Goal: Task Accomplishment & Management: Use online tool/utility

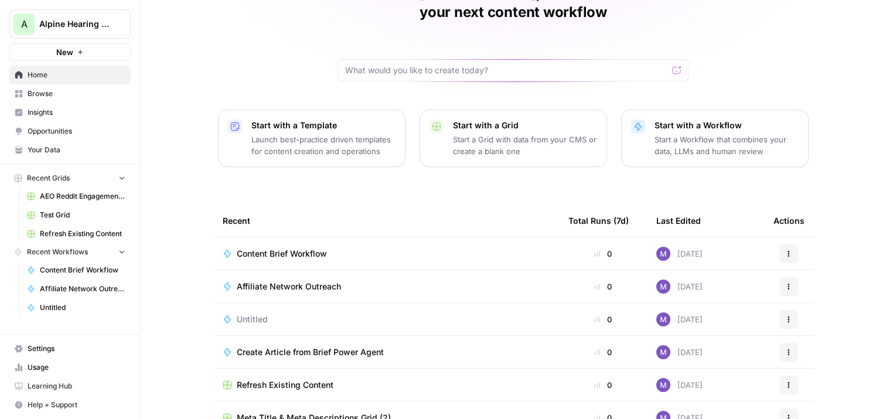
scroll to position [120, 0]
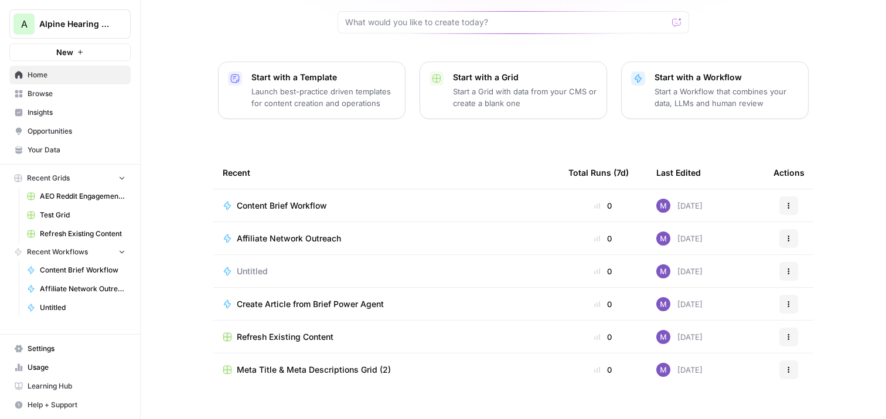
click at [316, 364] on span "Meta Title & Meta Descriptions Grid (2)" at bounding box center [314, 370] width 154 height 12
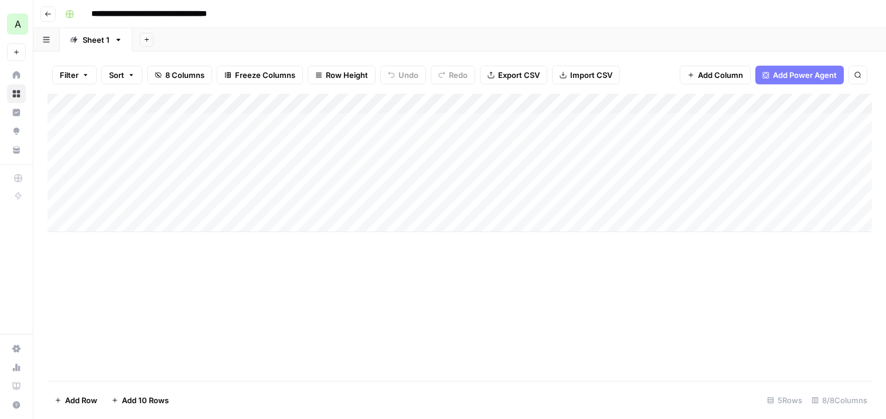
click at [49, 12] on icon "button" at bounding box center [48, 14] width 7 height 7
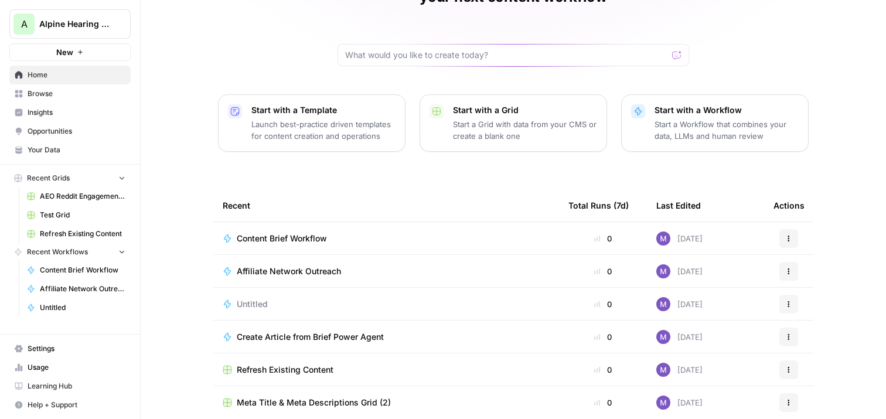
scroll to position [120, 0]
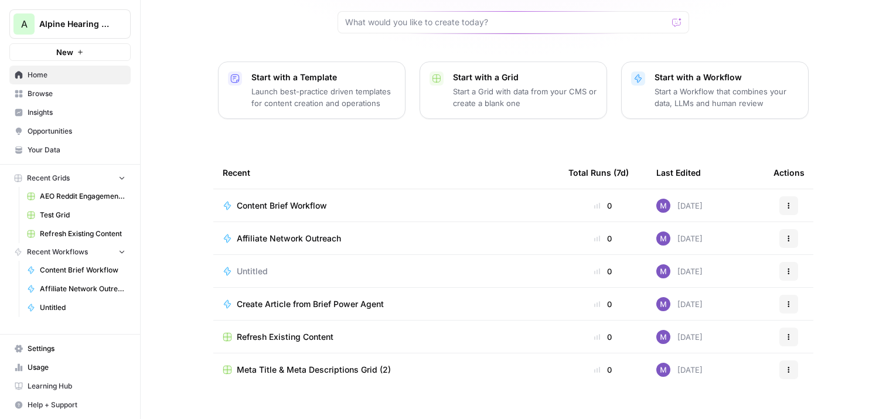
click at [314, 364] on span "Meta Title & Meta Descriptions Grid (2)" at bounding box center [314, 370] width 154 height 12
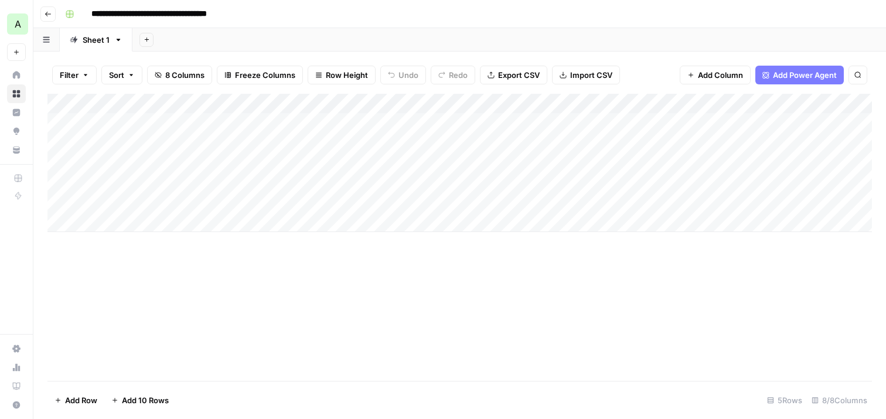
click at [117, 223] on div "Add Column" at bounding box center [459, 163] width 824 height 138
paste textarea "**********"
type textarea "**********"
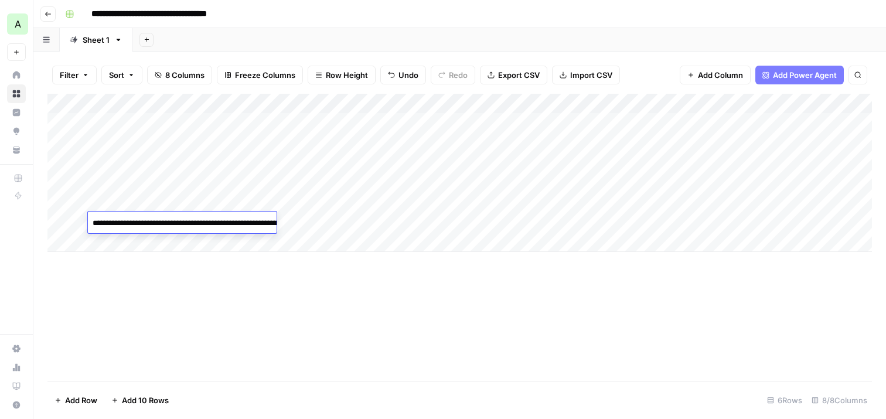
click at [334, 267] on div "Add Column" at bounding box center [459, 237] width 824 height 287
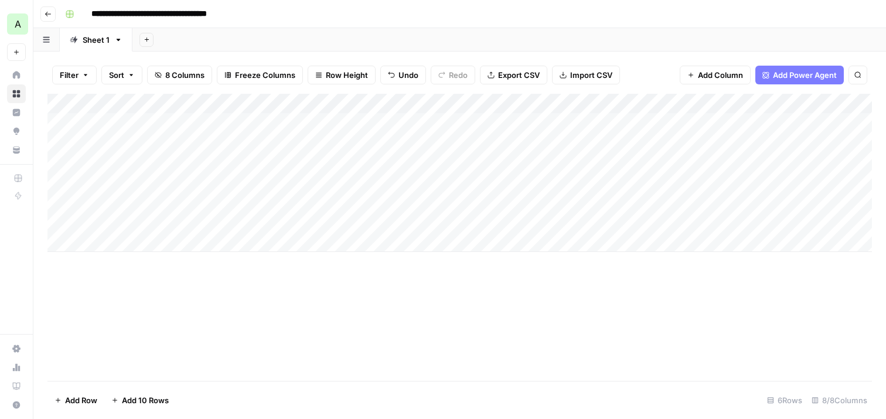
click at [42, 16] on button "Go back" at bounding box center [47, 13] width 15 height 15
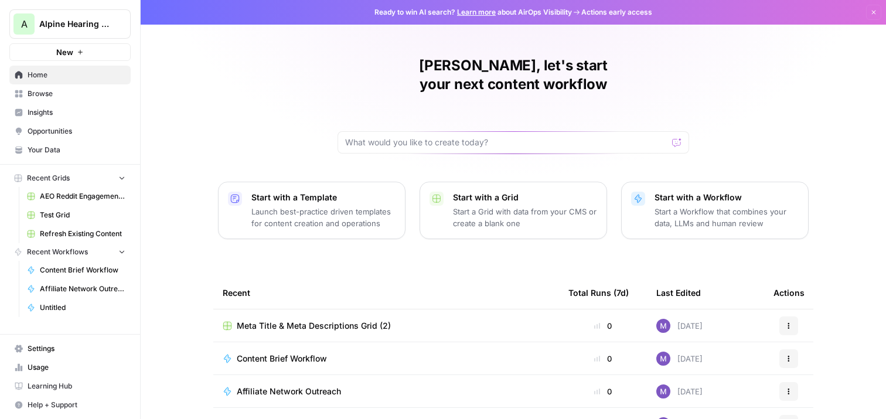
click at [720, 192] on p "Start with a Workflow" at bounding box center [726, 198] width 144 height 12
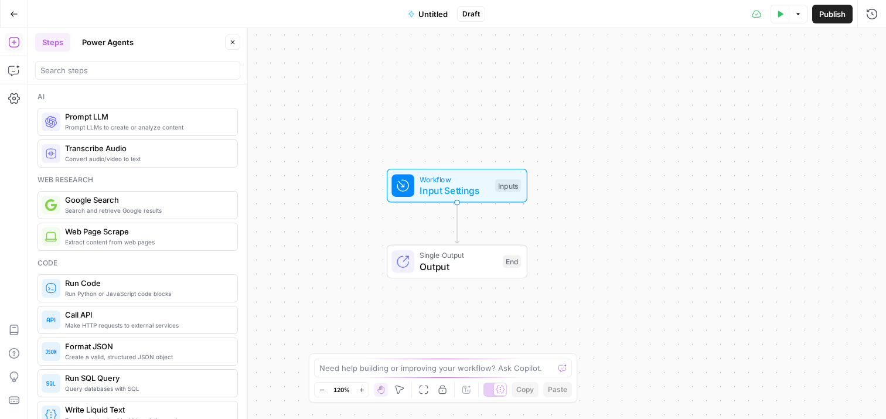
click at [434, 15] on span "Untitled" at bounding box center [432, 14] width 29 height 12
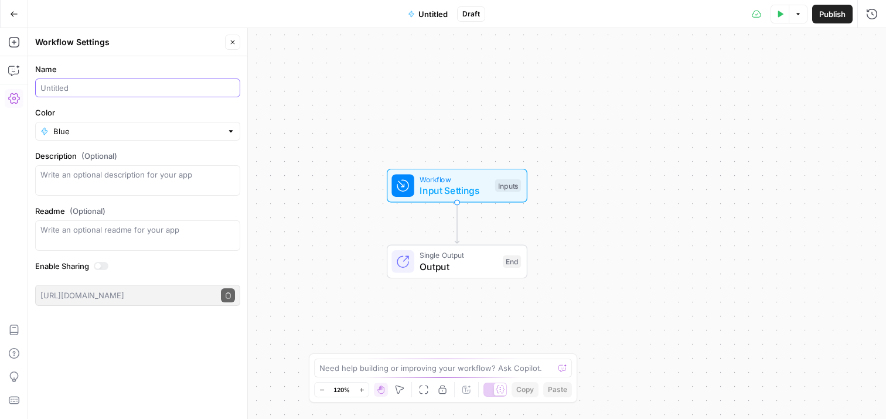
click at [142, 88] on input "Name" at bounding box center [137, 88] width 195 height 12
click at [146, 90] on input "Title Tag & Meta Description Translations" at bounding box center [137, 88] width 195 height 12
click at [197, 87] on input "Title Tag & Meta Description Translations" at bounding box center [137, 88] width 195 height 12
type input "Title Tag & Meta Description Translations"
click at [281, 226] on div "Workflow Input Settings Inputs Single Output Output End" at bounding box center [457, 223] width 858 height 391
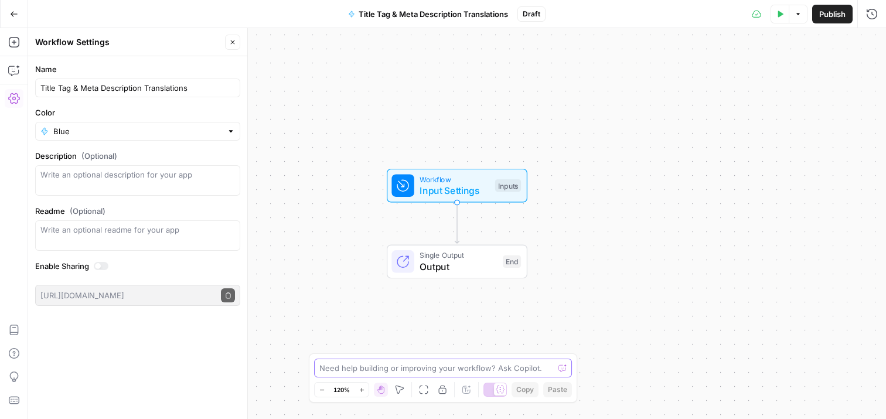
click at [339, 365] on textarea at bounding box center [436, 368] width 234 height 12
type textarea "c"
click at [398, 371] on textarea "Create a workflow for translating copy," at bounding box center [431, 368] width 224 height 12
click at [512, 371] on textarea "Create a workflow for translating copy," at bounding box center [431, 368] width 224 height 12
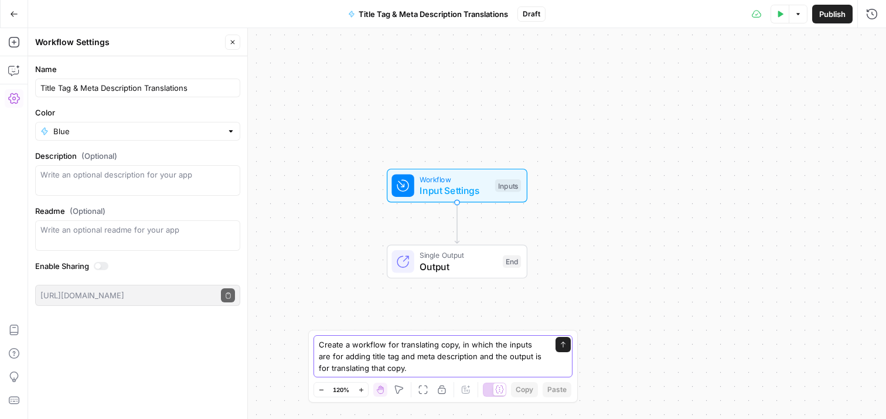
type textarea "Create a workflow for translating copy, in which the inputs are for adding titl…"
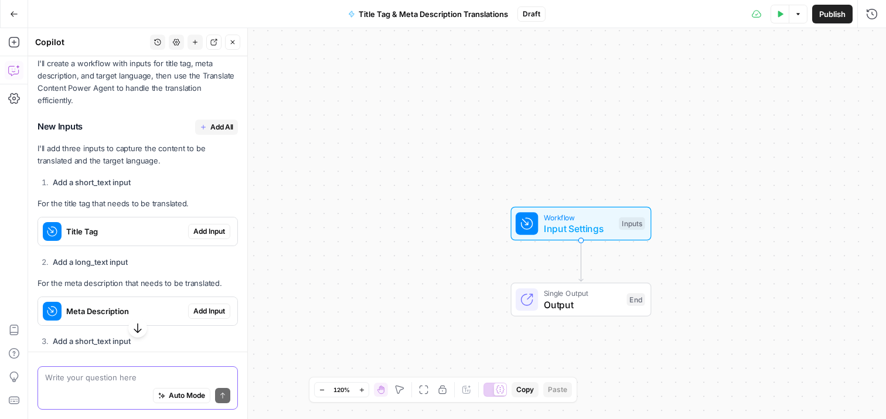
scroll to position [228, 0]
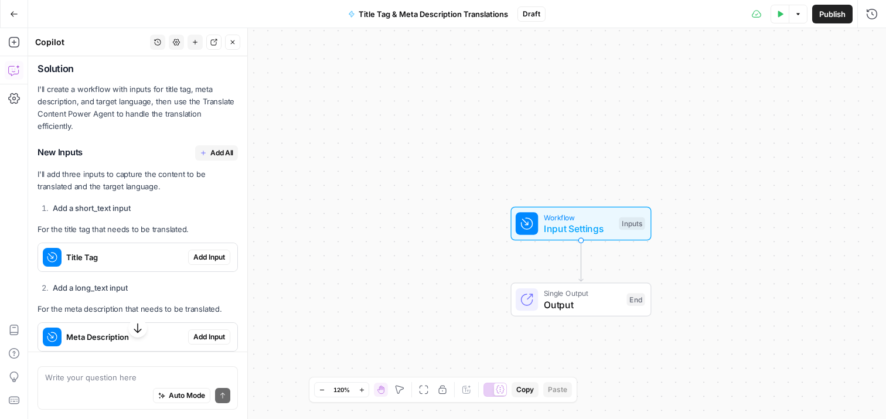
click at [216, 252] on span "Add Input" at bounding box center [209, 257] width 32 height 11
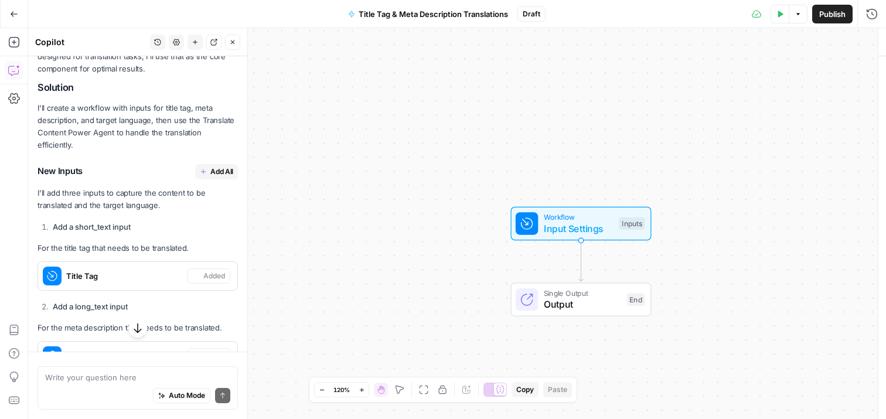
scroll to position [247, 0]
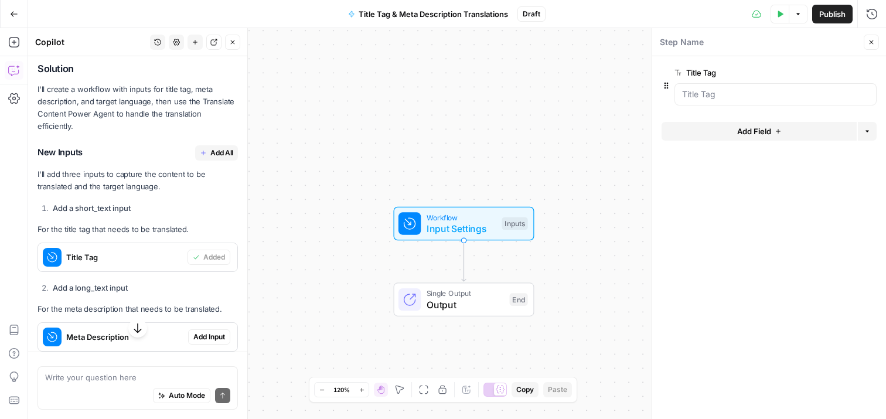
click at [212, 332] on span "Add Input" at bounding box center [209, 337] width 32 height 11
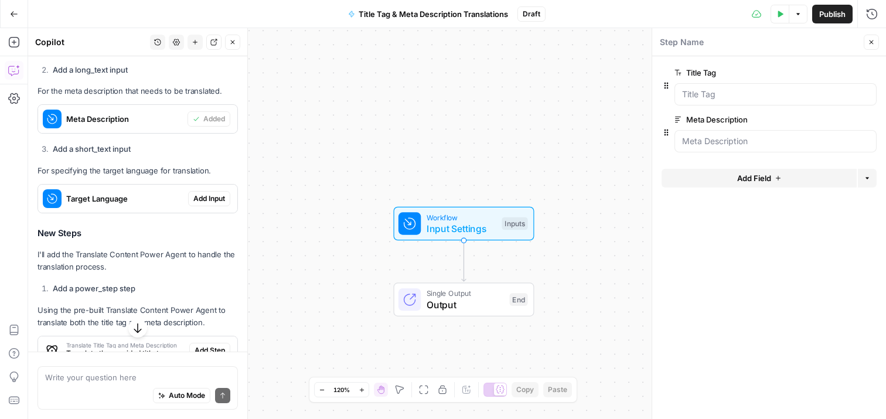
scroll to position [487, 0]
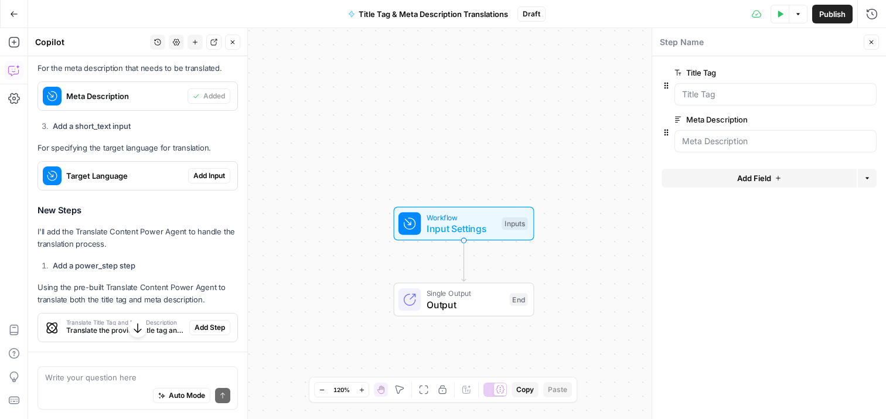
click at [199, 170] on span "Add Input" at bounding box center [209, 175] width 32 height 11
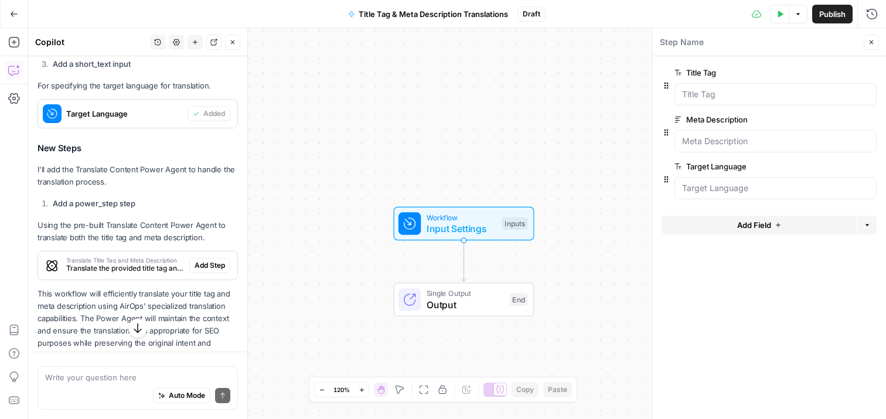
scroll to position [575, 0]
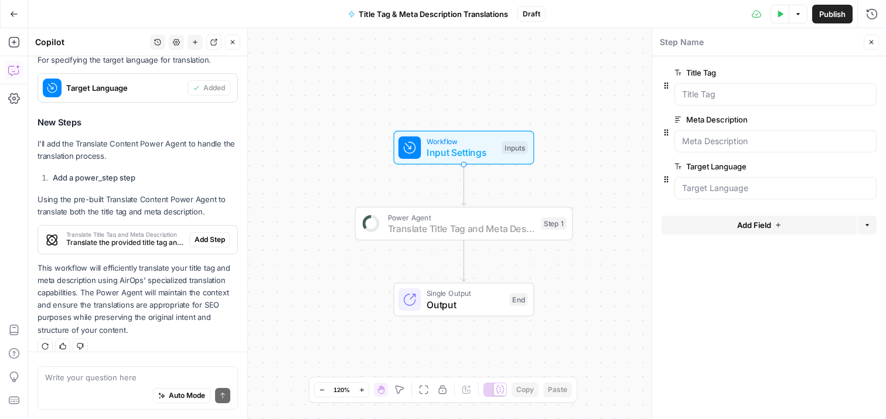
click at [210, 234] on span "Add Step" at bounding box center [210, 239] width 30 height 11
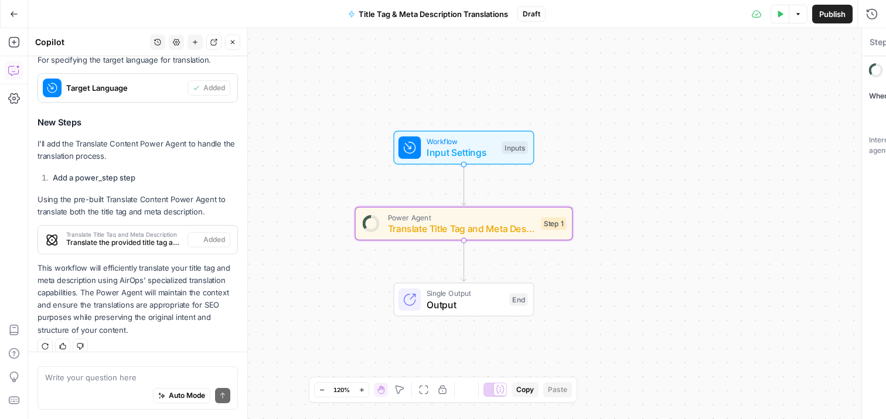
type textarea "Translate Title Tag and Meta Description"
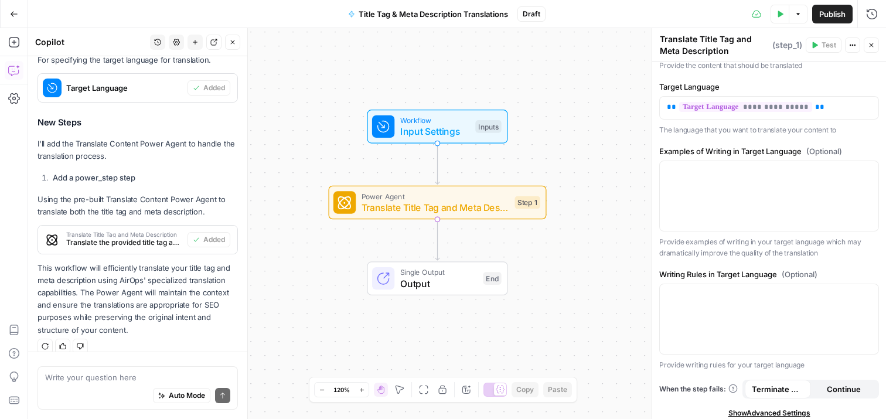
scroll to position [0, 0]
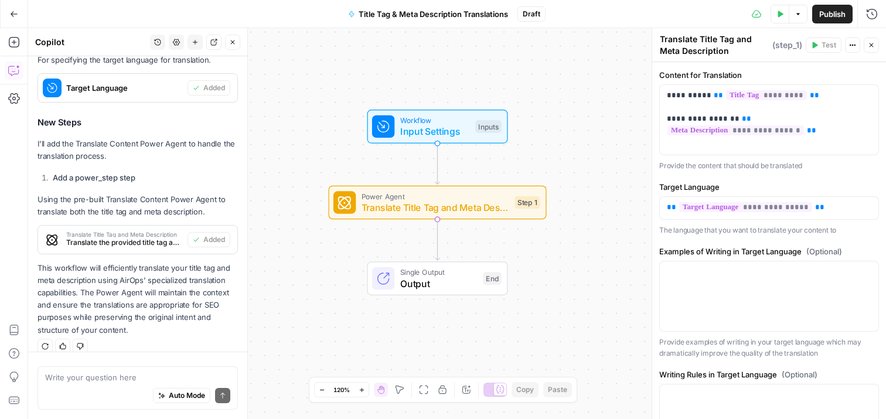
click at [871, 47] on icon "button" at bounding box center [871, 45] width 7 height 7
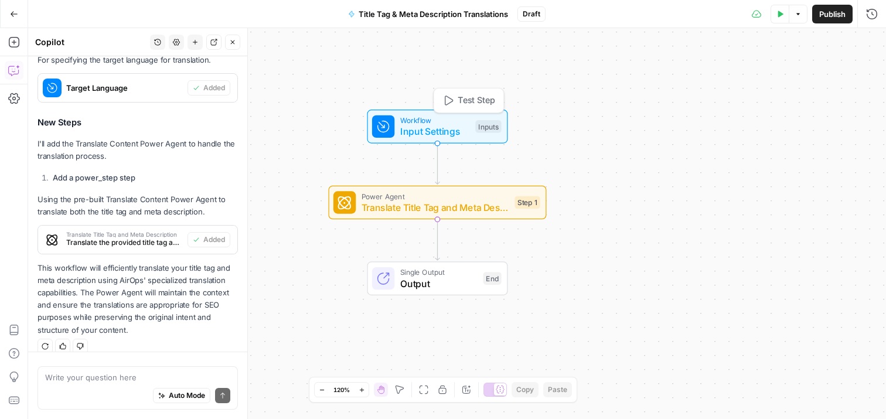
click at [446, 120] on span "Workflow" at bounding box center [435, 120] width 70 height 11
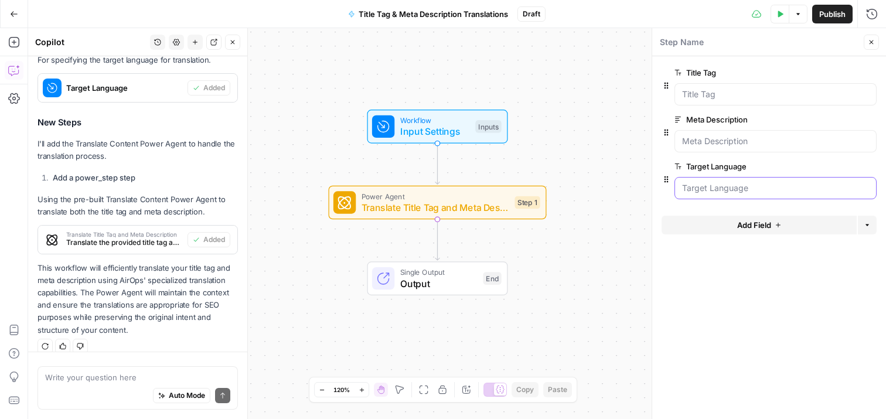
click at [738, 185] on Language "Target Language" at bounding box center [775, 188] width 187 height 12
click at [708, 204] on div at bounding box center [768, 202] width 215 height 7
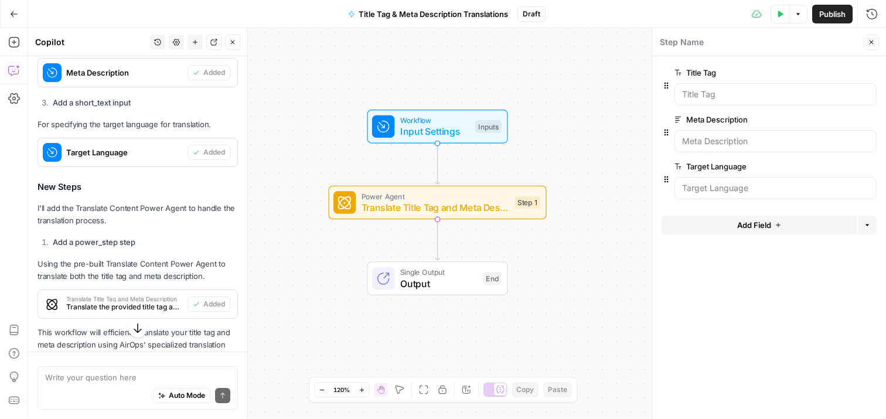
scroll to position [506, 0]
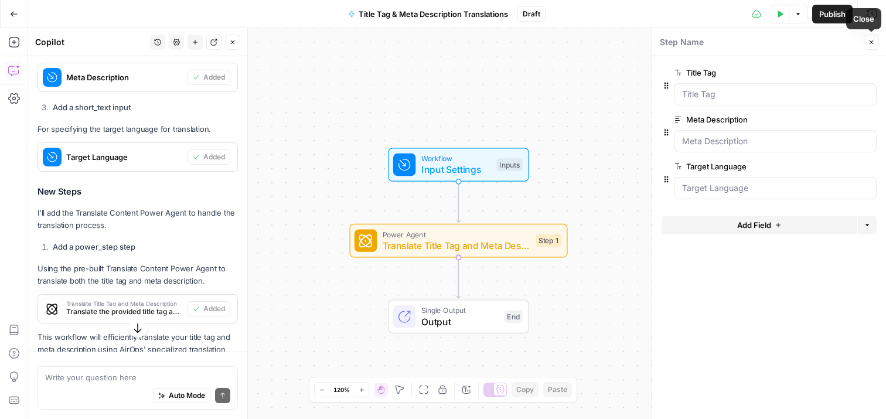
click at [872, 40] on icon "button" at bounding box center [871, 42] width 4 height 4
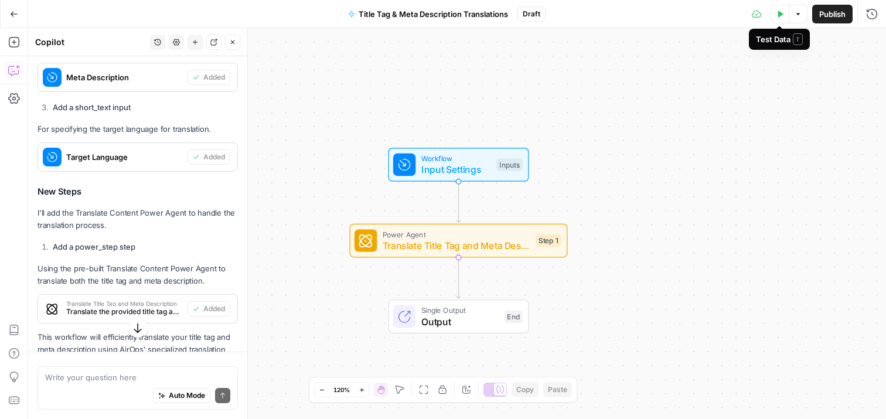
click at [777, 16] on icon "button" at bounding box center [779, 14] width 7 height 7
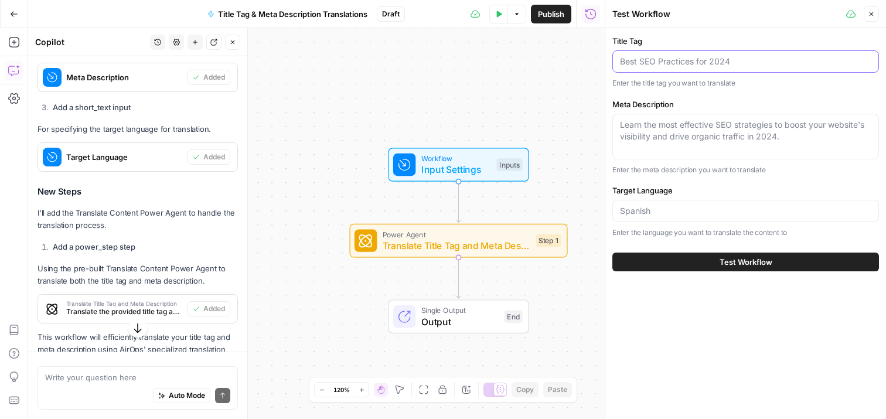
click at [704, 64] on input "Title Tag" at bounding box center [745, 62] width 251 height 12
paste input "[DATE][DATE] and [DATE][DATE] Deals | Alpine"
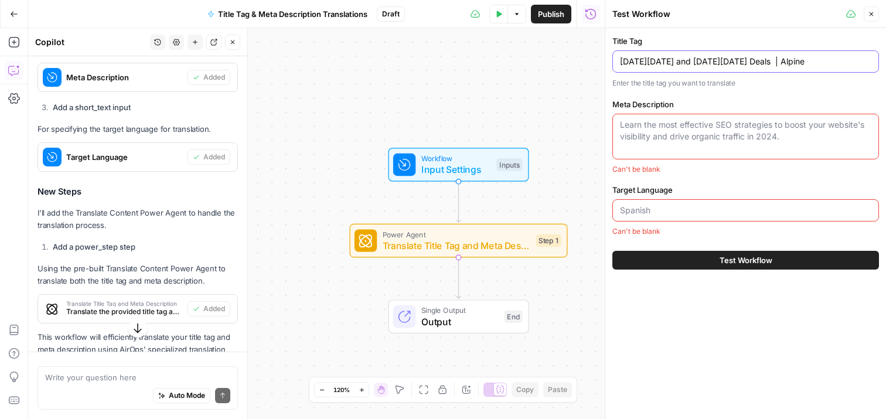
type input "[DATE][DATE] and [DATE][DATE] Deals | Alpine"
click at [673, 138] on textarea "Meta Description" at bounding box center [745, 130] width 251 height 23
paste textarea "Save up to 30% on Alpine hearing protection. Sign up for early access and shop …"
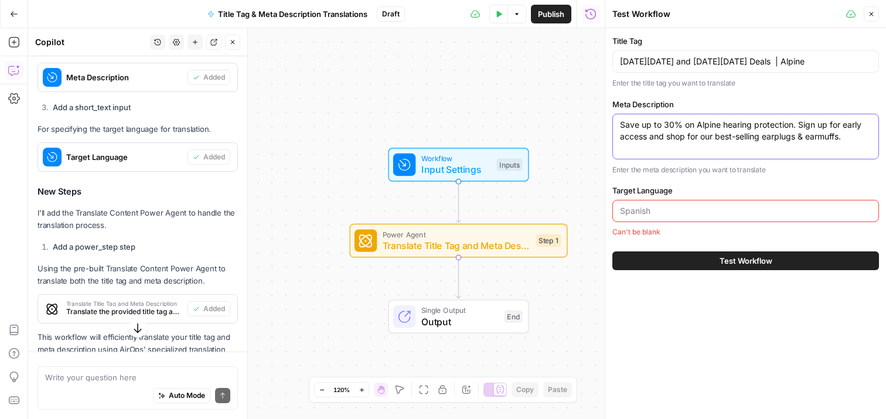
type textarea "Save up to 30% on Alpine hearing protection. Sign up for early access and shop …"
click at [660, 210] on input "Target Language" at bounding box center [745, 211] width 251 height 12
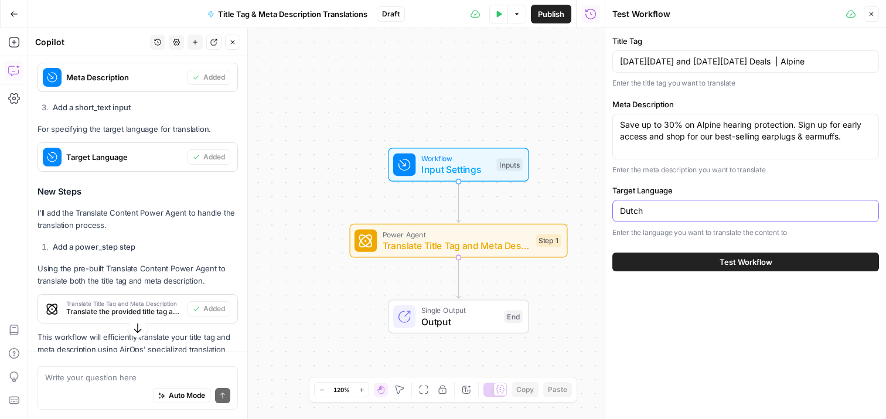
type input "Dutch"
click at [671, 262] on button "Test Workflow" at bounding box center [745, 262] width 267 height 19
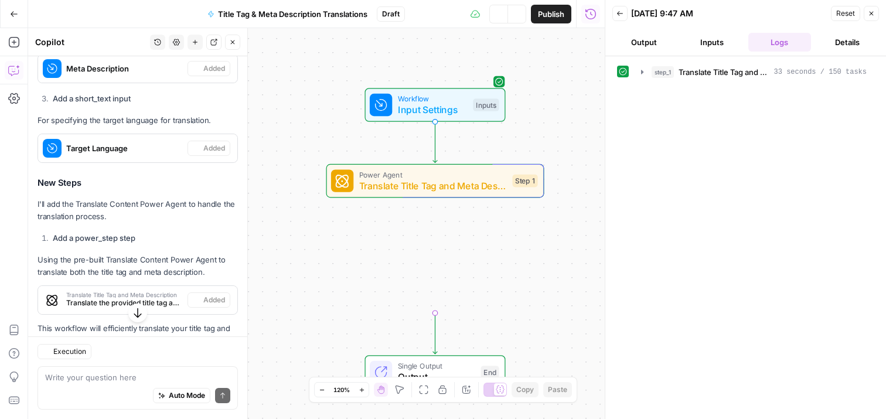
scroll to position [534, 0]
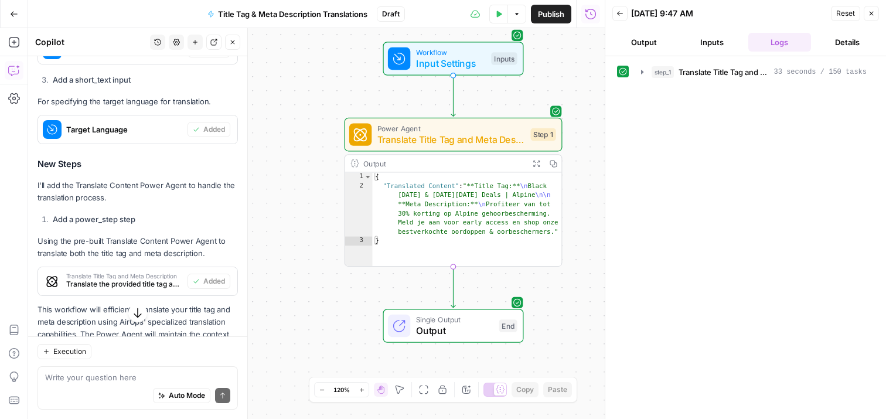
click at [651, 37] on button "Output" at bounding box center [643, 42] width 63 height 19
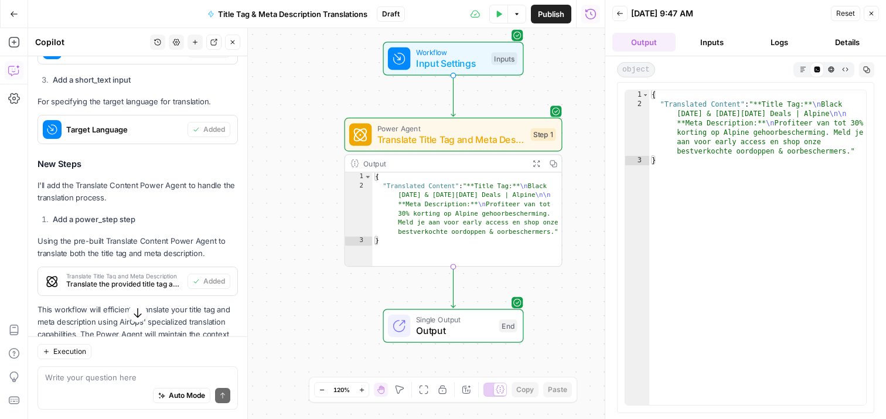
click at [876, 13] on button "Close" at bounding box center [871, 13] width 15 height 15
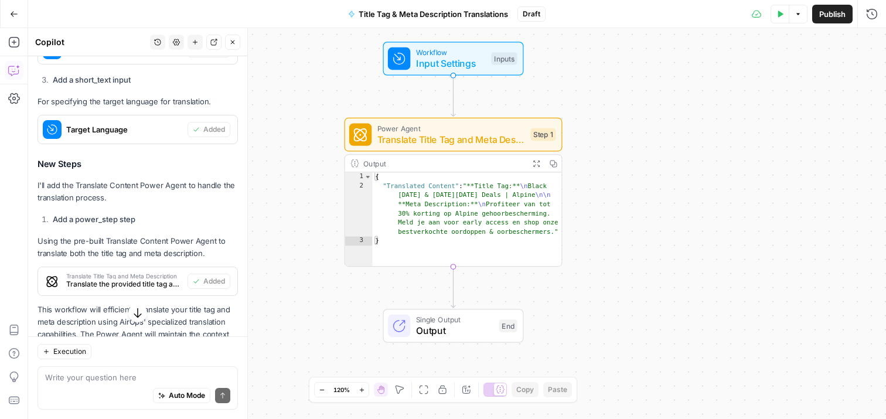
click at [823, 17] on span "Publish" at bounding box center [832, 14] width 26 height 12
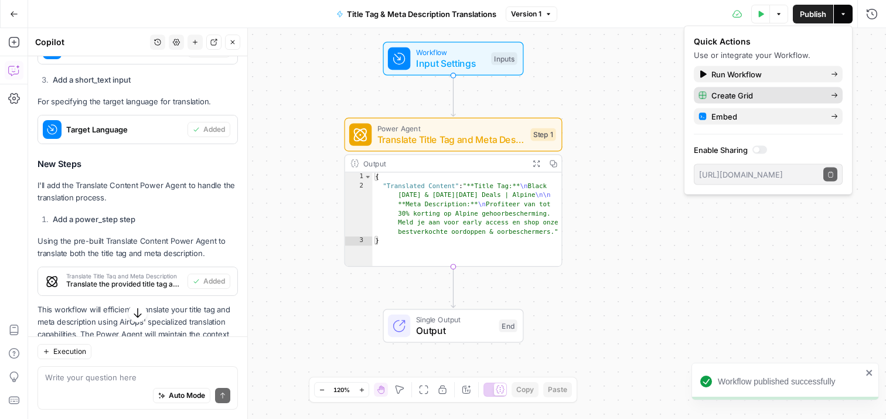
click at [738, 97] on span "Create Grid" at bounding box center [766, 96] width 110 height 12
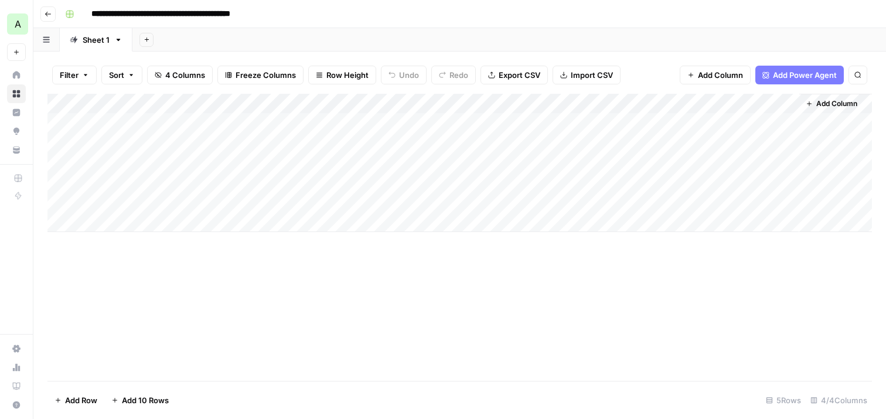
click at [190, 122] on div "Add Column" at bounding box center [459, 163] width 824 height 138
click at [345, 115] on div "Add Column" at bounding box center [459, 163] width 824 height 138
click at [494, 122] on div "Add Column" at bounding box center [459, 163] width 824 height 138
click at [499, 145] on div "Add Column" at bounding box center [459, 163] width 824 height 138
click at [176, 121] on div "Add Column" at bounding box center [459, 163] width 824 height 138
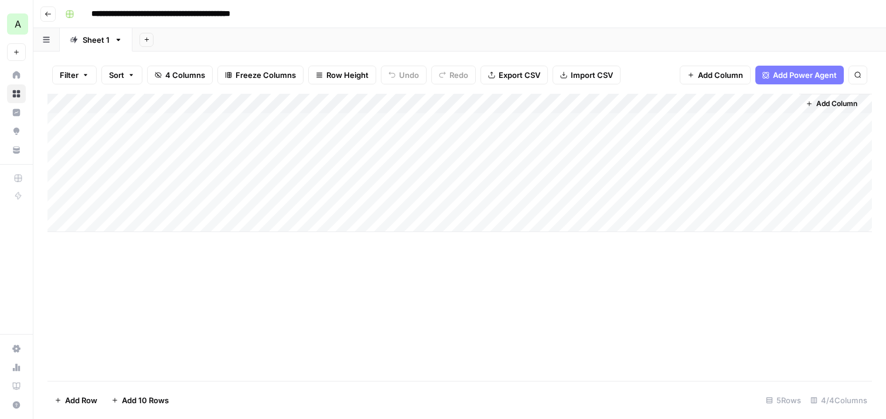
click at [165, 118] on div "Add Column" at bounding box center [459, 163] width 824 height 138
click at [165, 118] on textarea at bounding box center [181, 123] width 187 height 16
type textarea "**********"
click at [379, 126] on div "Add Column" at bounding box center [459, 163] width 824 height 138
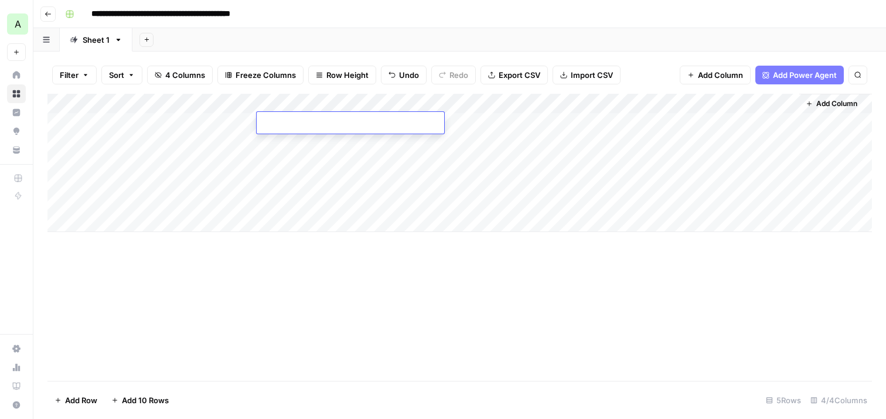
type textarea "**********"
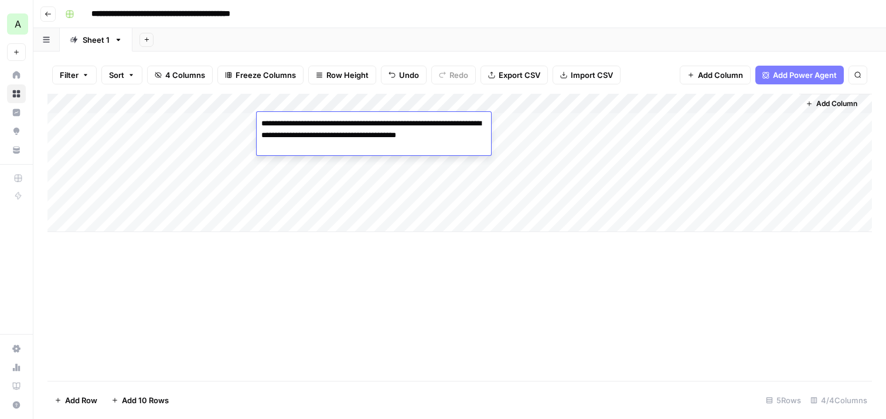
click at [534, 122] on div "Add Column" at bounding box center [459, 163] width 824 height 138
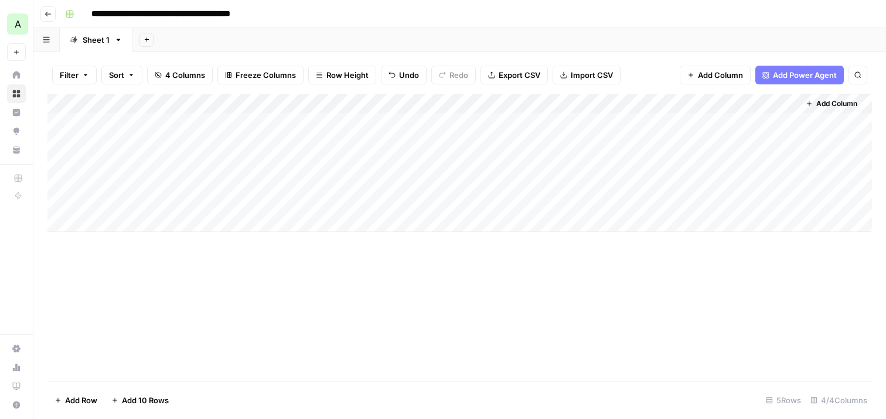
click at [503, 122] on div "Add Column" at bounding box center [459, 163] width 824 height 138
type textarea "*"
type textarea "******"
click at [510, 172] on div "Add Column" at bounding box center [459, 163] width 824 height 138
drag, startPoint x: 213, startPoint y: 125, endPoint x: 445, endPoint y: 127, distance: 232.6
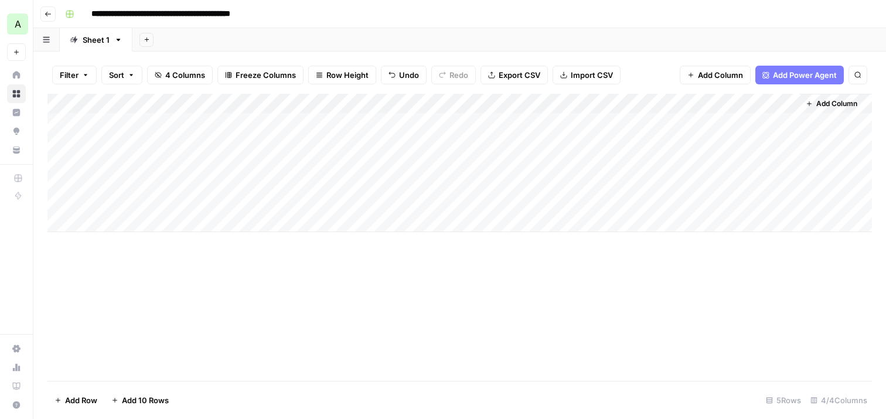
click at [445, 127] on div "Add Column" at bounding box center [459, 163] width 824 height 138
drag, startPoint x: 187, startPoint y: 148, endPoint x: 468, endPoint y: 152, distance: 281.3
click at [468, 152] on div "Add Column" at bounding box center [459, 163] width 824 height 138
click at [483, 199] on div "Add Column" at bounding box center [459, 163] width 824 height 138
click at [47, 13] on icon "button" at bounding box center [48, 14] width 6 height 5
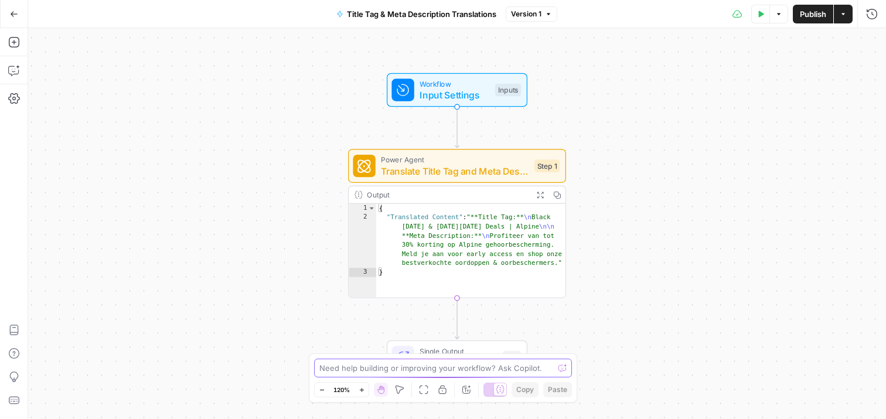
click at [477, 364] on textarea at bounding box center [436, 368] width 234 height 12
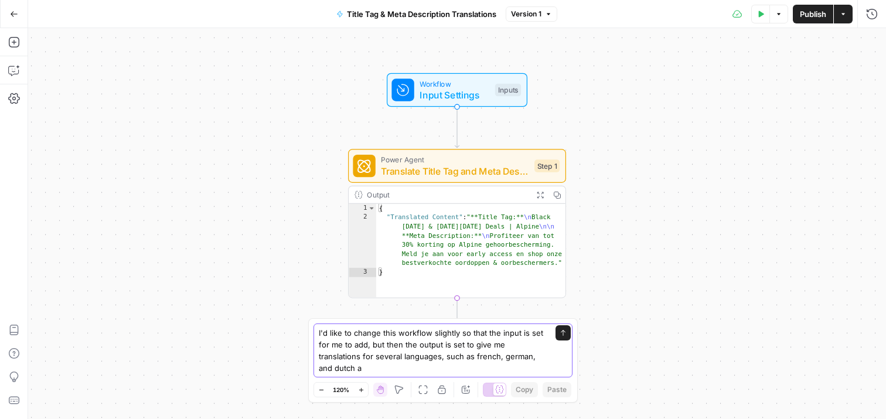
type textarea "I'd like to change this workflow slightly so that the input is set for me to ad…"
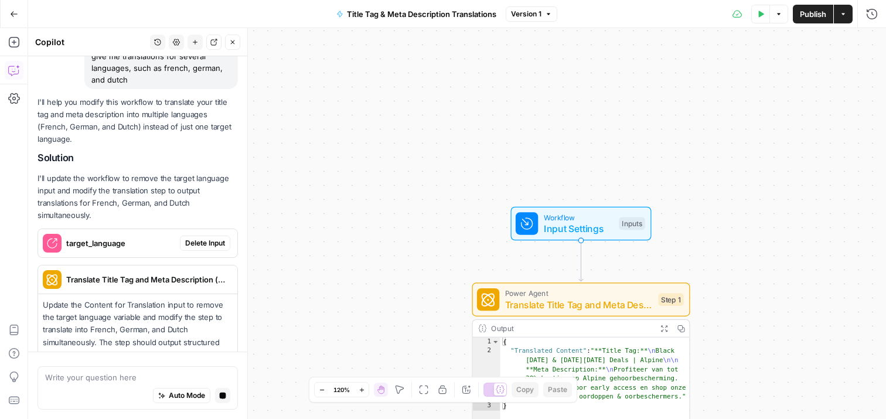
scroll to position [151, 0]
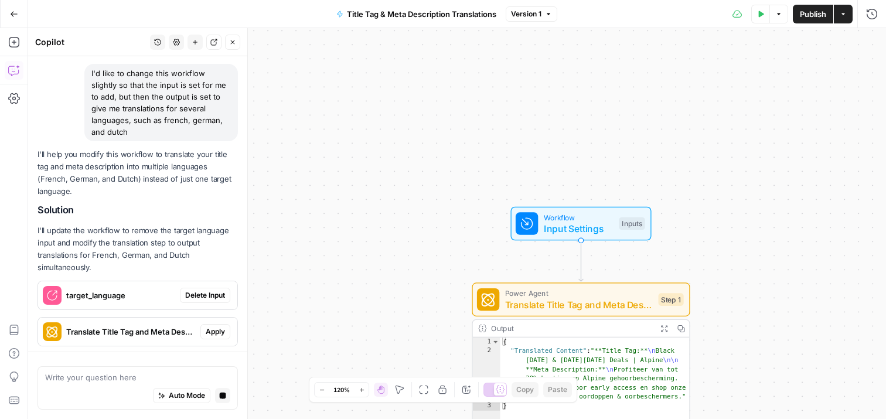
click at [204, 224] on p "I'll update the workflow to remove the target language input and modify the tra…" at bounding box center [137, 249] width 200 height 50
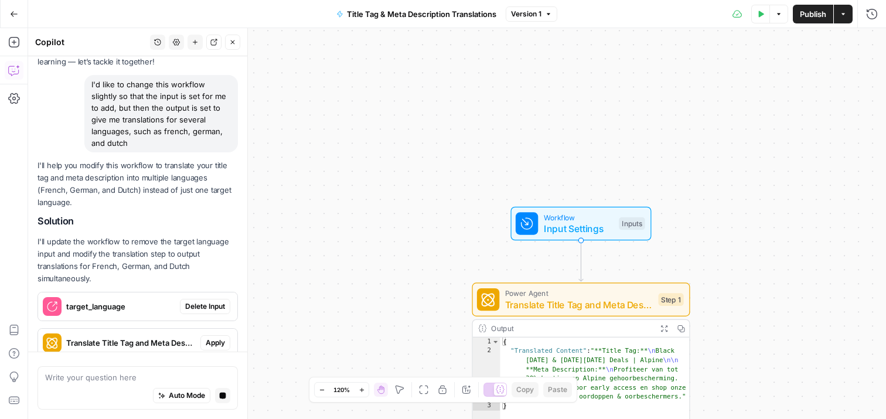
scroll to position [71, 0]
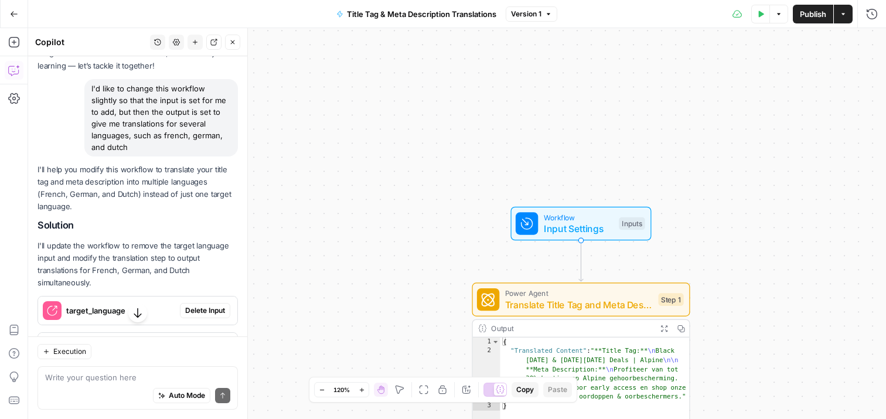
click at [206, 305] on span "Delete Input" at bounding box center [205, 310] width 40 height 11
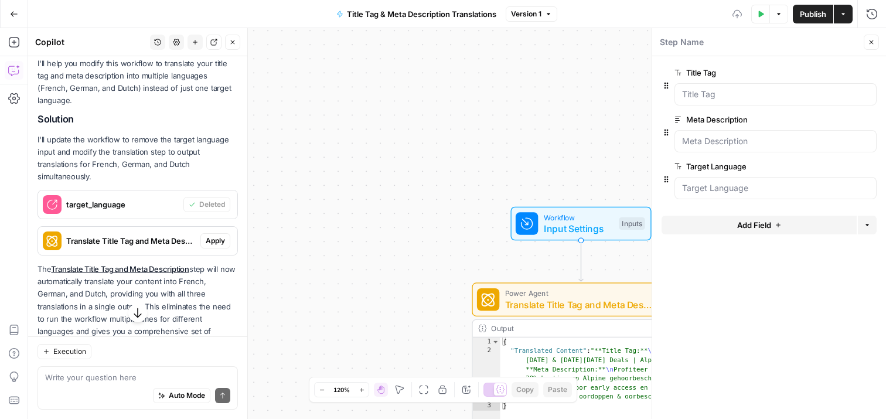
scroll to position [201, 0]
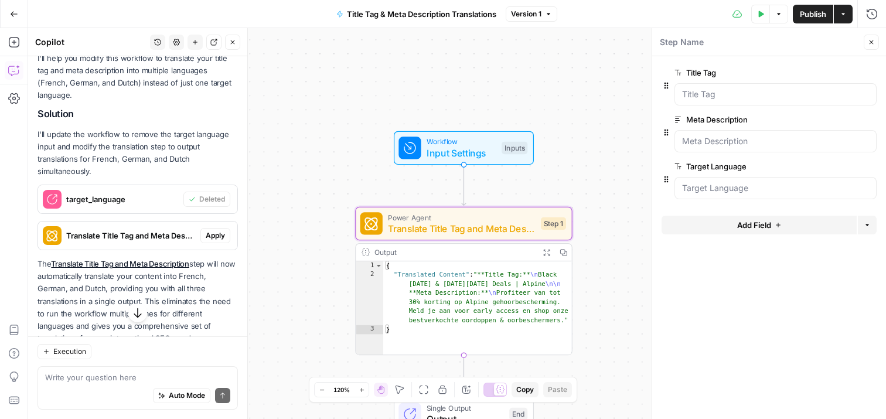
click at [214, 230] on span "Apply" at bounding box center [215, 235] width 19 height 11
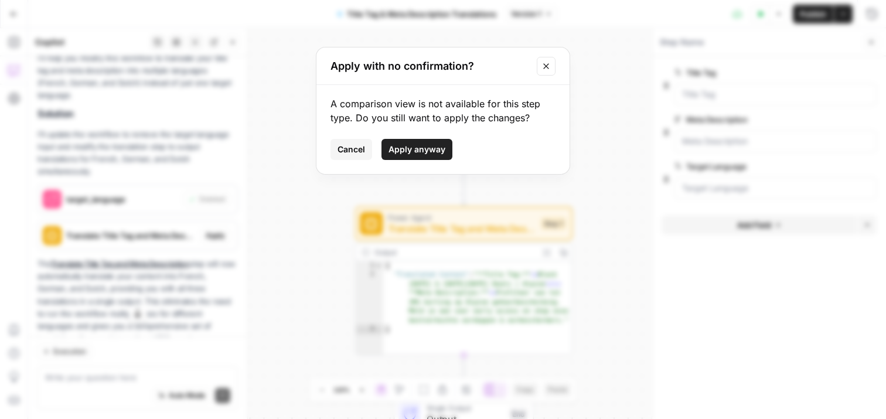
click at [418, 146] on span "Apply anyway" at bounding box center [416, 150] width 57 height 12
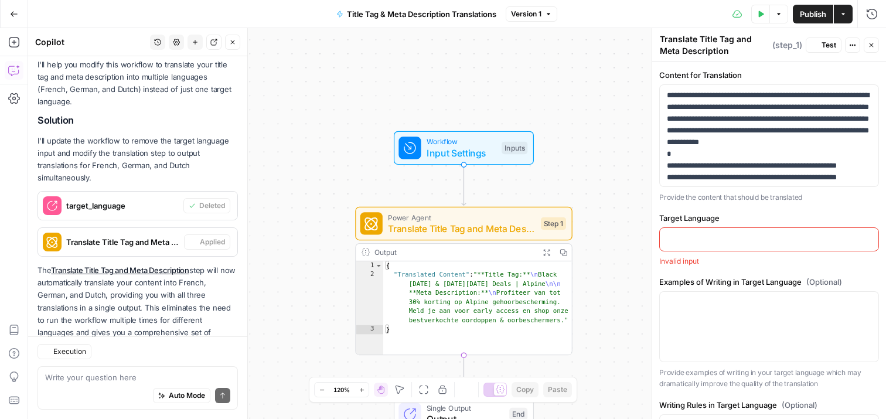
scroll to position [213, 0]
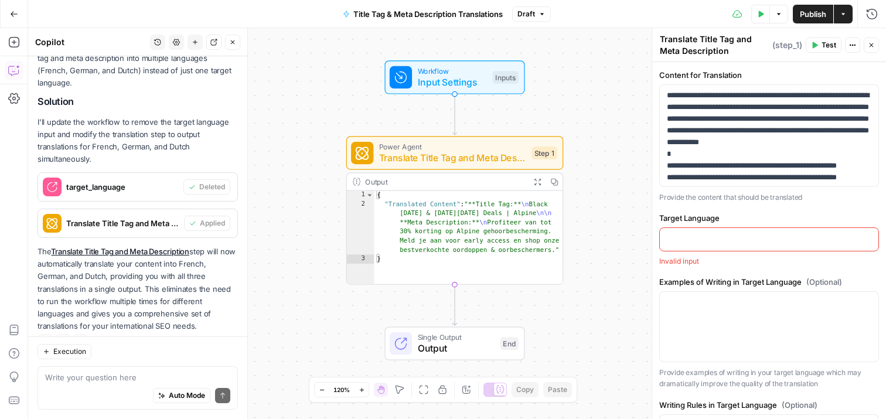
click at [708, 243] on p at bounding box center [769, 239] width 204 height 12
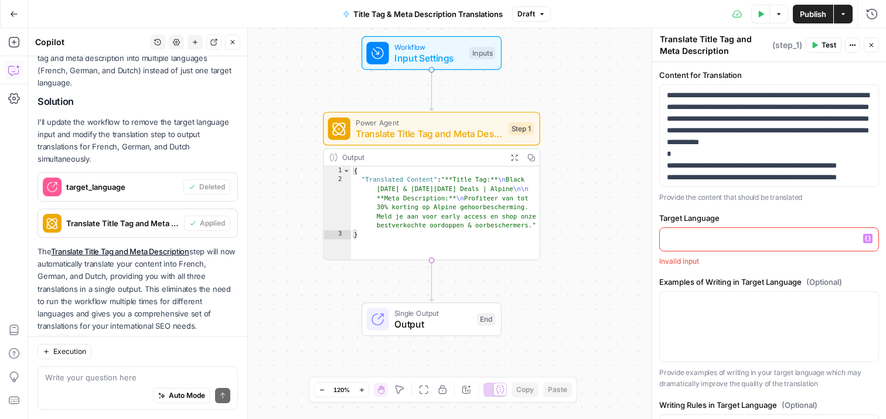
click at [823, 47] on span "Test" at bounding box center [828, 45] width 15 height 11
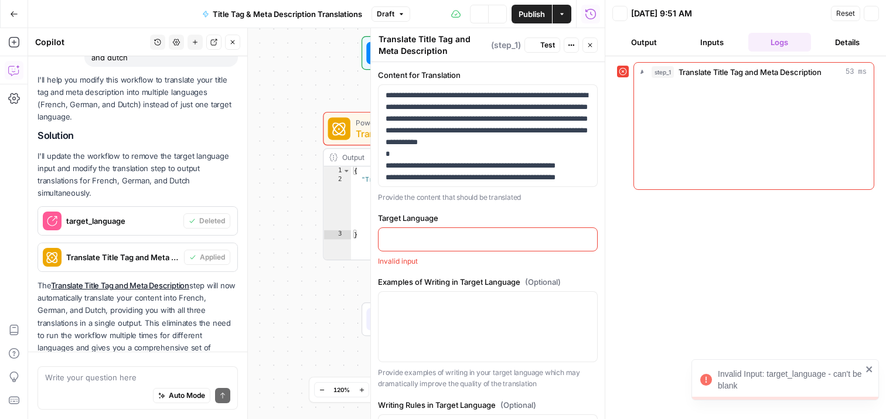
scroll to position [213, 0]
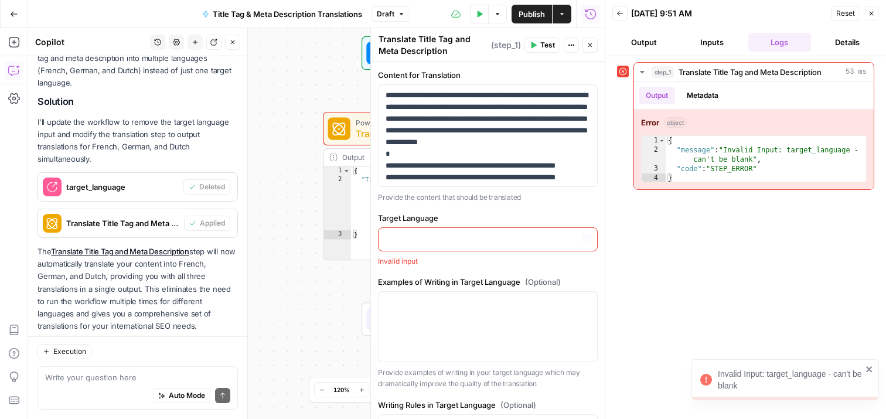
click at [487, 237] on p at bounding box center [488, 239] width 204 height 12
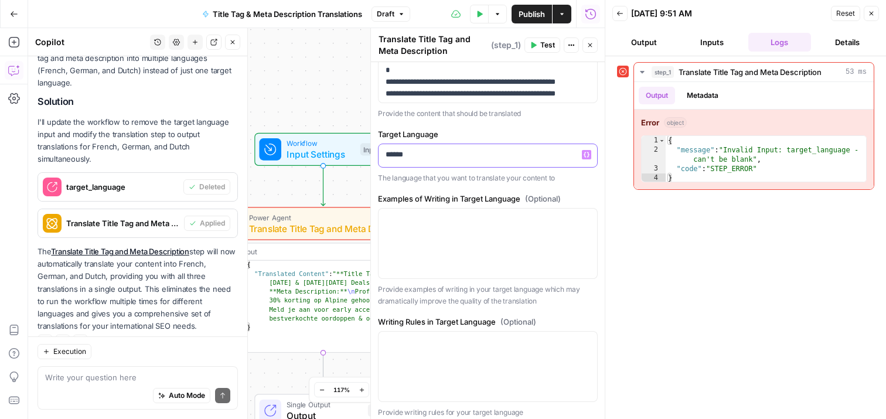
scroll to position [93, 0]
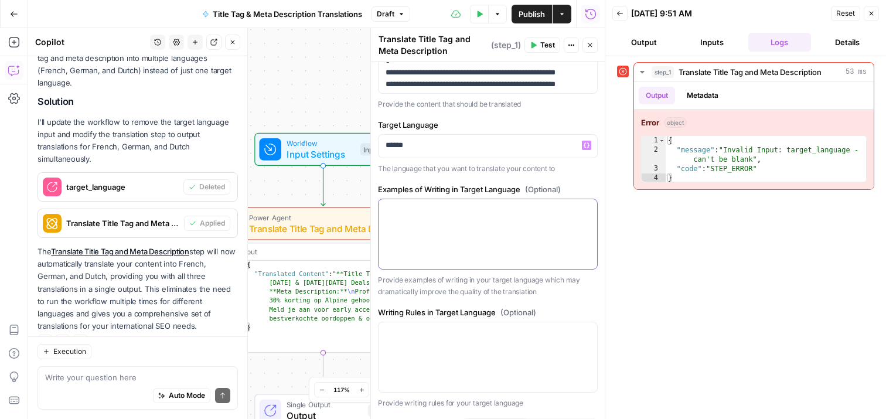
click at [512, 216] on div at bounding box center [487, 234] width 219 height 70
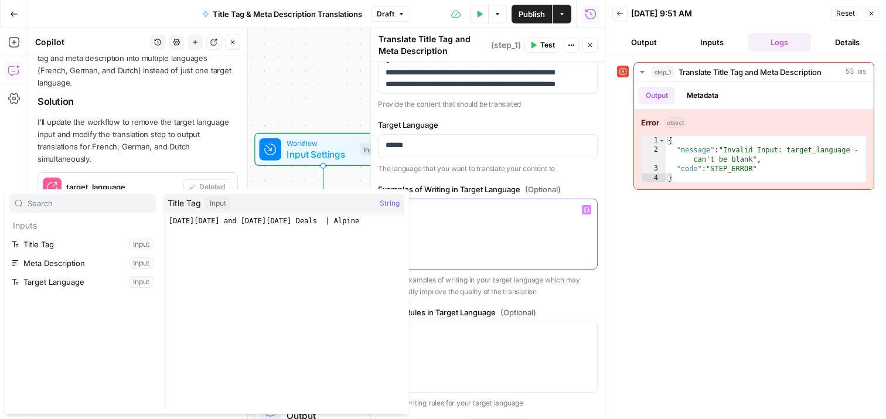
click at [472, 219] on div "*" at bounding box center [487, 234] width 219 height 70
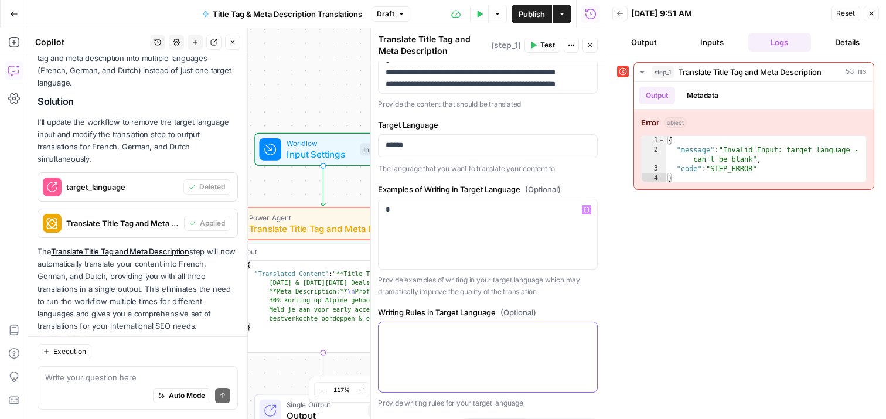
click at [462, 351] on div at bounding box center [487, 357] width 219 height 70
click at [469, 241] on div "*" at bounding box center [487, 234] width 219 height 70
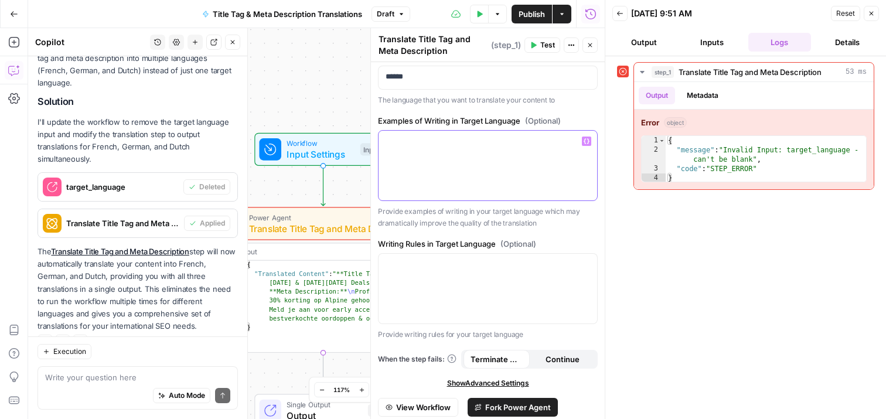
scroll to position [197, 0]
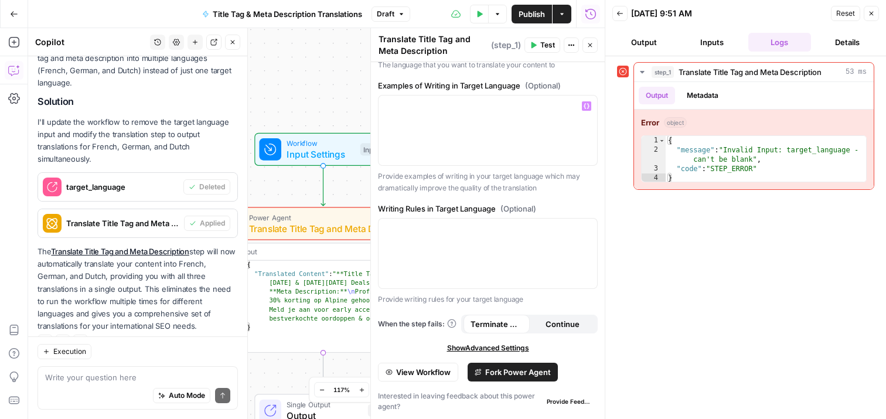
click at [540, 43] on span "Test" at bounding box center [547, 45] width 15 height 11
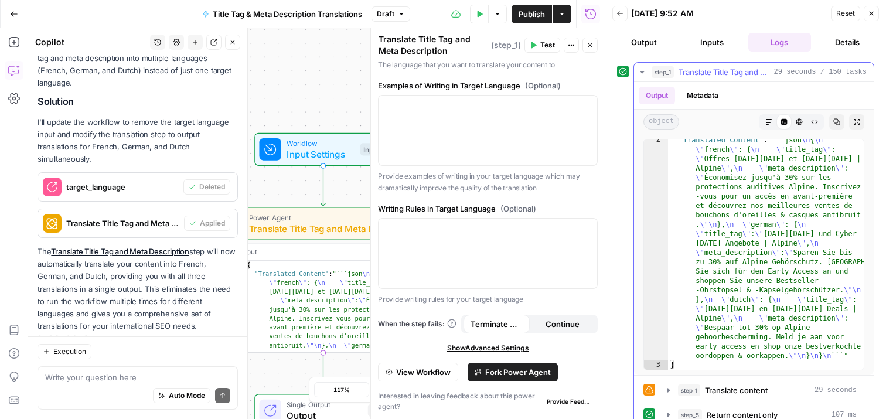
scroll to position [42, 0]
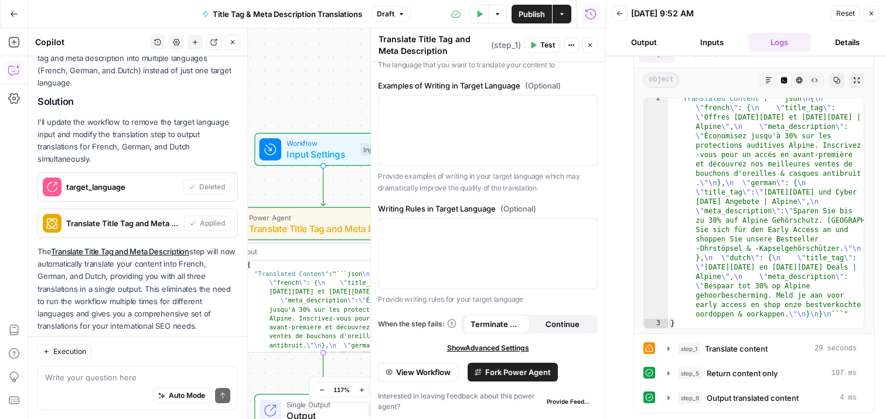
click at [647, 41] on button "Output" at bounding box center [643, 42] width 63 height 19
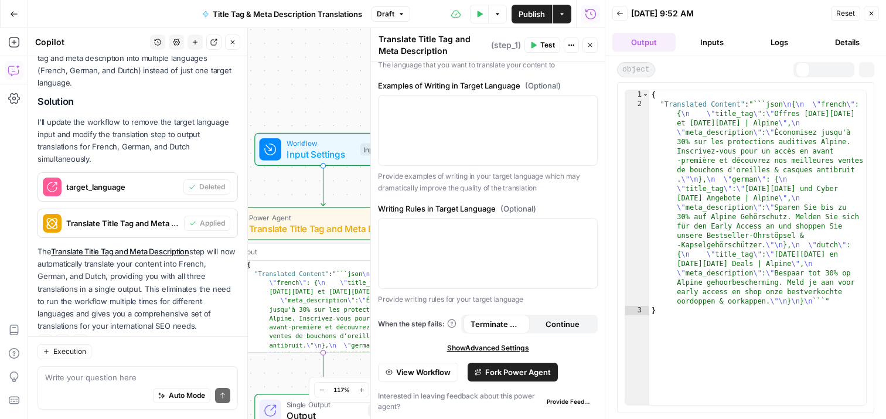
scroll to position [0, 0]
click at [874, 13] on icon "button" at bounding box center [871, 13] width 7 height 7
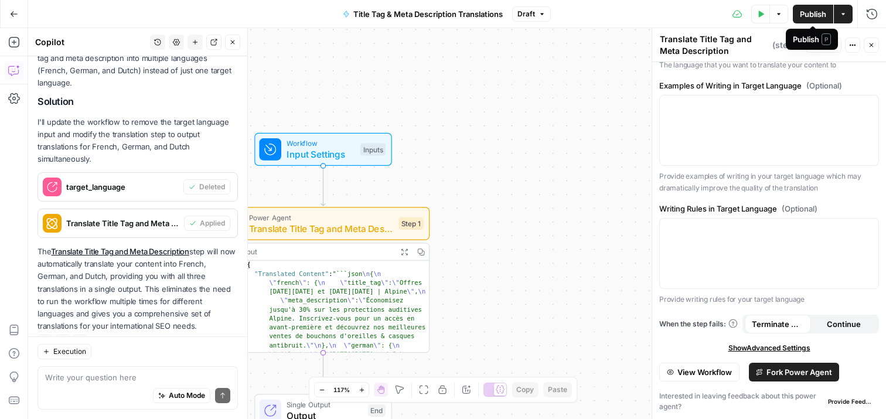
click at [818, 13] on span "Publish" at bounding box center [813, 14] width 26 height 12
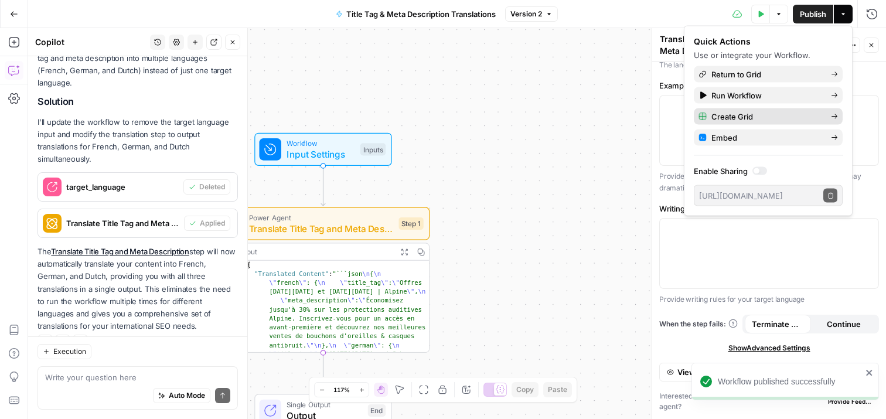
click at [748, 117] on span "Create Grid" at bounding box center [766, 117] width 110 height 12
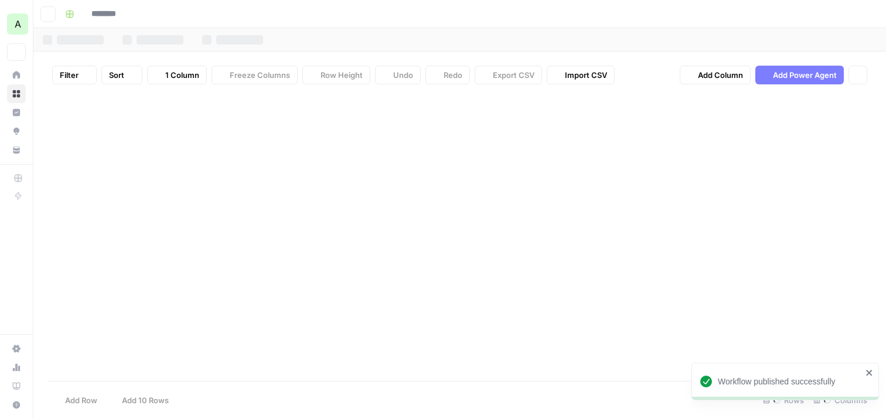
type input "**********"
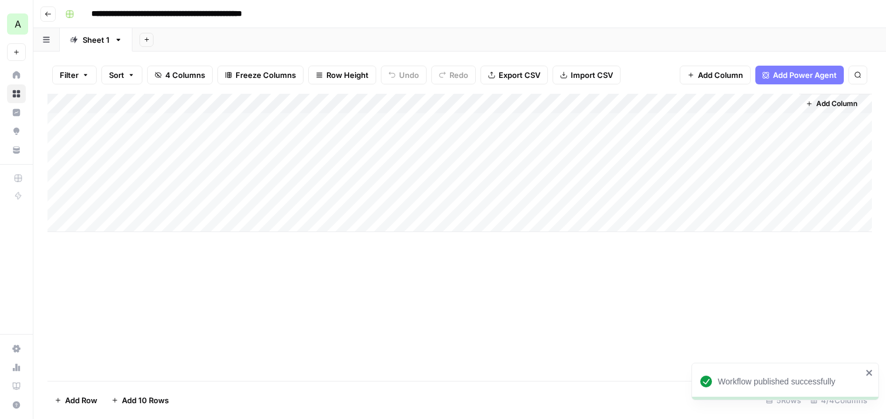
click at [195, 129] on div "Add Column" at bounding box center [459, 163] width 824 height 138
click at [138, 120] on div "Add Column" at bounding box center [459, 163] width 824 height 138
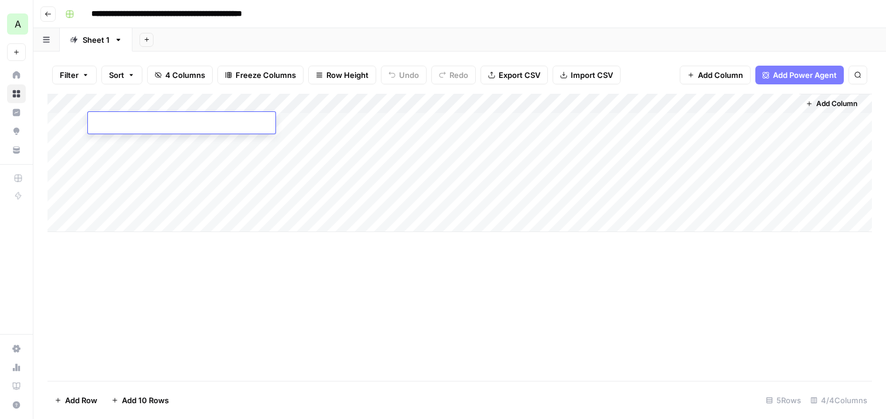
type textarea "**********"
click at [315, 143] on div "Add Column" at bounding box center [459, 163] width 824 height 138
click at [320, 127] on div "Add Column" at bounding box center [459, 163] width 824 height 138
click at [328, 128] on div "Add Column" at bounding box center [459, 163] width 824 height 138
click at [328, 128] on textarea at bounding box center [350, 123] width 187 height 16
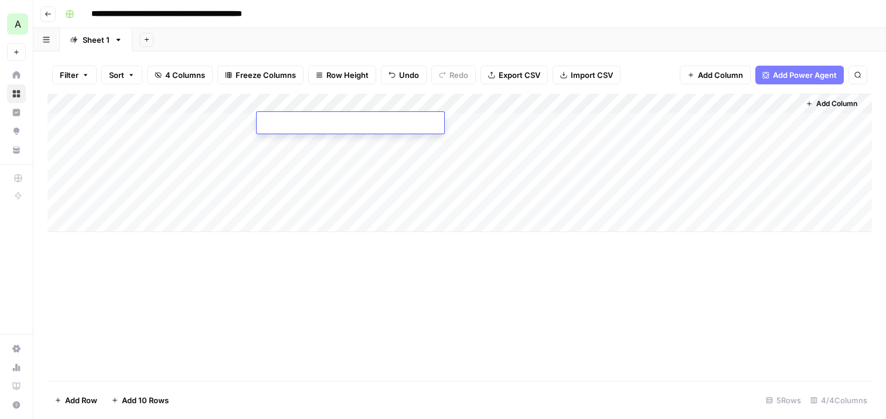
type textarea "**********"
click at [408, 253] on div "Add Column" at bounding box center [459, 237] width 824 height 287
click at [493, 121] on div "Add Column" at bounding box center [459, 163] width 824 height 138
click at [530, 125] on div "Add Column" at bounding box center [459, 163] width 824 height 138
click at [530, 125] on textarea at bounding box center [518, 123] width 187 height 16
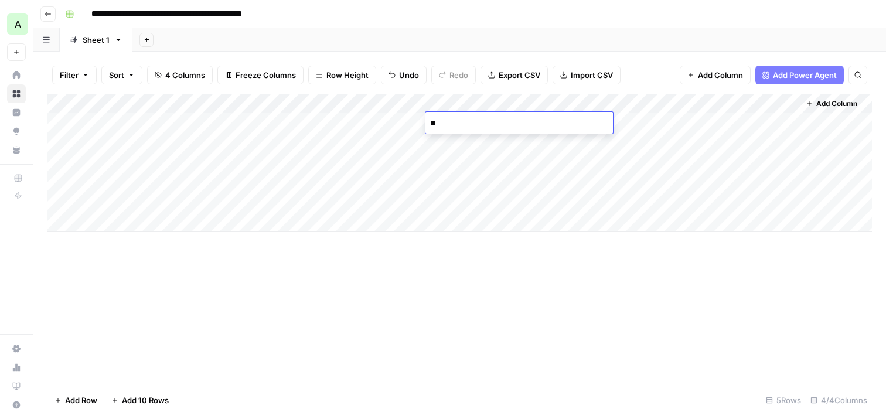
type textarea "*"
type textarea "******"
click at [599, 254] on div "Add Column" at bounding box center [459, 237] width 824 height 287
click at [692, 121] on div "Add Column" at bounding box center [459, 163] width 824 height 138
click at [838, 101] on span "Add Column" at bounding box center [836, 103] width 41 height 11
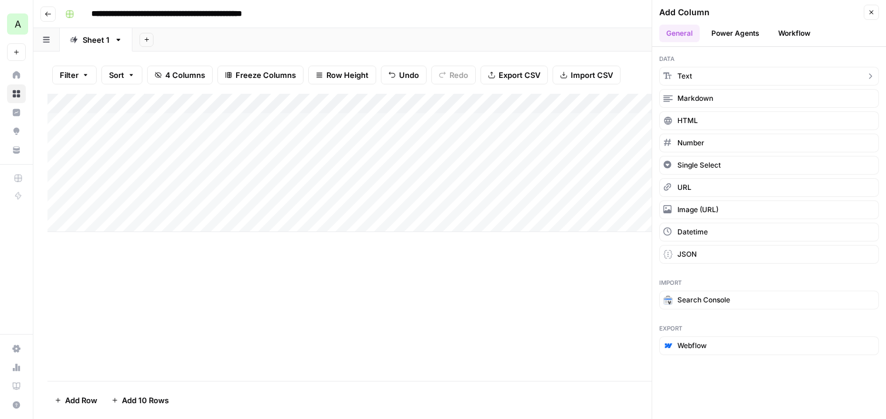
click at [756, 79] on button "Text" at bounding box center [769, 76] width 220 height 19
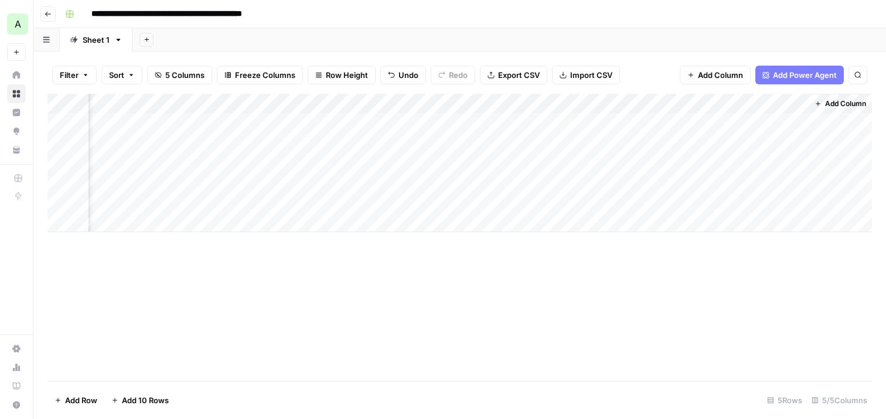
scroll to position [0, 161]
click at [735, 103] on div "Add Column" at bounding box center [459, 163] width 824 height 138
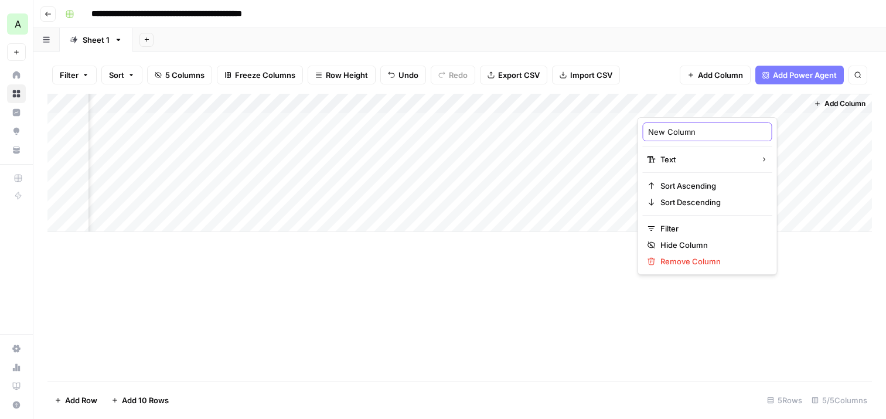
drag, startPoint x: 703, startPoint y: 131, endPoint x: 646, endPoint y: 129, distance: 57.4
click at [646, 129] on div "New Column" at bounding box center [707, 131] width 129 height 19
type input "French Translation"
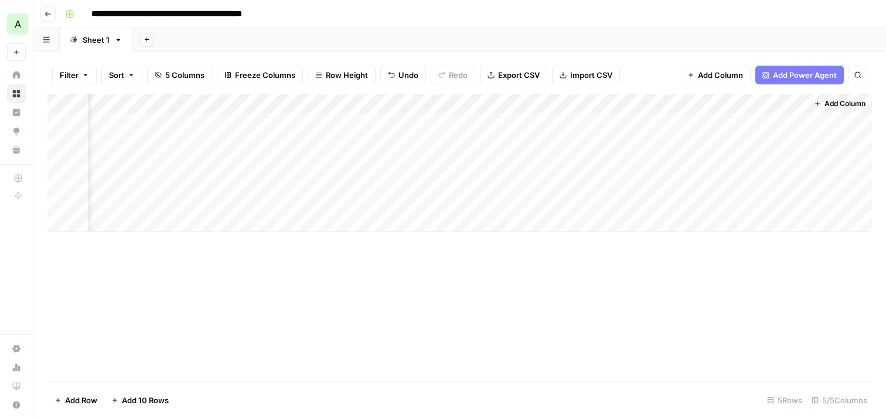
click at [702, 299] on div "Add Column" at bounding box center [459, 237] width 824 height 287
click at [841, 107] on span "Add Column" at bounding box center [844, 103] width 41 height 11
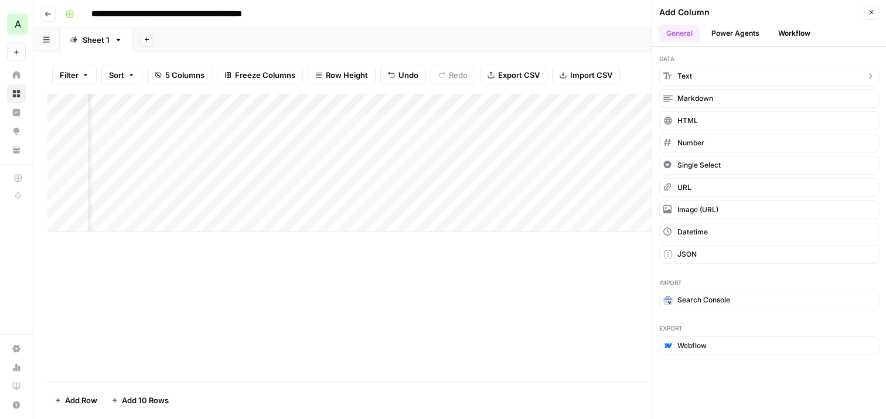
click at [712, 74] on button "Text" at bounding box center [769, 76] width 220 height 19
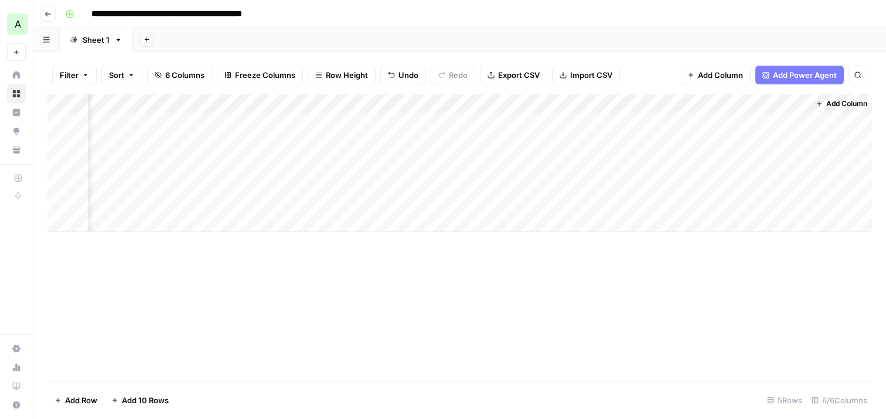
scroll to position [0, 330]
click at [685, 105] on div "Add Column" at bounding box center [459, 163] width 824 height 138
click at [627, 103] on div "Add Column" at bounding box center [459, 163] width 824 height 138
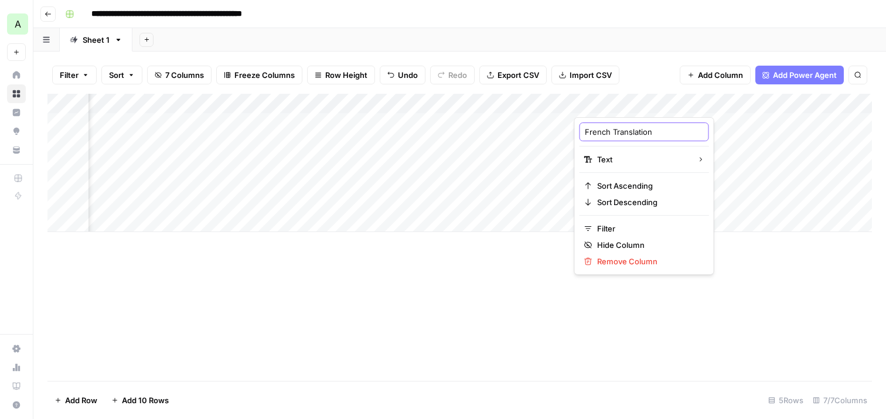
click at [630, 128] on input "French Translation" at bounding box center [644, 132] width 119 height 12
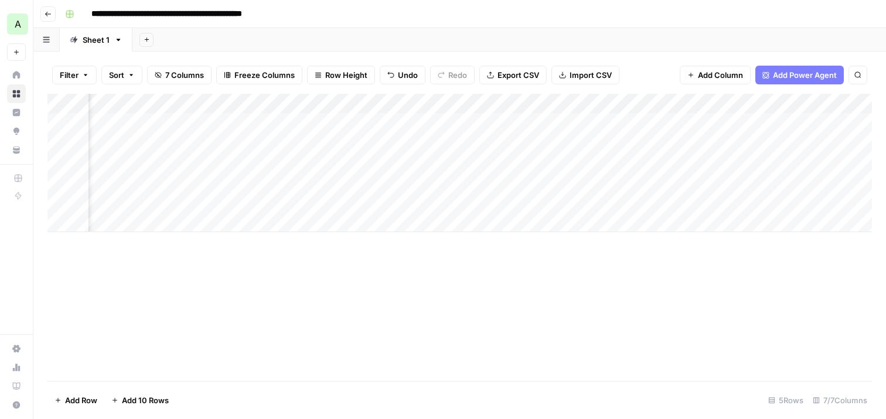
click at [749, 258] on div "Add Column" at bounding box center [459, 237] width 824 height 287
click at [779, 102] on div "Add Column" at bounding box center [459, 163] width 824 height 138
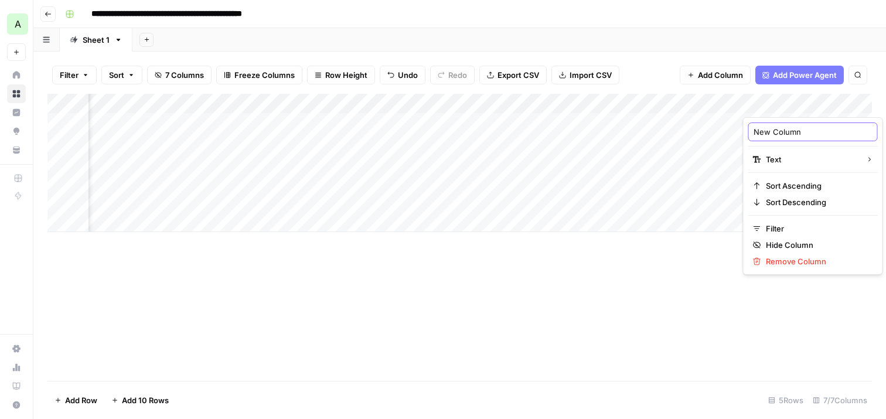
click at [789, 136] on input "New Column" at bounding box center [812, 132] width 119 height 12
drag, startPoint x: 807, startPoint y: 134, endPoint x: 741, endPoint y: 132, distance: 66.8
click at [741, 132] on body "**********" at bounding box center [443, 209] width 886 height 419
type input "N"
type input "German Translation"
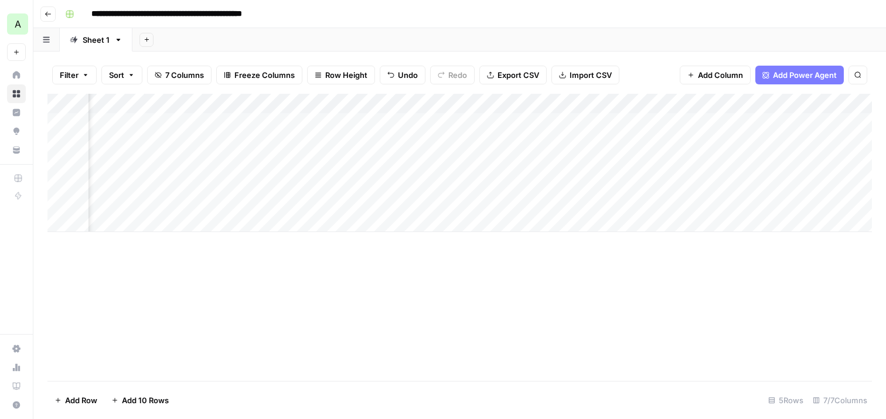
click at [654, 284] on div "Add Column" at bounding box center [459, 237] width 824 height 287
click at [801, 168] on div "Add Column" at bounding box center [459, 163] width 824 height 138
click at [714, 128] on div "Add Column" at bounding box center [459, 163] width 824 height 138
click at [798, 100] on div "Add Column" at bounding box center [459, 163] width 824 height 138
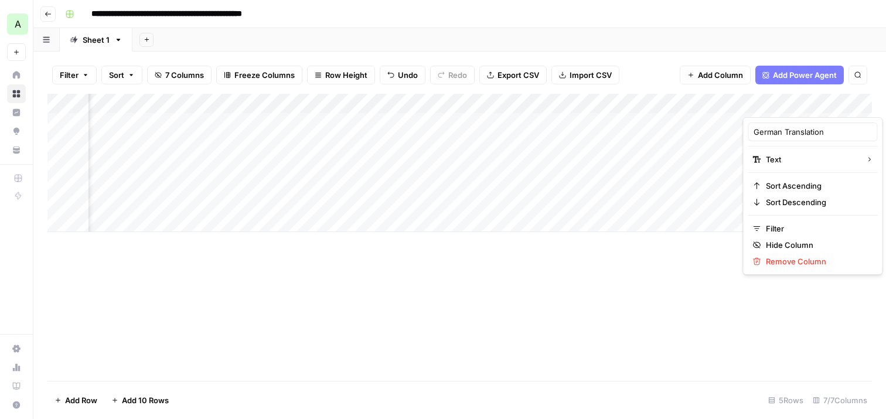
click at [709, 74] on span "Add Column" at bounding box center [720, 75] width 45 height 12
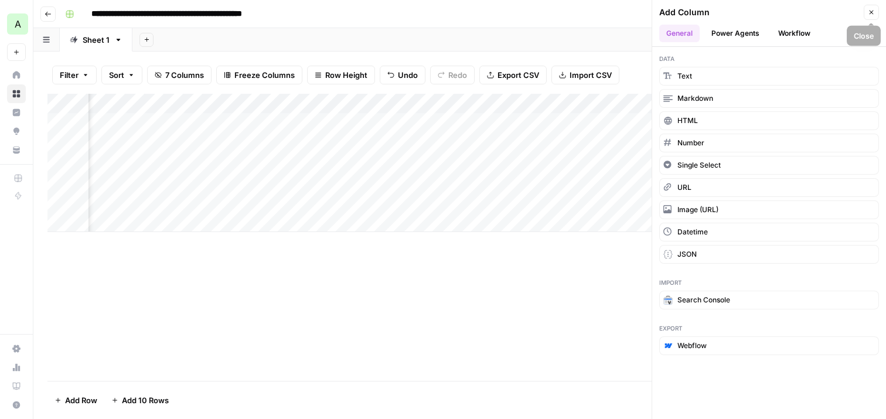
click at [872, 6] on button "Close" at bounding box center [871, 12] width 15 height 15
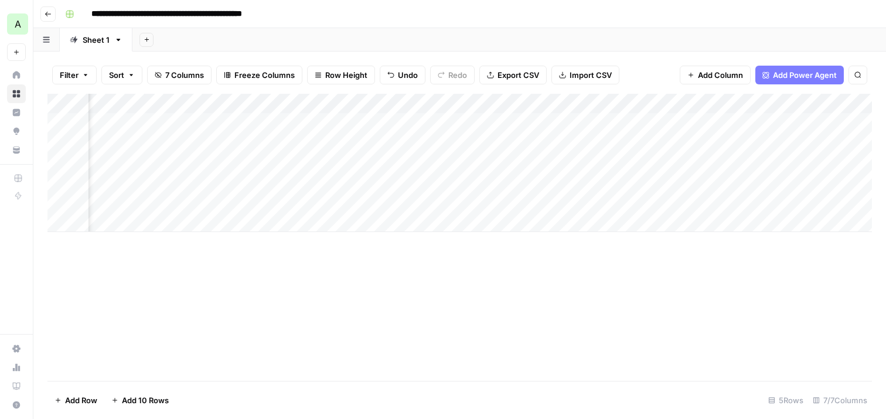
click at [693, 204] on div "Add Column" at bounding box center [459, 163] width 824 height 138
click at [322, 126] on div "Add Column" at bounding box center [459, 163] width 824 height 138
click at [439, 120] on div "Add Column" at bounding box center [459, 163] width 824 height 138
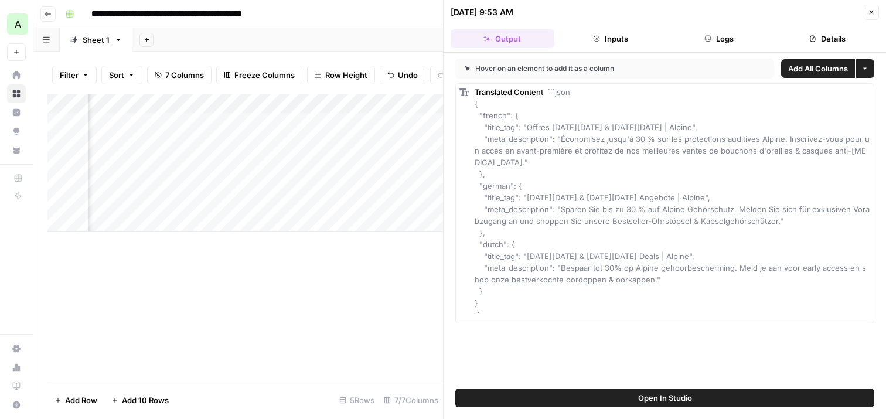
click at [872, 11] on icon "button" at bounding box center [871, 12] width 7 height 7
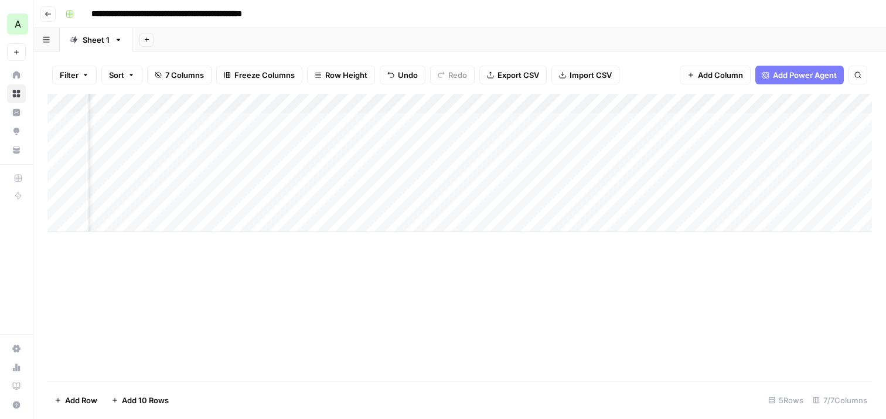
click at [642, 100] on div "Add Column" at bounding box center [459, 163] width 824 height 138
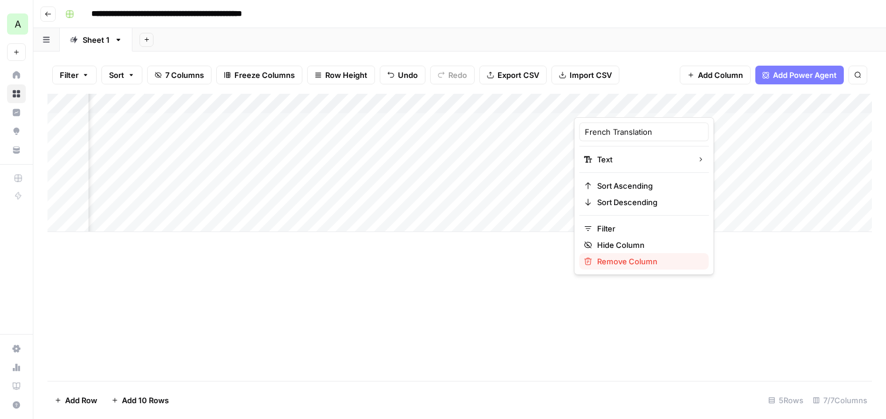
click at [629, 263] on span "Remove Column" at bounding box center [648, 261] width 103 height 12
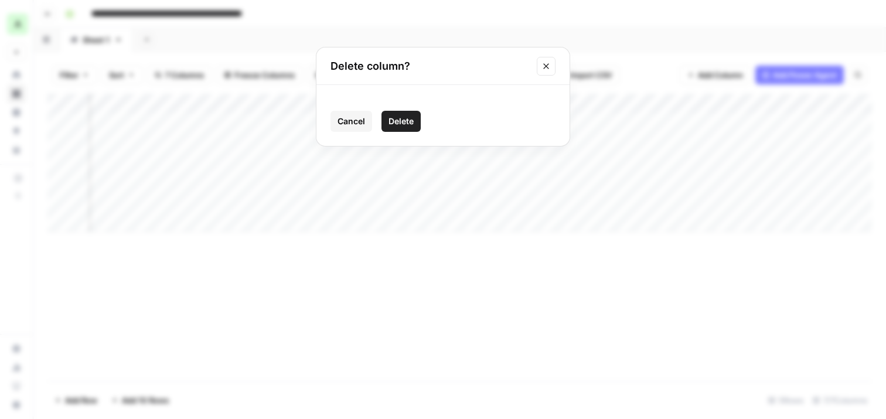
click at [400, 127] on button "Delete" at bounding box center [400, 121] width 39 height 21
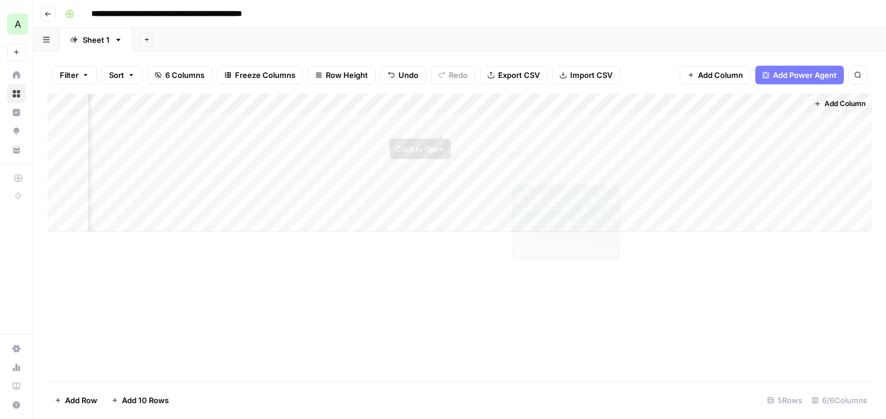
scroll to position [0, 267]
click at [739, 103] on div "Add Column" at bounding box center [459, 163] width 824 height 138
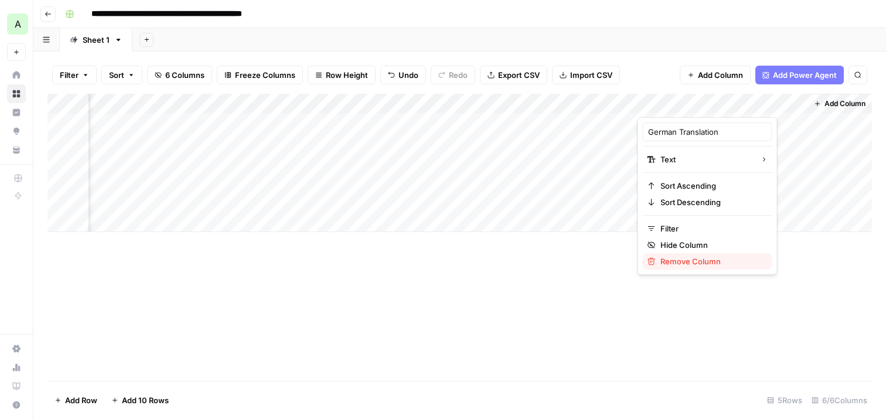
click at [707, 260] on span "Remove Column" at bounding box center [711, 261] width 103 height 12
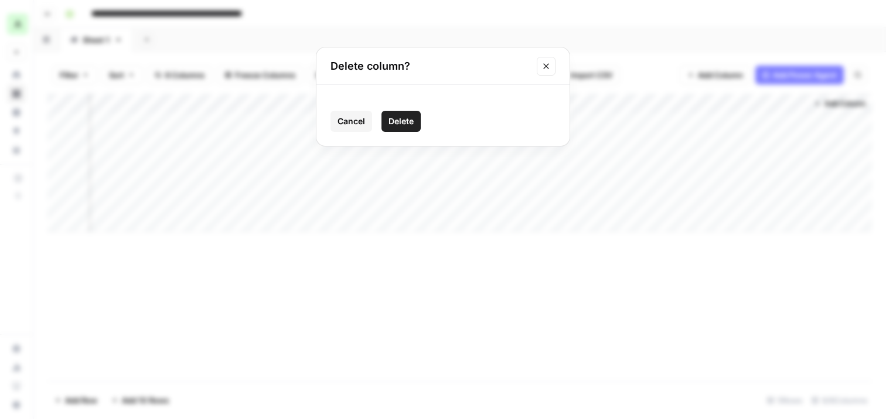
click at [403, 118] on span "Delete" at bounding box center [400, 121] width 25 height 12
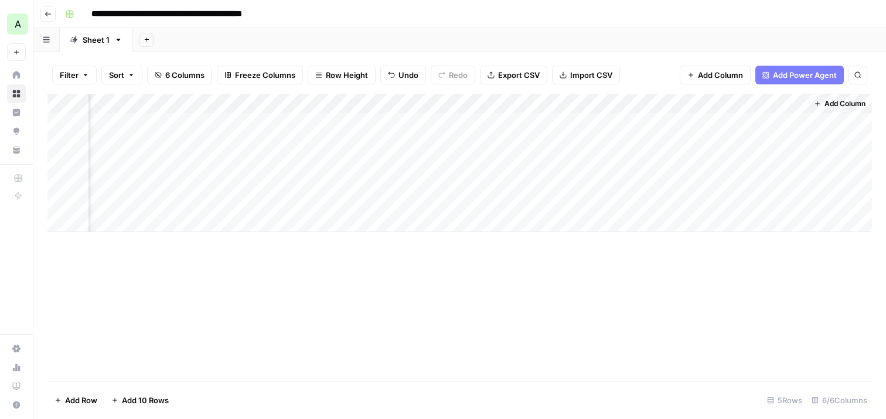
scroll to position [0, 98]
click at [752, 103] on div "Add Column" at bounding box center [459, 163] width 824 height 138
click at [671, 326] on div "Add Column" at bounding box center [459, 237] width 824 height 287
click at [743, 108] on div "Add Column" at bounding box center [459, 163] width 824 height 138
click at [639, 267] on div "Add Column" at bounding box center [459, 237] width 824 height 287
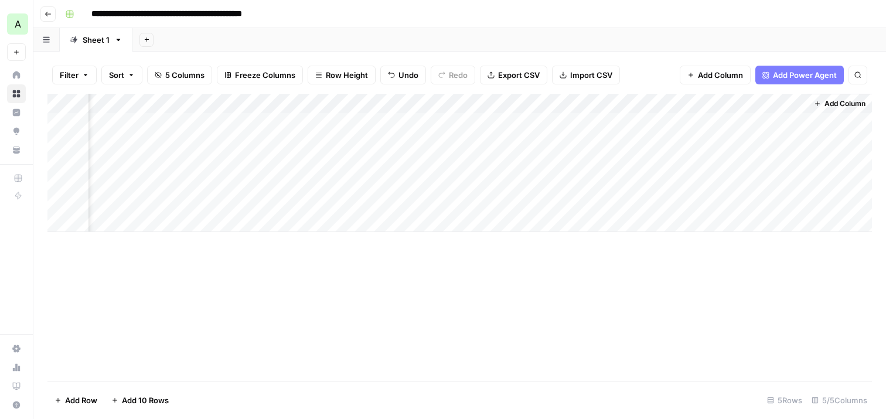
click at [748, 103] on div "Add Column" at bounding box center [459, 163] width 824 height 138
click at [621, 261] on div "Add Column" at bounding box center [459, 237] width 824 height 287
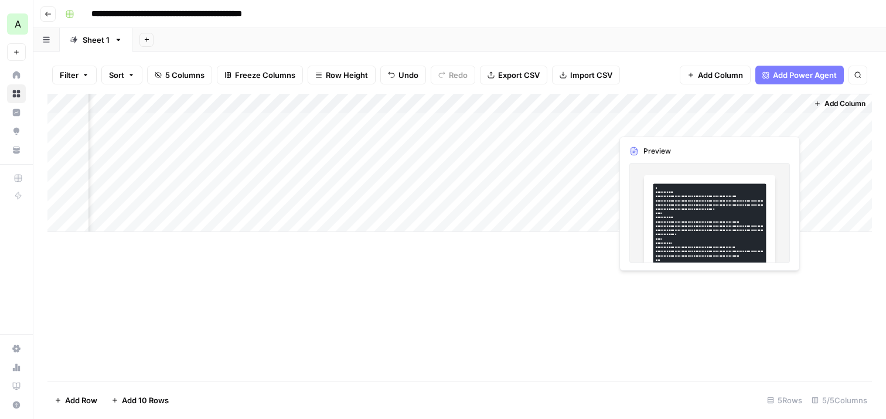
click at [735, 127] on div "Add Column" at bounding box center [459, 163] width 824 height 138
click at [749, 121] on div "Add Column" at bounding box center [459, 163] width 824 height 138
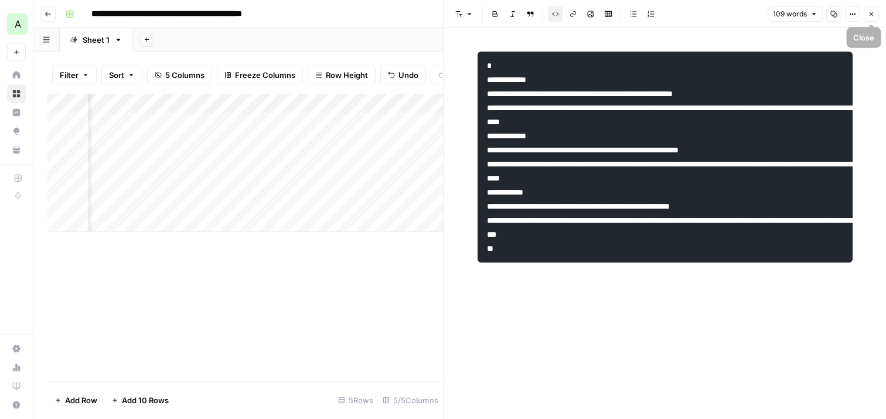
click at [873, 16] on icon "button" at bounding box center [871, 14] width 7 height 7
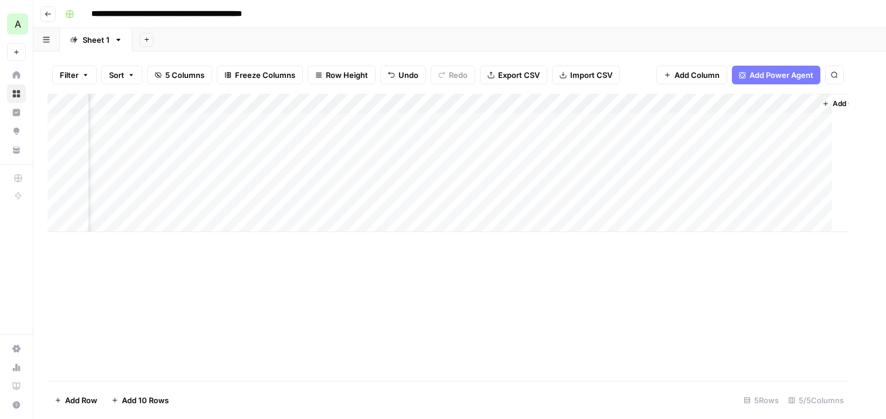
scroll to position [0, 84]
click at [630, 264] on div "Add Column" at bounding box center [459, 237] width 824 height 287
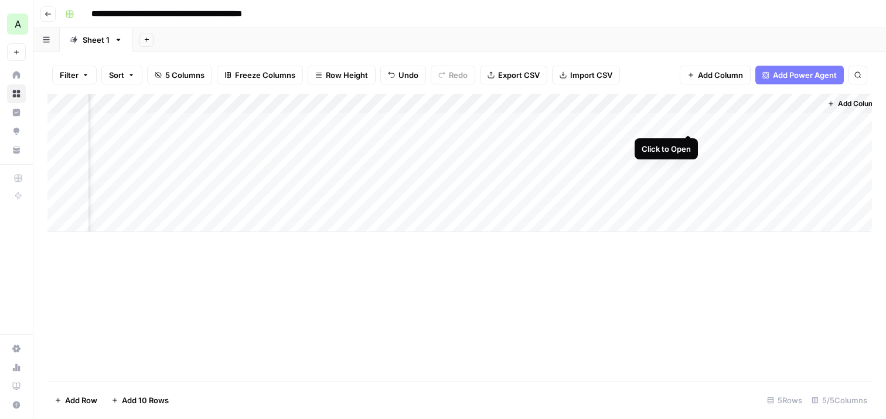
click at [687, 121] on div "Add Column" at bounding box center [459, 163] width 824 height 138
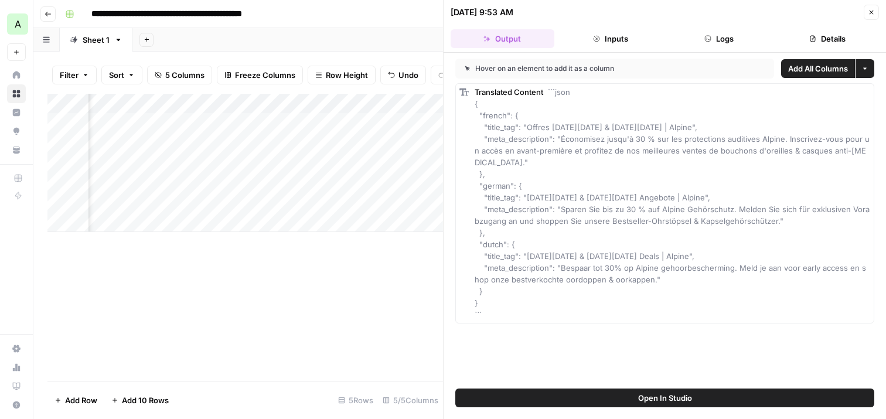
click at [820, 68] on span "Add All Columns" at bounding box center [818, 69] width 60 height 12
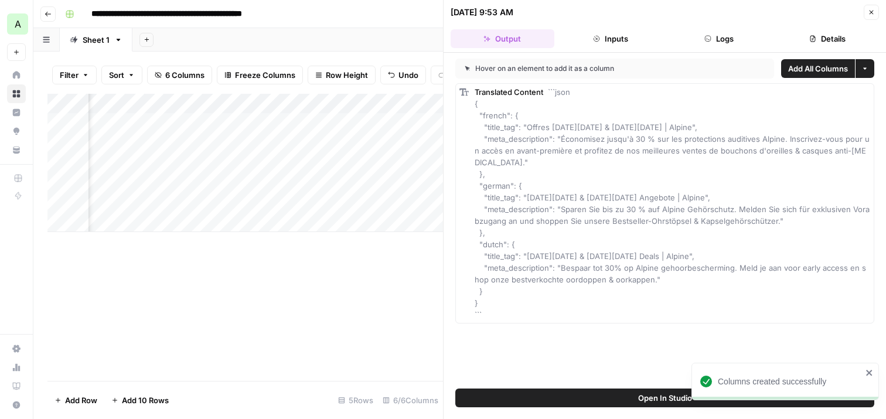
scroll to position [0, 550]
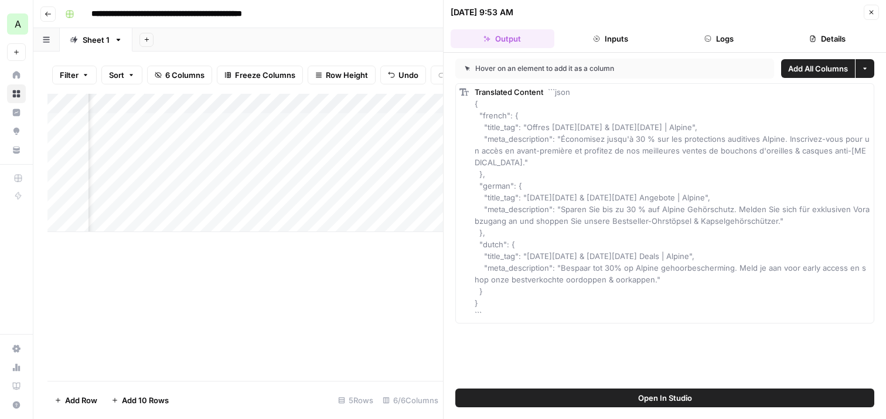
click at [873, 9] on icon "button" at bounding box center [871, 12] width 7 height 7
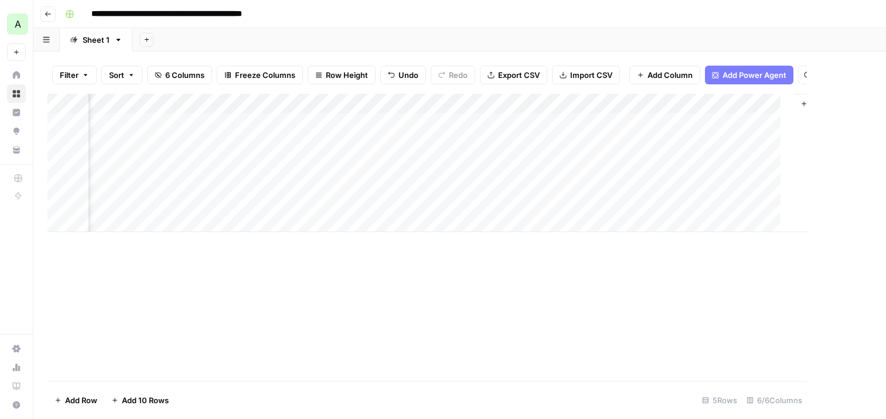
scroll to position [0, 189]
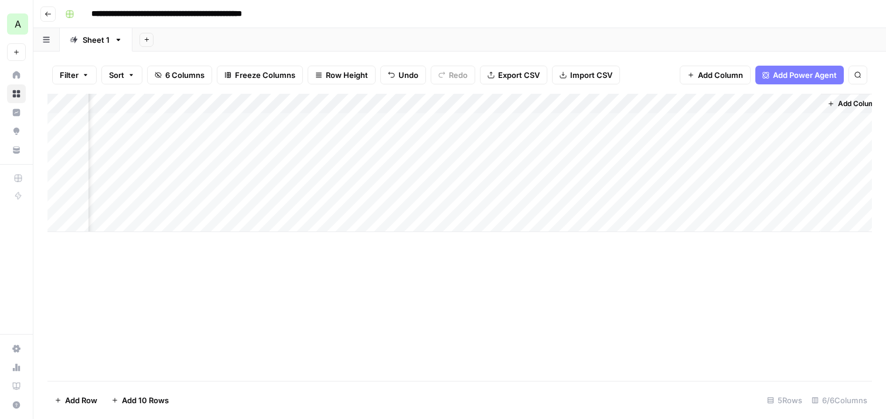
click at [648, 122] on div "Add Column" at bounding box center [459, 163] width 824 height 138
click at [663, 123] on div "Add Column" at bounding box center [459, 163] width 824 height 138
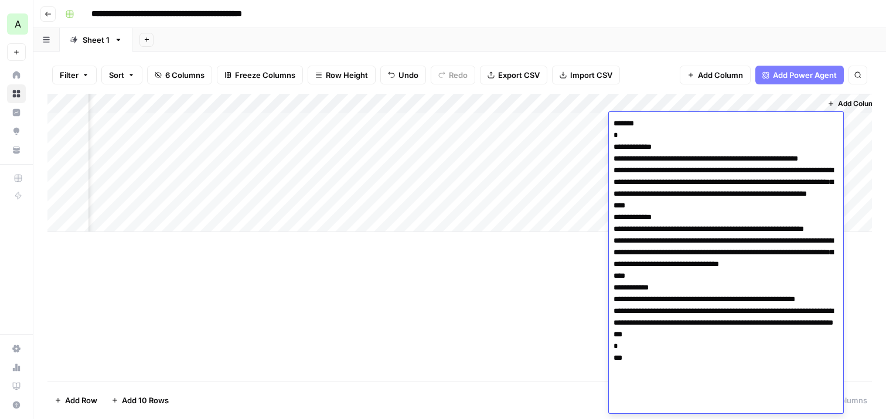
click at [540, 255] on div "Add Column" at bounding box center [459, 237] width 824 height 287
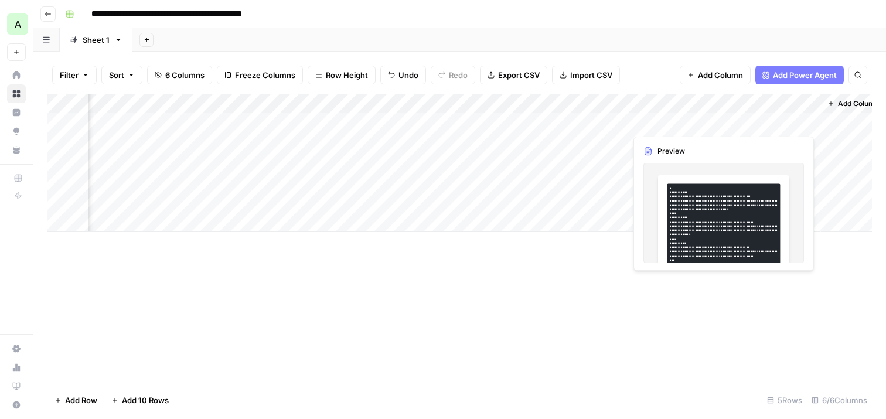
click at [743, 127] on div "Add Column" at bounding box center [459, 163] width 824 height 138
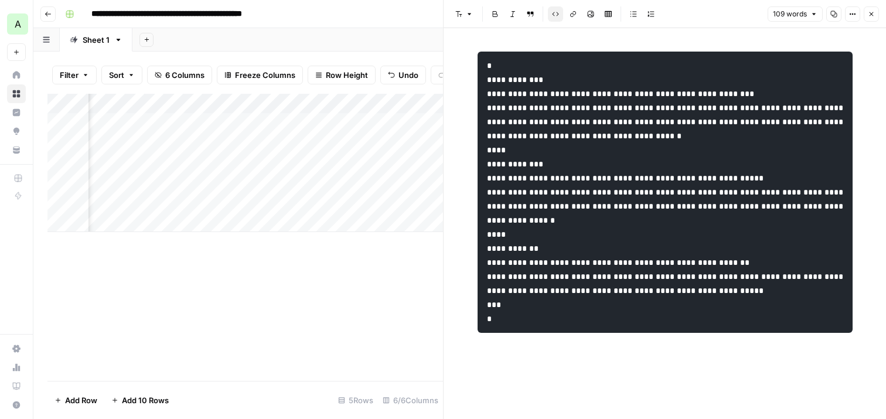
click at [870, 15] on icon "button" at bounding box center [871, 14] width 7 height 7
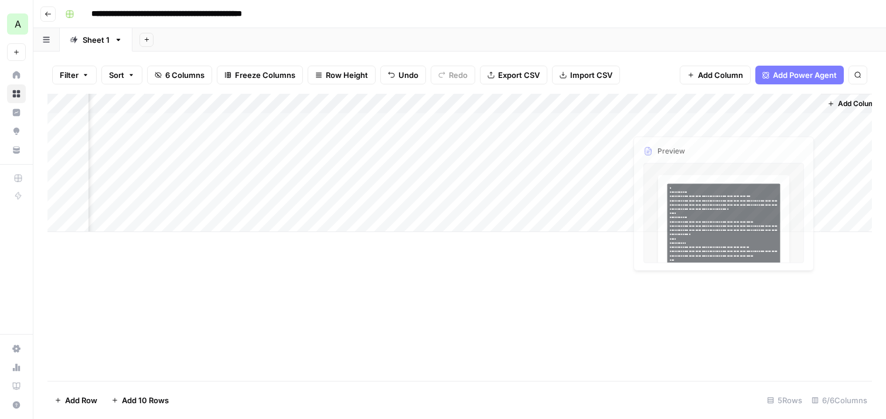
click at [657, 120] on div "Add Column" at bounding box center [459, 163] width 824 height 138
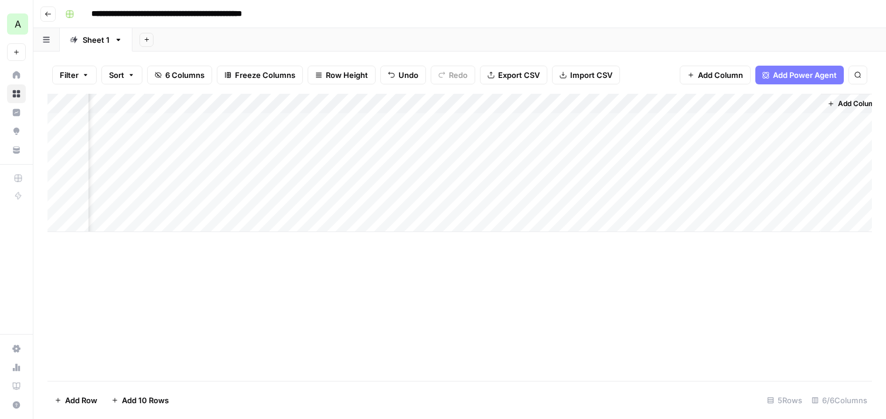
click at [657, 120] on div "Add Column" at bounding box center [459, 163] width 824 height 138
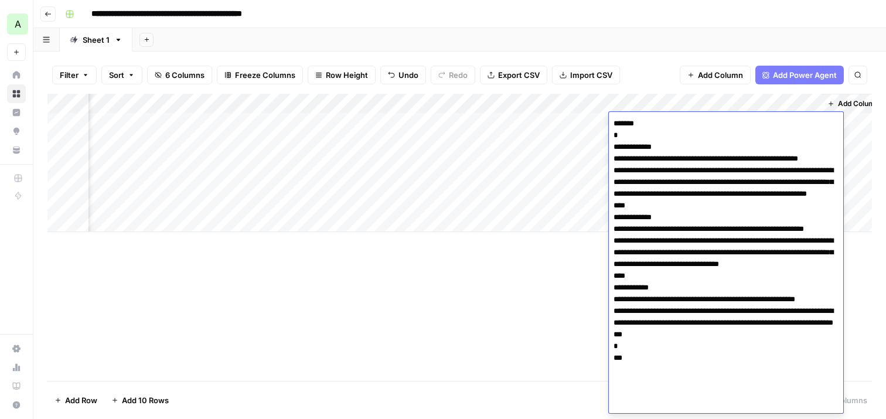
click at [477, 289] on div "Add Column" at bounding box center [459, 237] width 824 height 287
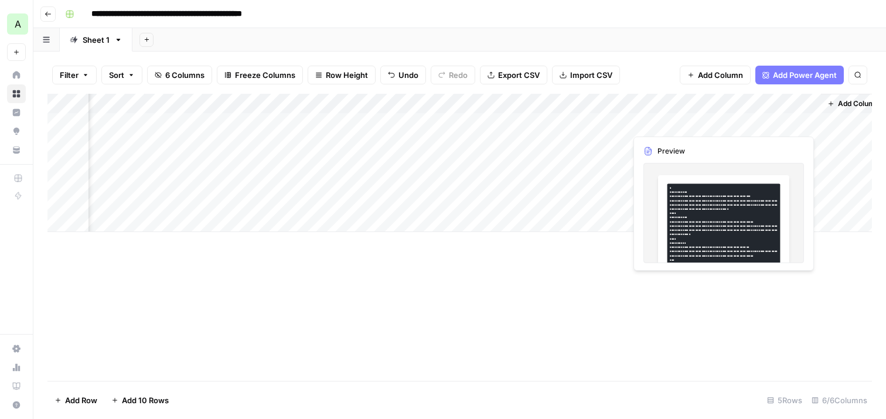
click at [775, 120] on div "Add Column" at bounding box center [459, 163] width 824 height 138
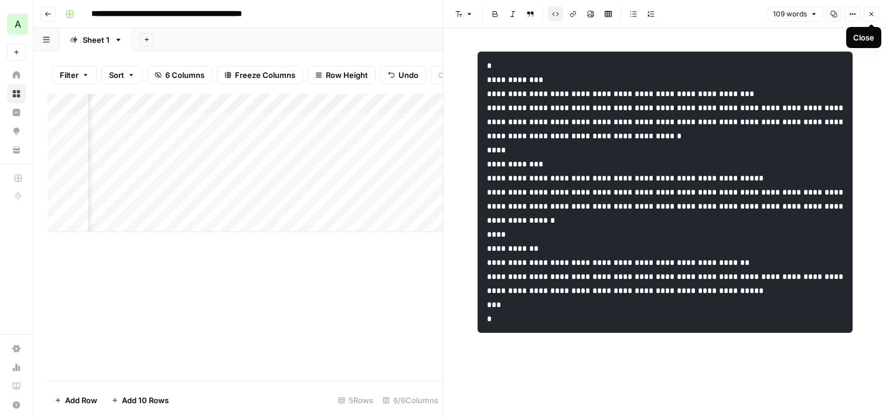
click at [873, 11] on icon "button" at bounding box center [871, 14] width 7 height 7
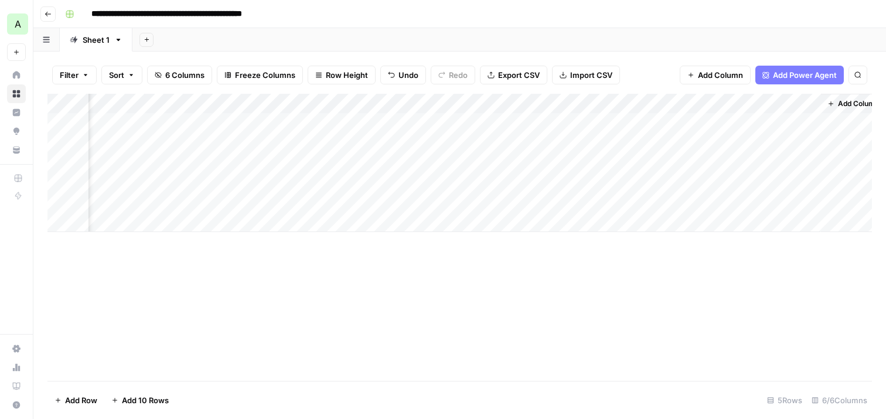
click at [663, 118] on div "Add Column" at bounding box center [459, 163] width 824 height 138
click at [551, 318] on div "Add Column" at bounding box center [459, 237] width 824 height 287
click at [755, 124] on div "Add Column" at bounding box center [459, 163] width 824 height 138
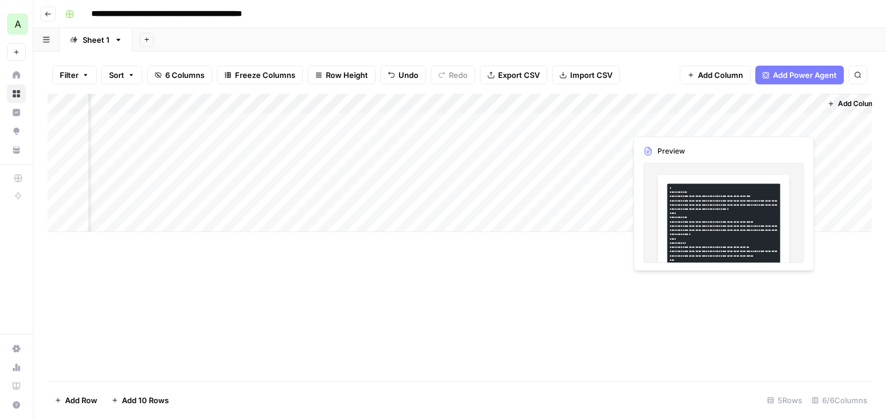
click at [755, 124] on div "Add Column" at bounding box center [459, 163] width 824 height 138
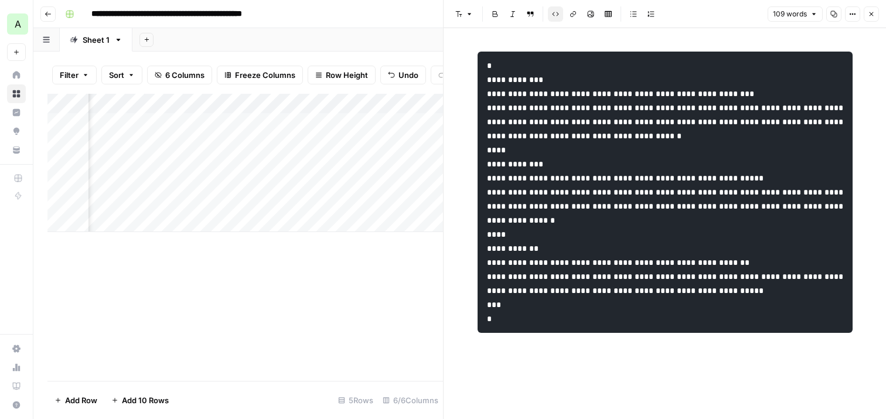
click at [875, 17] on button "Close" at bounding box center [871, 13] width 15 height 15
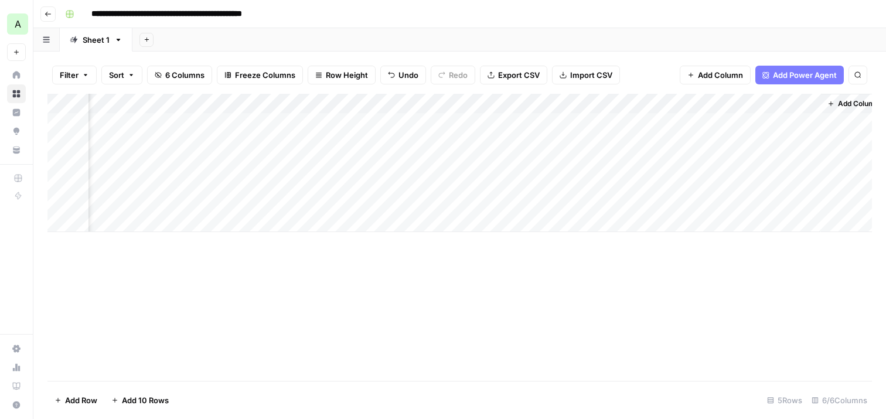
click at [722, 102] on div "Add Column" at bounding box center [459, 163] width 824 height 138
click at [538, 303] on div "Add Column" at bounding box center [459, 237] width 824 height 287
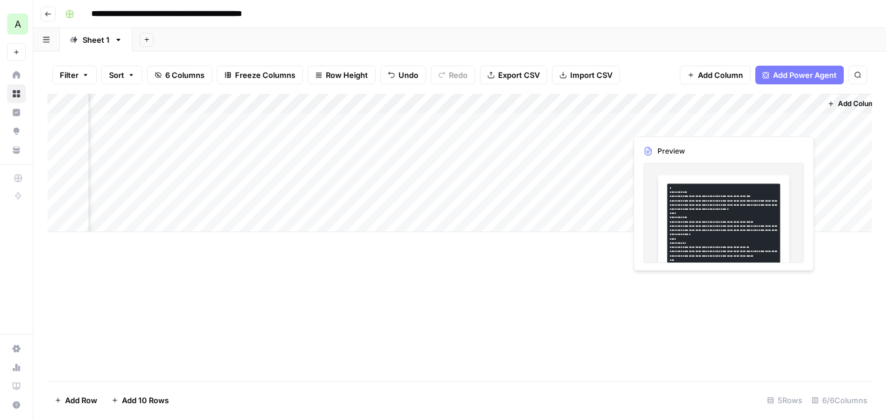
click at [742, 123] on div "Add Column" at bounding box center [459, 163] width 824 height 138
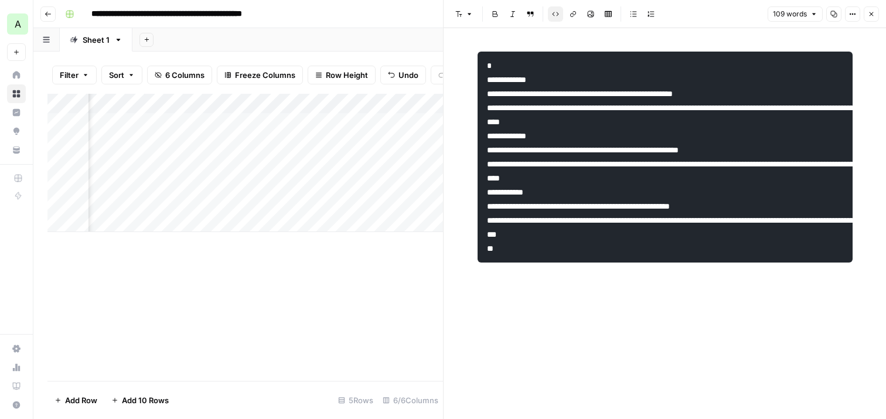
click at [659, 298] on div "**********" at bounding box center [664, 223] width 389 height 391
click at [586, 313] on div "**********" at bounding box center [664, 223] width 389 height 391
click at [873, 13] on icon "button" at bounding box center [871, 14] width 7 height 7
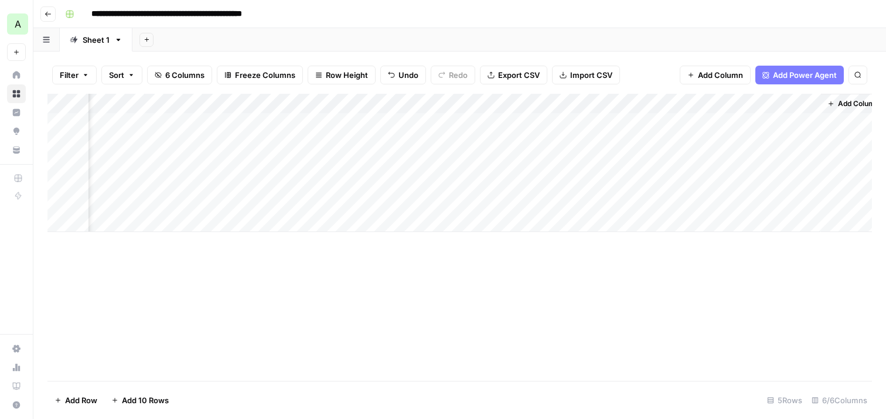
click at [662, 128] on div "Add Column" at bounding box center [459, 163] width 824 height 138
click at [515, 273] on div "Add Column" at bounding box center [459, 237] width 824 height 287
click at [49, 17] on button "Go back" at bounding box center [47, 13] width 15 height 15
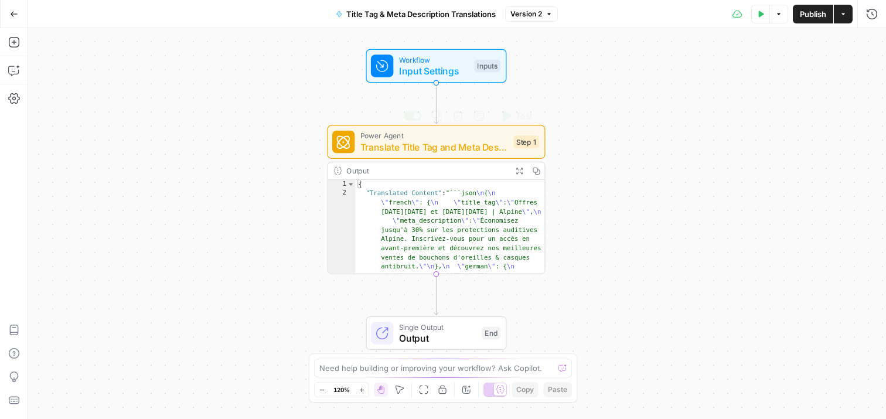
click at [416, 61] on span "Workflow" at bounding box center [434, 59] width 70 height 11
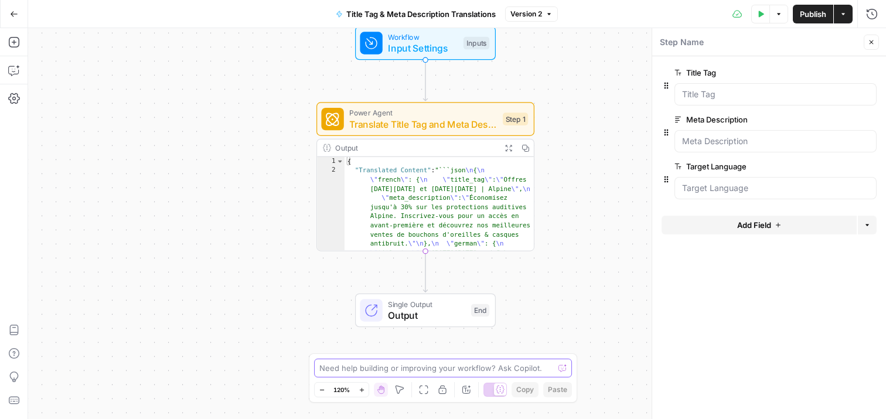
click at [424, 363] on textarea at bounding box center [436, 368] width 234 height 12
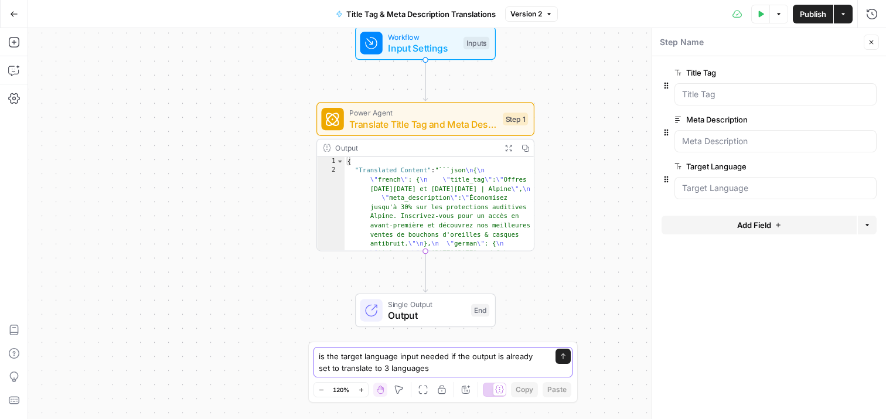
type textarea "is the target language input needed if the output is already set to translate t…"
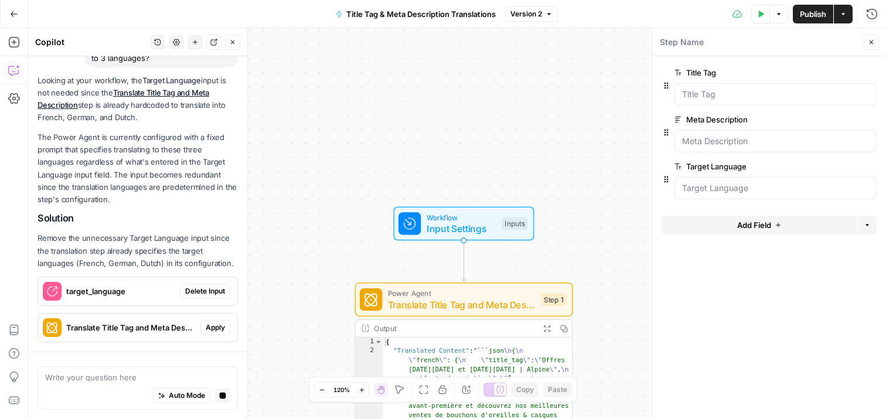
scroll to position [159, 0]
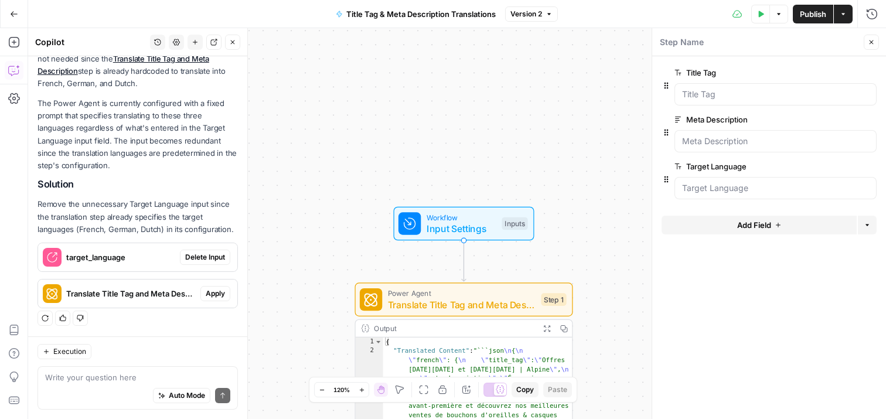
click at [209, 255] on span "Delete Input" at bounding box center [205, 257] width 40 height 11
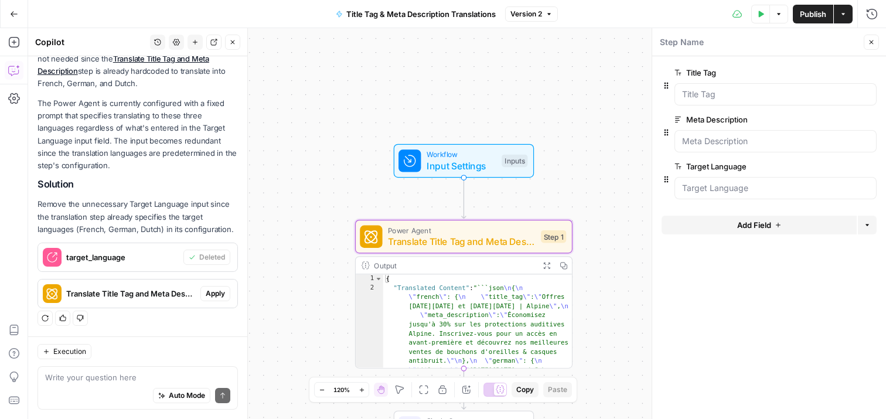
click at [219, 294] on span "Apply" at bounding box center [215, 293] width 19 height 11
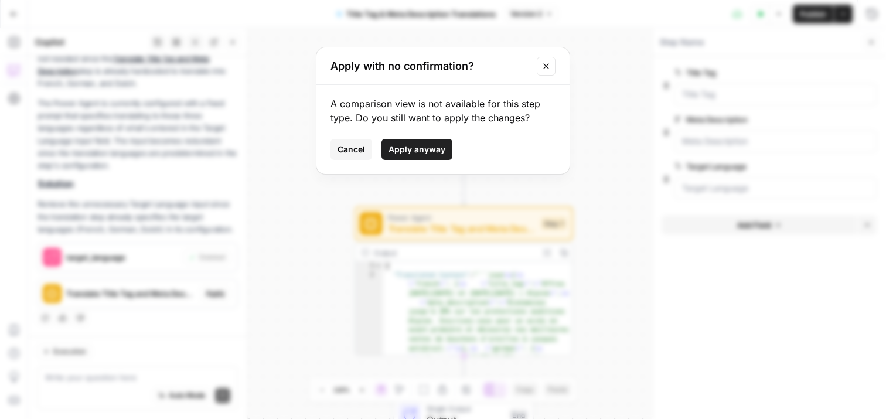
click at [388, 158] on button "Apply anyway" at bounding box center [416, 149] width 71 height 21
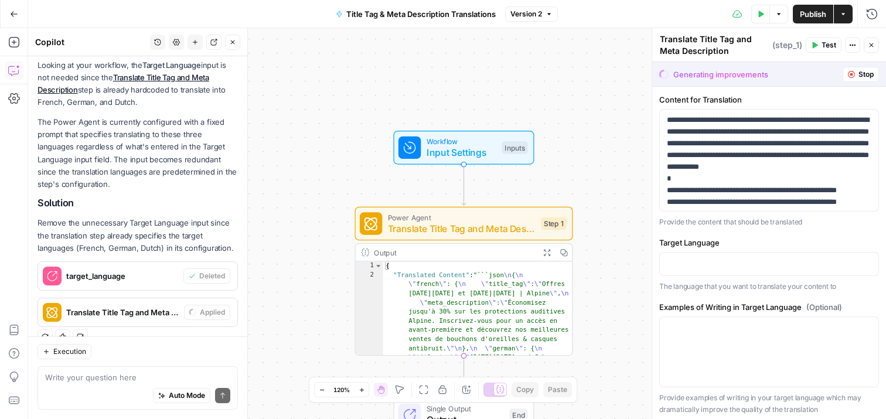
scroll to position [178, 0]
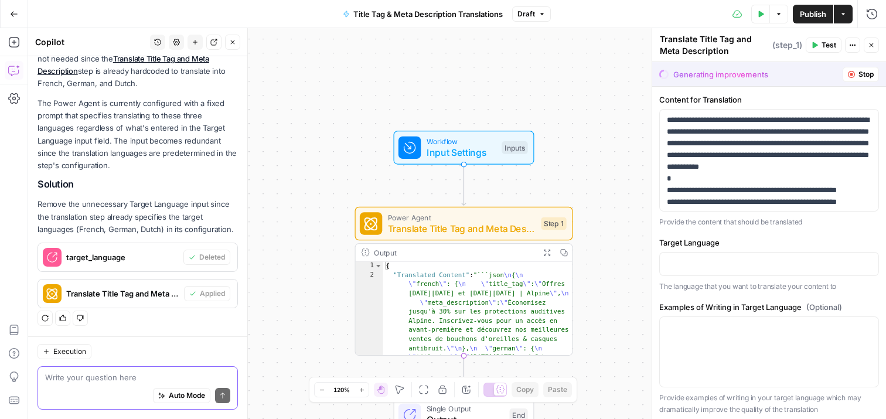
click at [134, 374] on textarea at bounding box center [137, 377] width 185 height 12
type textarea "maybe good to add the brand kit as intput"
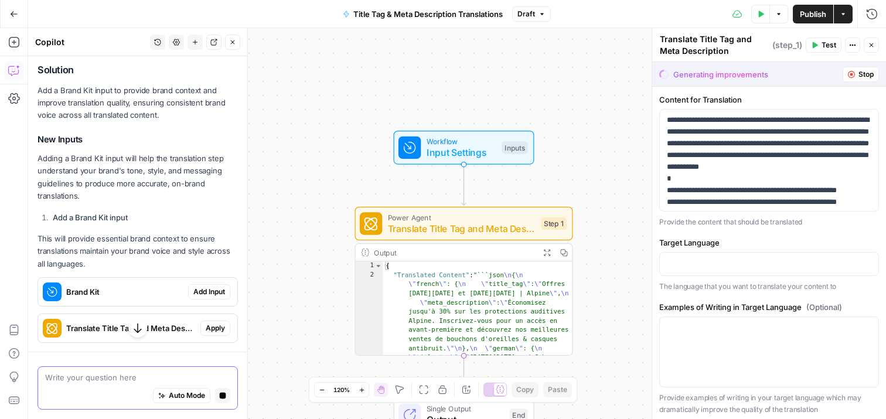
scroll to position [573, 0]
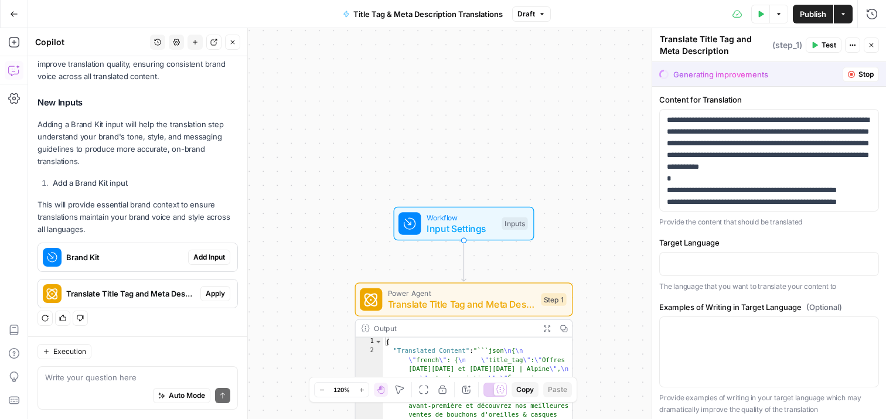
click at [207, 256] on span "Add Input" at bounding box center [209, 257] width 32 height 11
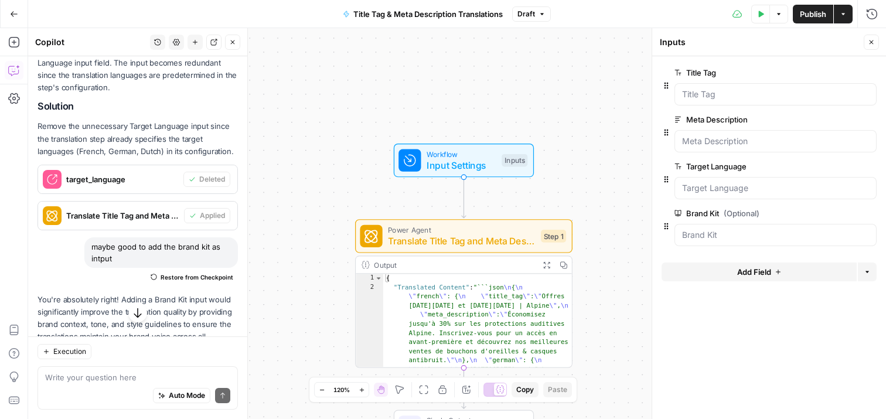
scroll to position [248, 0]
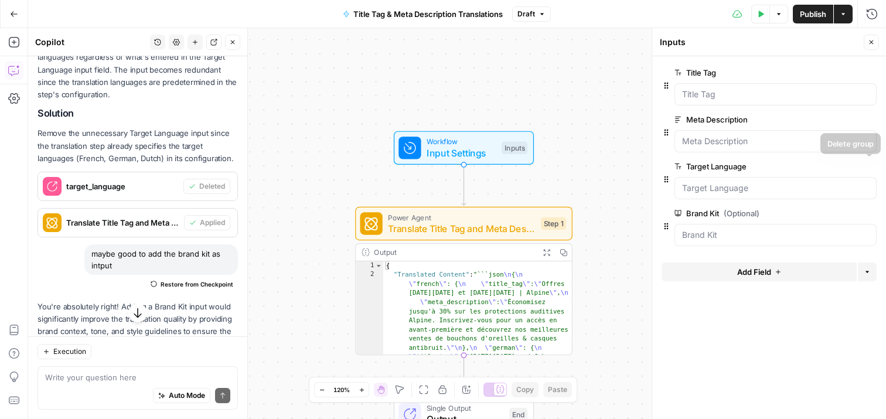
click at [872, 164] on icon "button" at bounding box center [870, 166] width 6 height 6
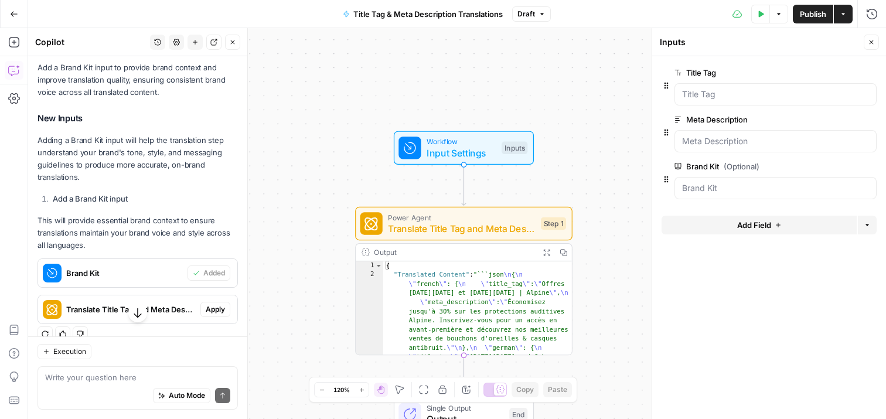
scroll to position [592, 0]
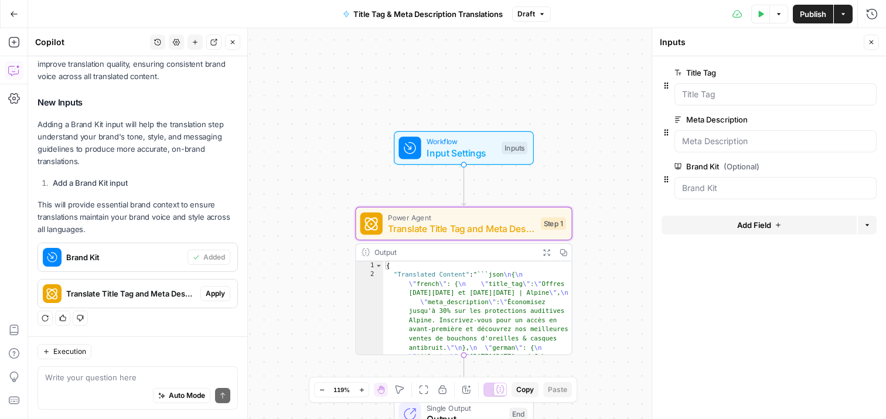
click at [212, 299] on button "Apply" at bounding box center [215, 293] width 30 height 15
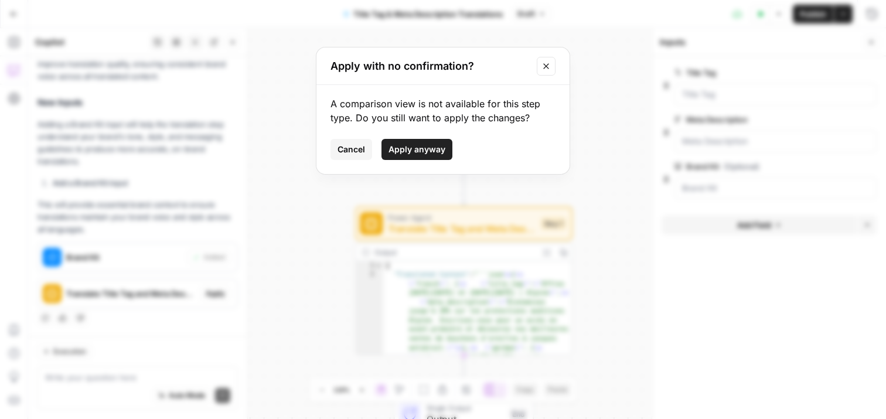
click at [413, 151] on span "Apply anyway" at bounding box center [416, 150] width 57 height 12
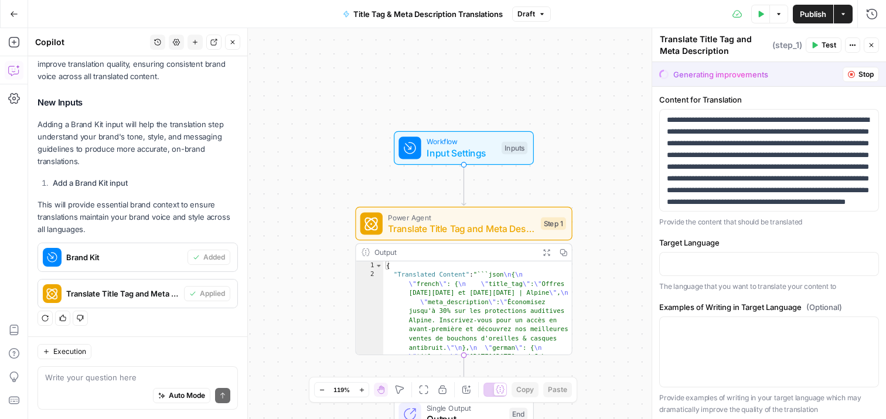
click at [103, 383] on div "Auto Mode Send" at bounding box center [137, 396] width 185 height 26
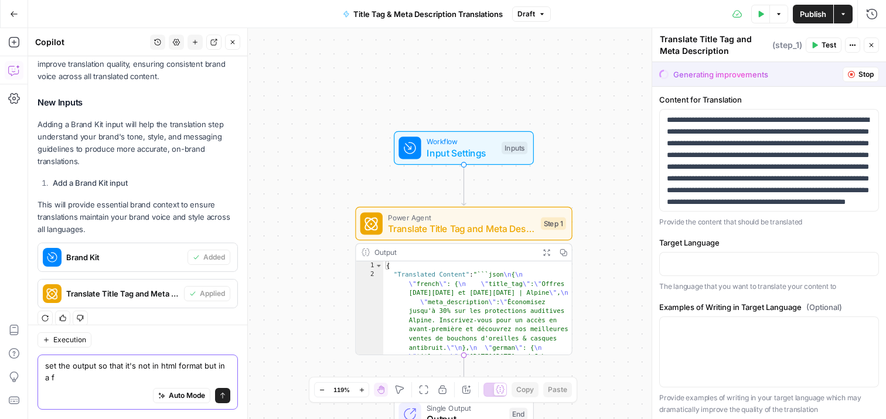
scroll to position [603, 0]
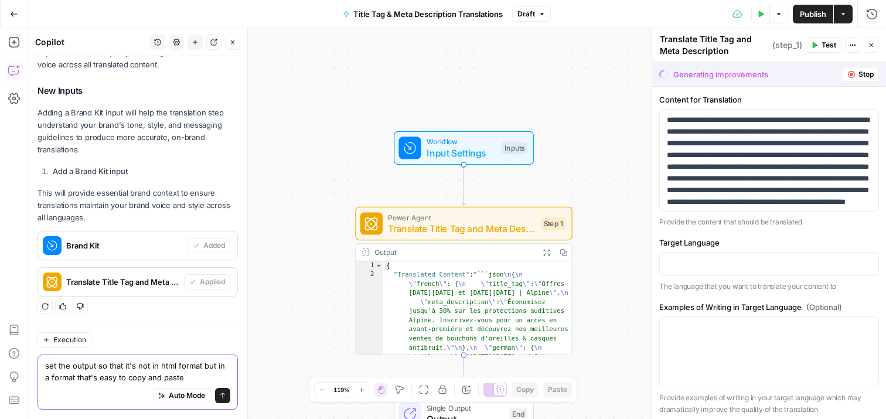
type textarea "set the output so that it's not in html format but in a format that's easy to c…"
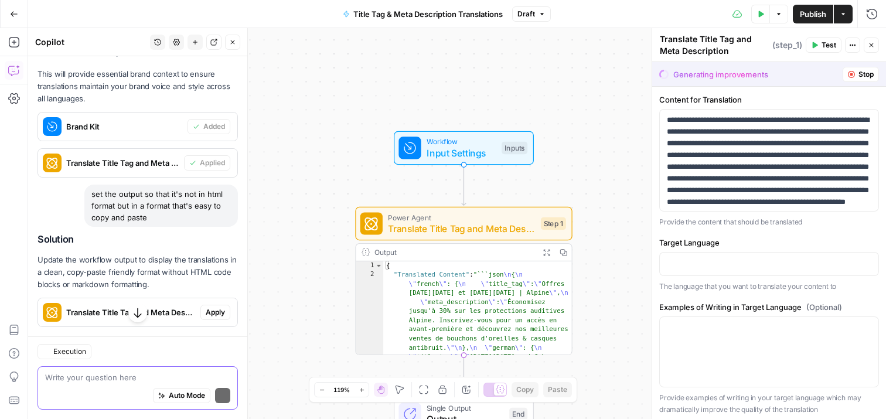
scroll to position [798, 0]
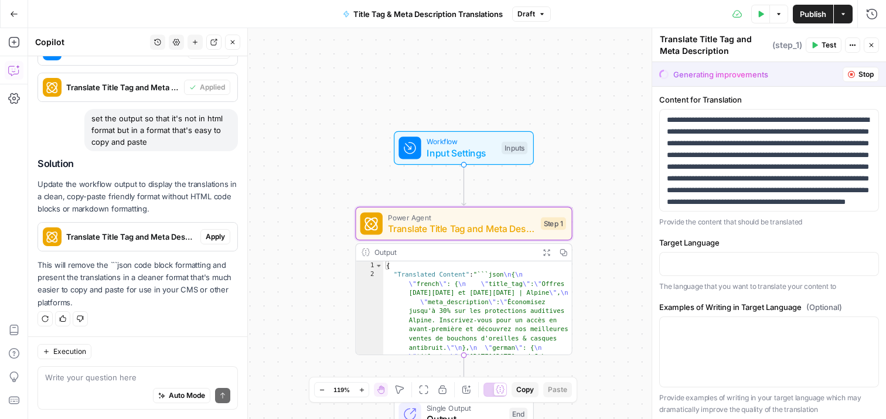
click at [219, 233] on span "Apply" at bounding box center [215, 236] width 19 height 11
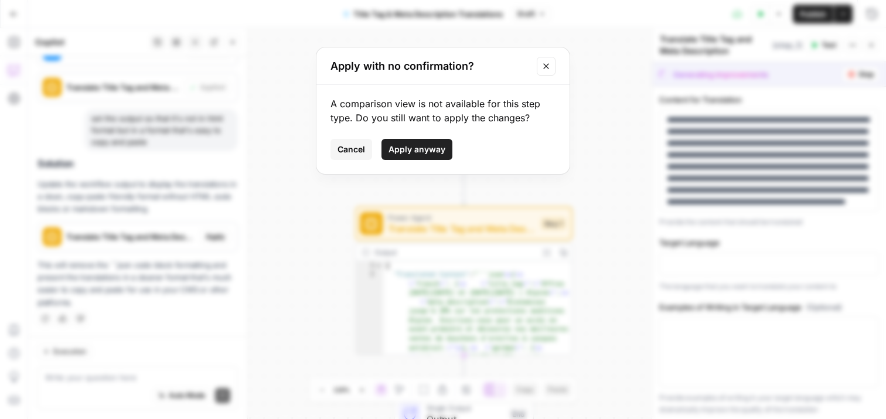
click at [398, 149] on span "Apply anyway" at bounding box center [416, 150] width 57 height 12
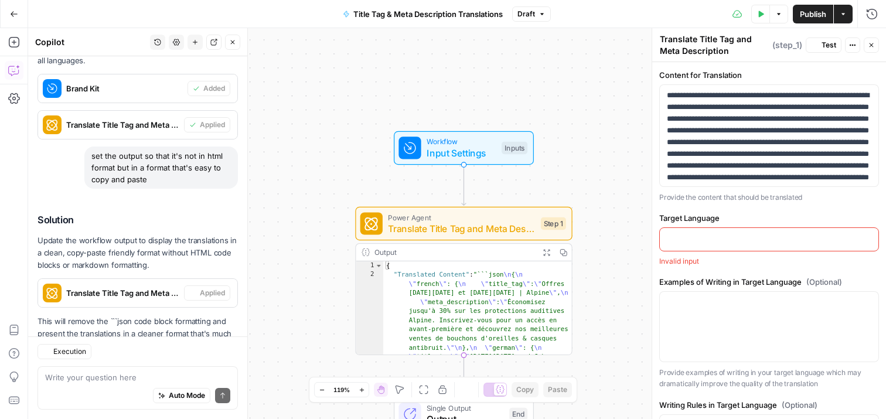
scroll to position [817, 0]
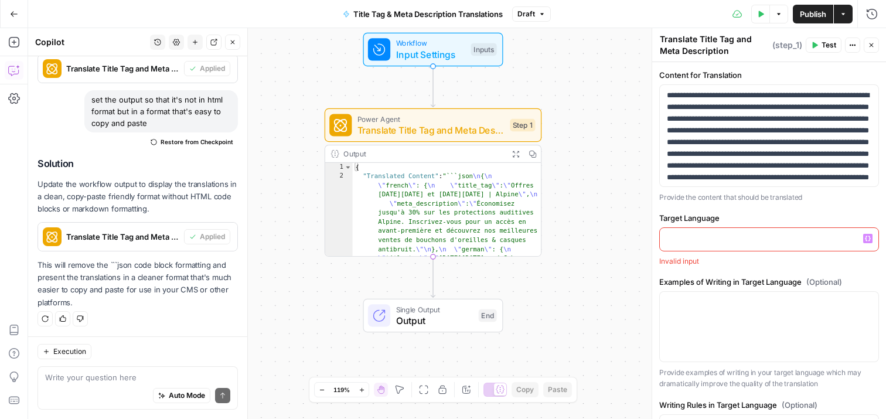
click at [709, 243] on p at bounding box center [769, 239] width 204 height 12
click at [874, 49] on button "Close" at bounding box center [871, 44] width 15 height 15
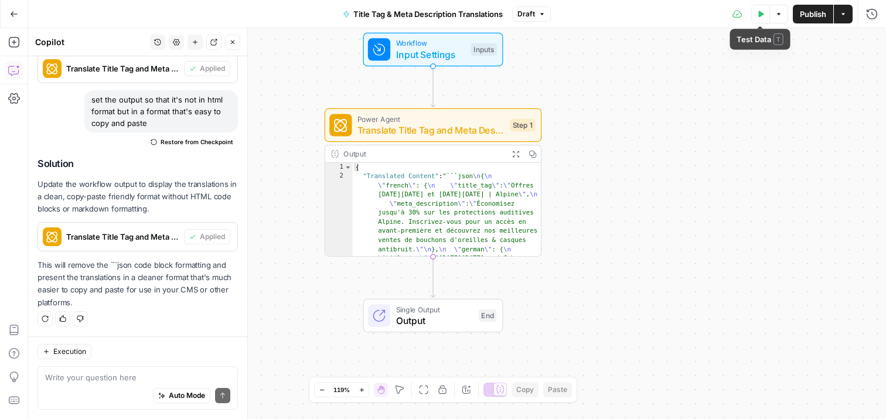
click at [757, 16] on icon "button" at bounding box center [760, 14] width 7 height 7
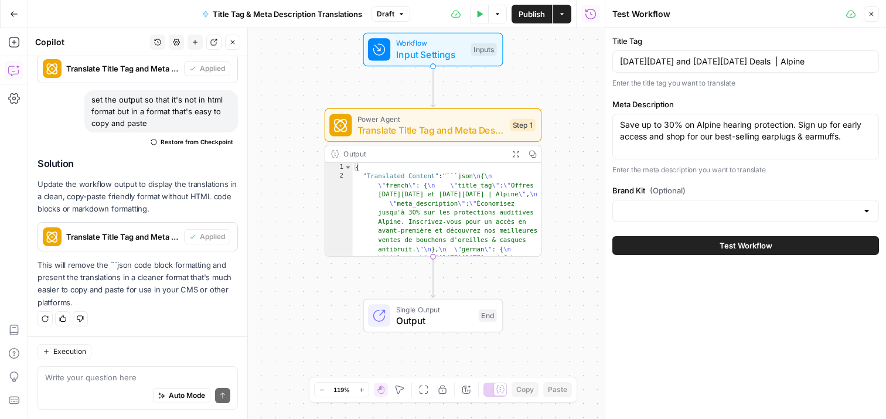
click at [699, 204] on div at bounding box center [745, 211] width 267 height 22
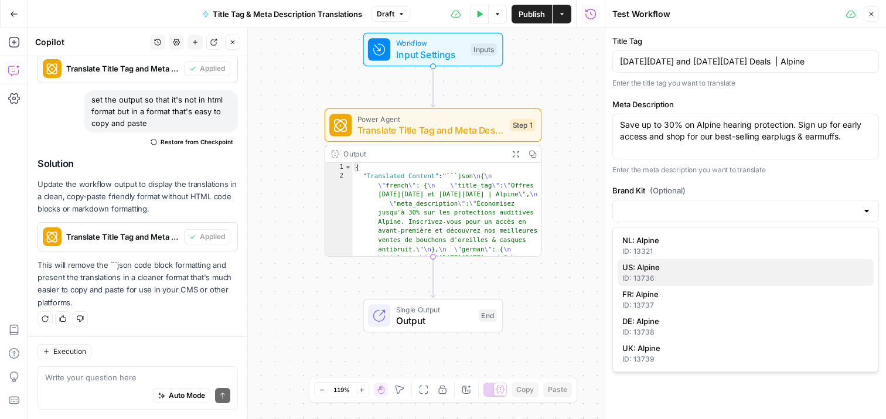
click at [697, 282] on div "ID: 13736" at bounding box center [745, 278] width 247 height 11
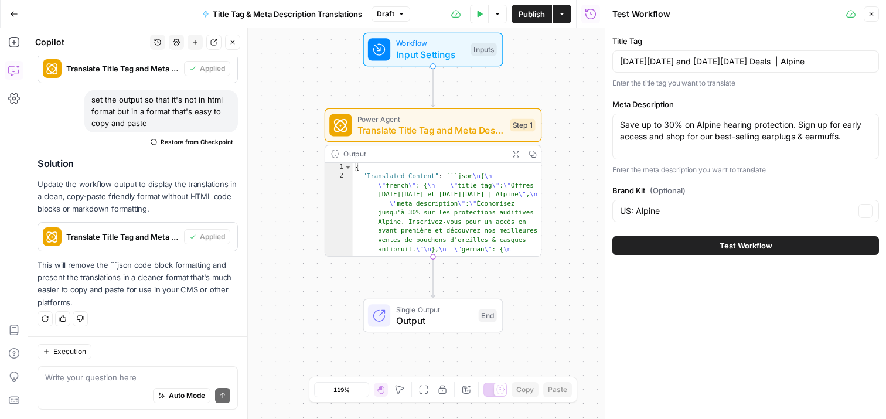
type input "US: Alpine"
click at [701, 309] on div "Title Tag [DATE][DATE] and [DATE][DATE] Deals | Alpine Enter the title tag you …" at bounding box center [745, 223] width 281 height 391
click at [714, 251] on button "Test Workflow" at bounding box center [745, 245] width 267 height 19
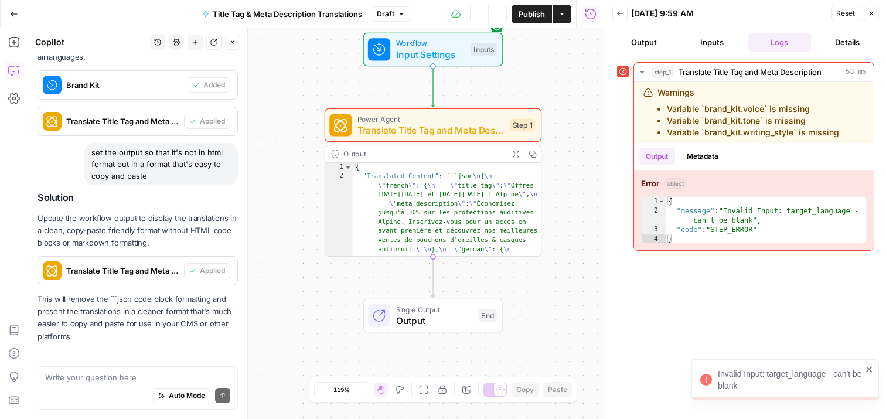
scroll to position [817, 0]
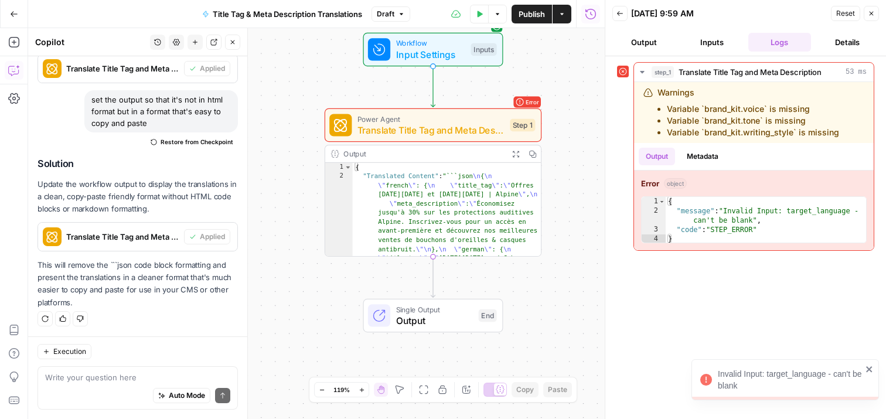
click at [629, 43] on button "Output" at bounding box center [643, 42] width 63 height 19
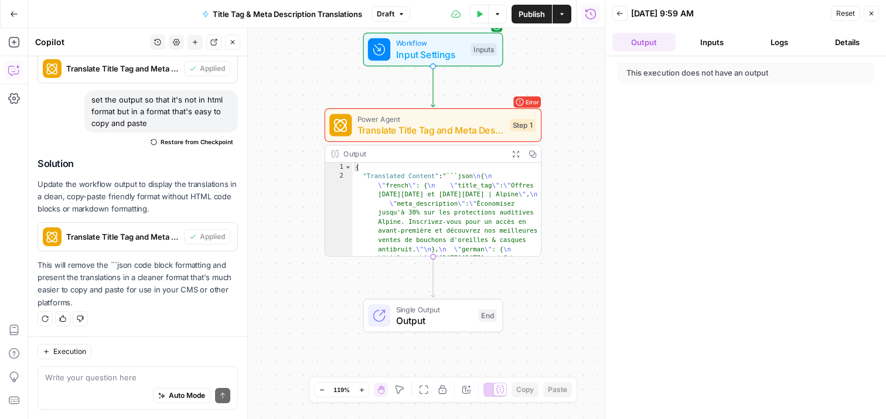
click at [716, 47] on button "Inputs" at bounding box center [711, 42] width 63 height 19
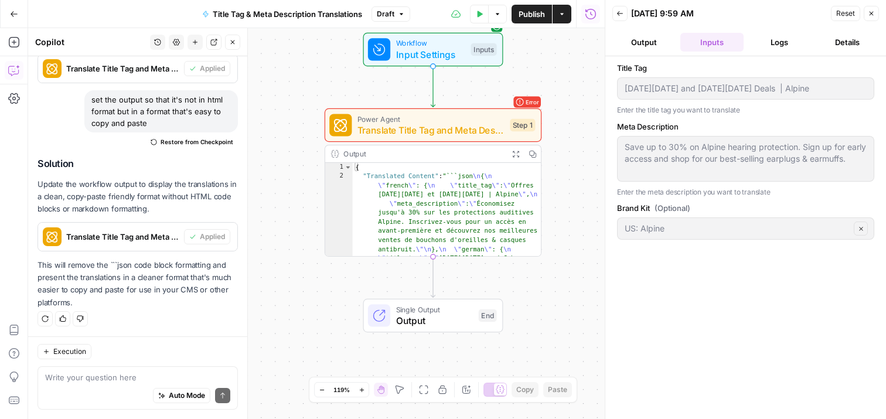
click at [869, 13] on icon "button" at bounding box center [871, 13] width 7 height 7
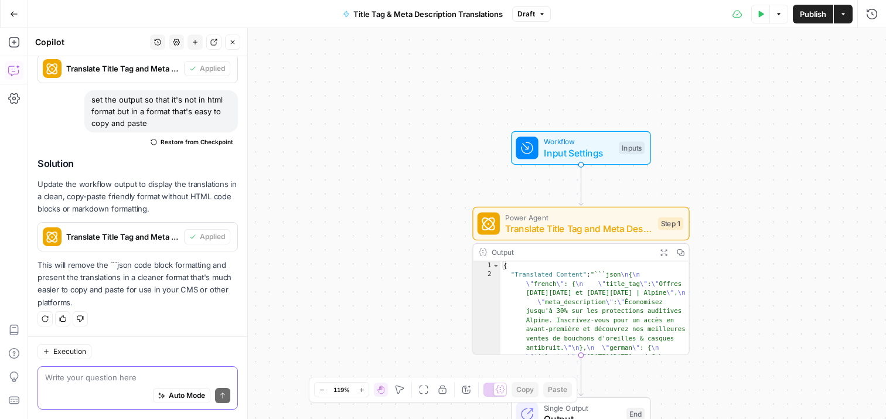
click at [137, 376] on textarea at bounding box center [137, 377] width 185 height 12
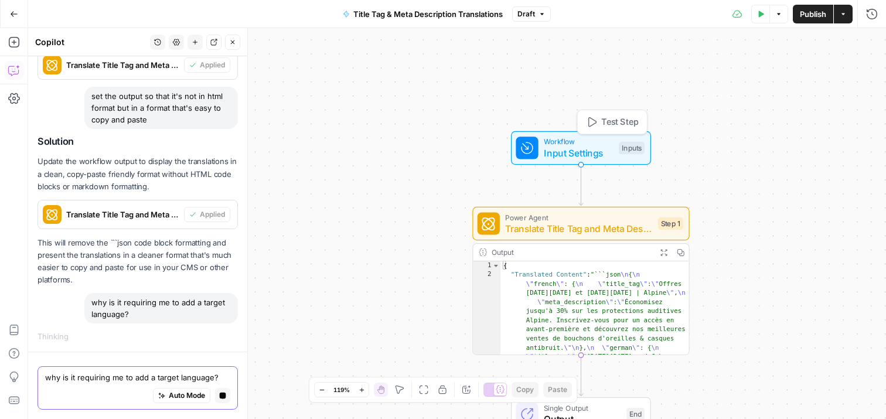
type textarea "why is it requiring me to add a target language?"
click at [595, 146] on span "Input Settings" at bounding box center [578, 153] width 69 height 14
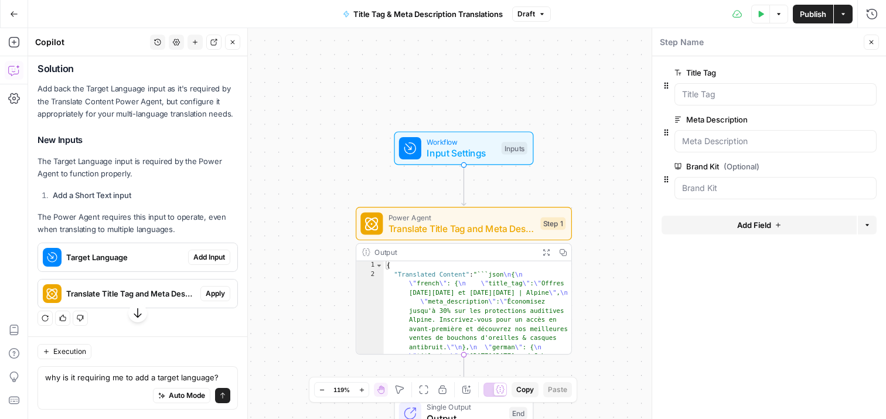
scroll to position [1233, 0]
click at [141, 381] on textarea "why is it requiring me to add a target language?" at bounding box center [137, 377] width 185 height 12
click at [220, 378] on textarea "why is it requiring me to add a target language?" at bounding box center [137, 377] width 185 height 12
drag, startPoint x: 220, startPoint y: 378, endPoint x: 18, endPoint y: 378, distance: 201.5
click at [18, 378] on body "A Alpine Hearing Protection New Home Browse Insights Opportunities Your Data Re…" at bounding box center [443, 209] width 886 height 419
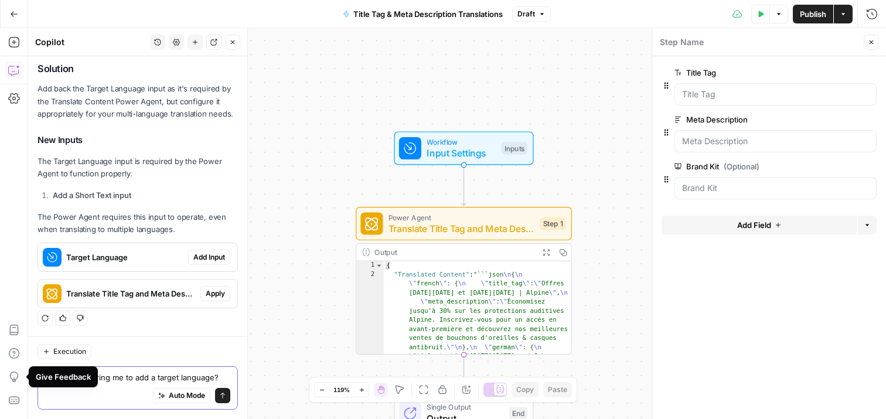
click at [124, 381] on textarea "why is it requiring me to add a target language?" at bounding box center [137, 377] width 185 height 12
drag, startPoint x: 219, startPoint y: 377, endPoint x: 42, endPoint y: 371, distance: 176.4
click at [42, 371] on div "why is it requiring me to add a target language? why is it requiring me to add …" at bounding box center [137, 387] width 200 height 43
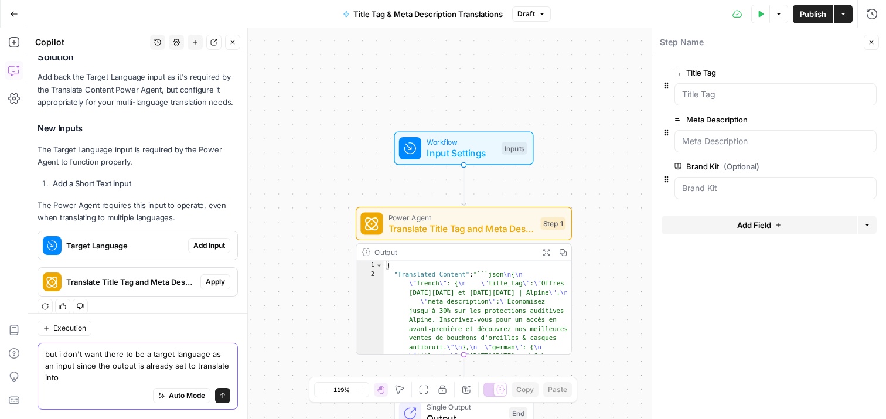
scroll to position [1256, 0]
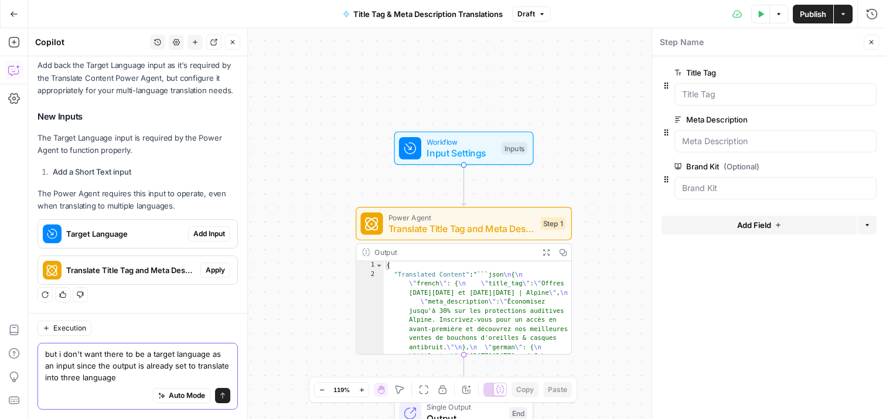
type textarea "but i don't want there to be a target language as an input since the output is …"
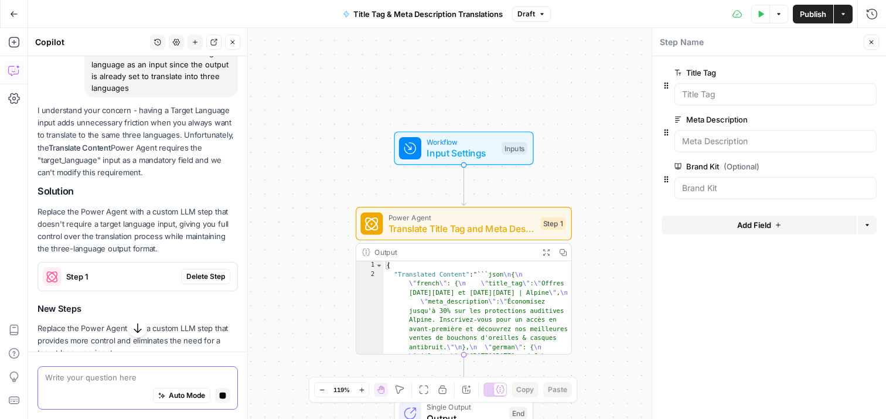
scroll to position [1440, 0]
click at [200, 277] on span "Delete Step" at bounding box center [205, 276] width 39 height 11
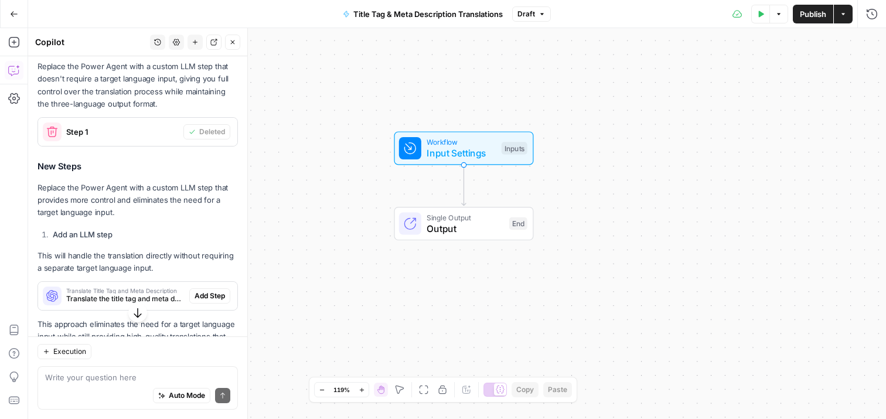
scroll to position [1737, 0]
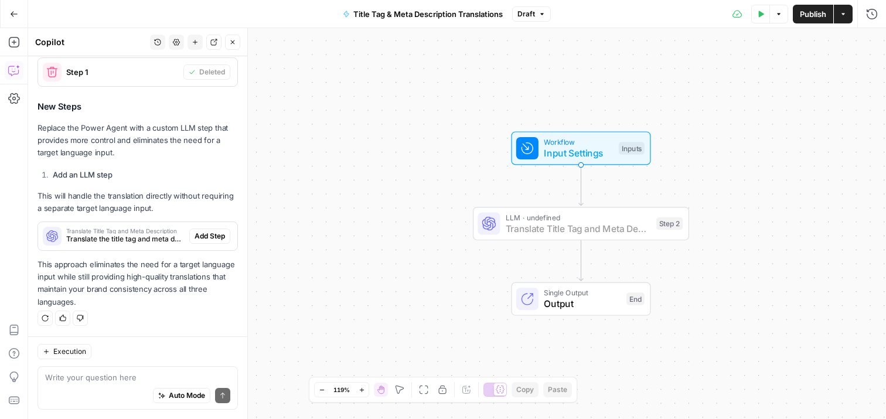
click at [211, 237] on span "Add Step" at bounding box center [210, 236] width 30 height 11
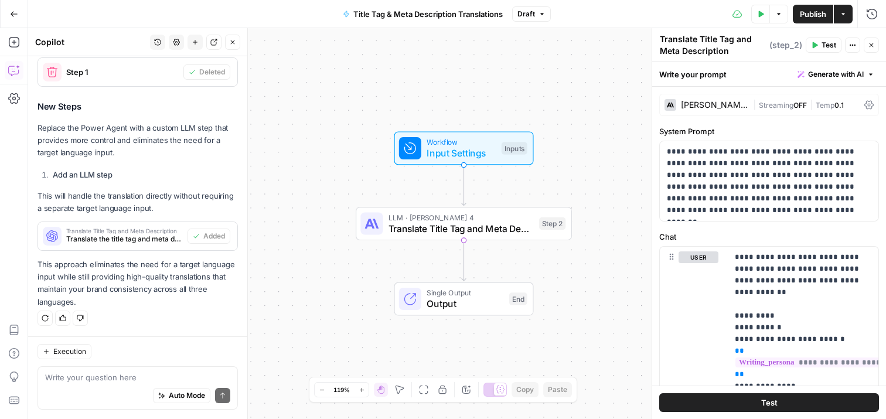
click at [696, 407] on button "Test" at bounding box center [769, 402] width 220 height 19
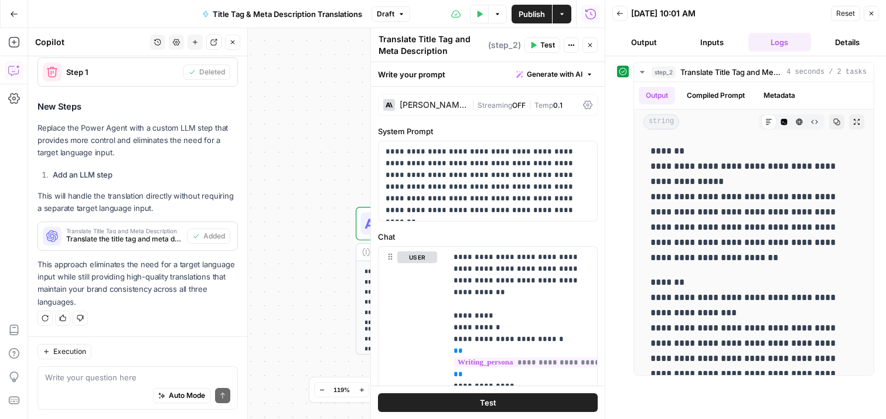
click at [874, 11] on icon "button" at bounding box center [871, 13] width 7 height 7
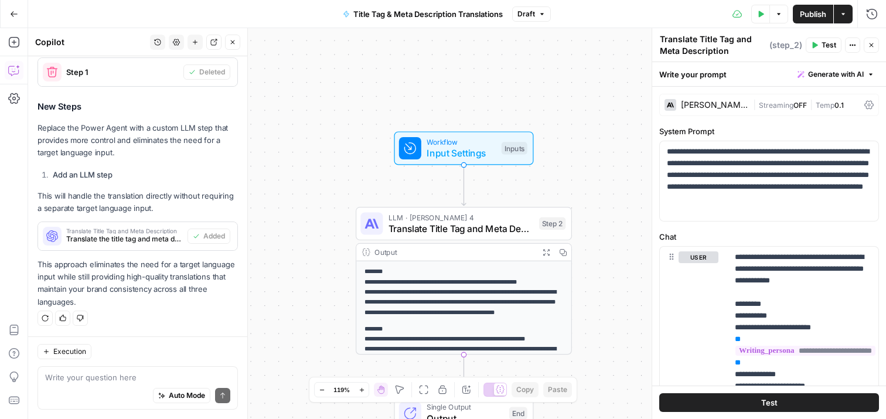
click at [808, 15] on span "Publish" at bounding box center [813, 14] width 26 height 12
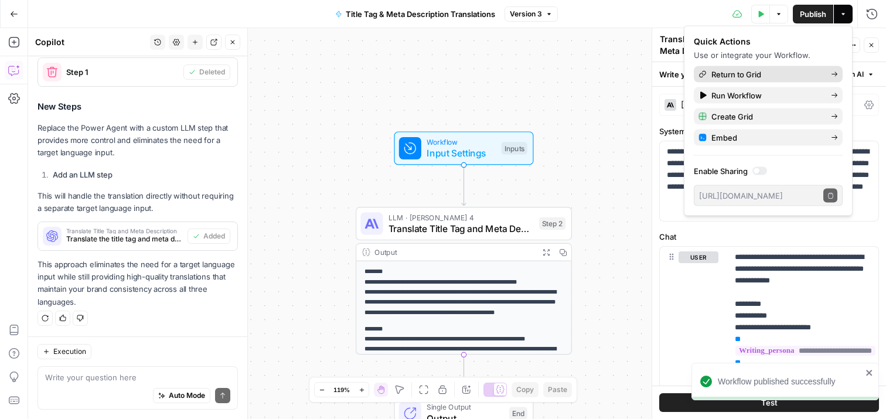
click at [750, 73] on span "Return to Grid" at bounding box center [766, 75] width 110 height 12
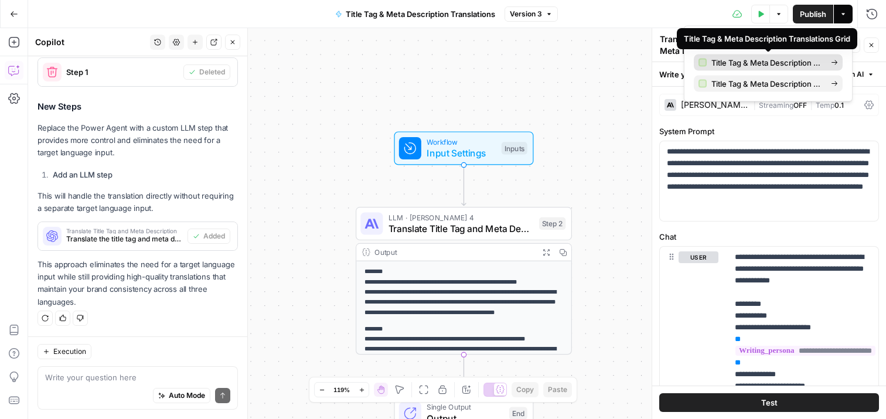
click at [787, 63] on span "Title Tag & Meta Description Translations Grid" at bounding box center [766, 63] width 110 height 12
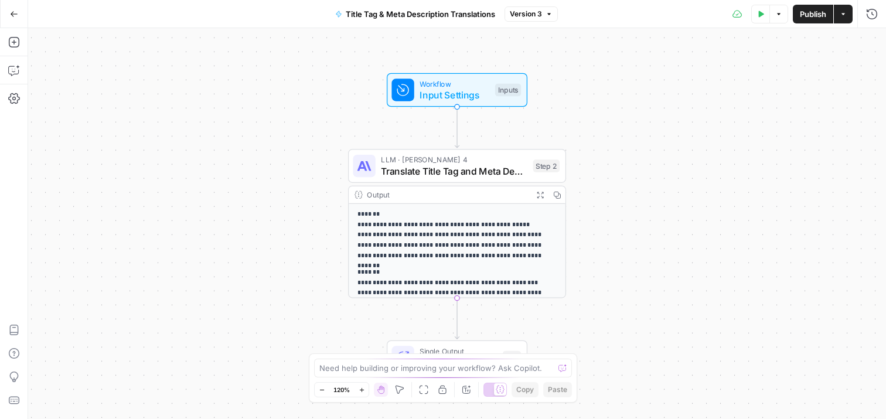
click at [844, 18] on button "Actions" at bounding box center [843, 14] width 19 height 19
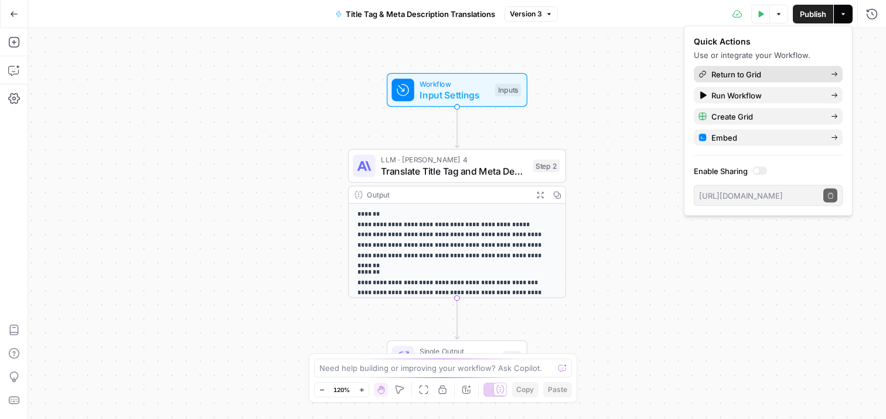
click at [743, 70] on span "Return to Grid" at bounding box center [766, 75] width 110 height 12
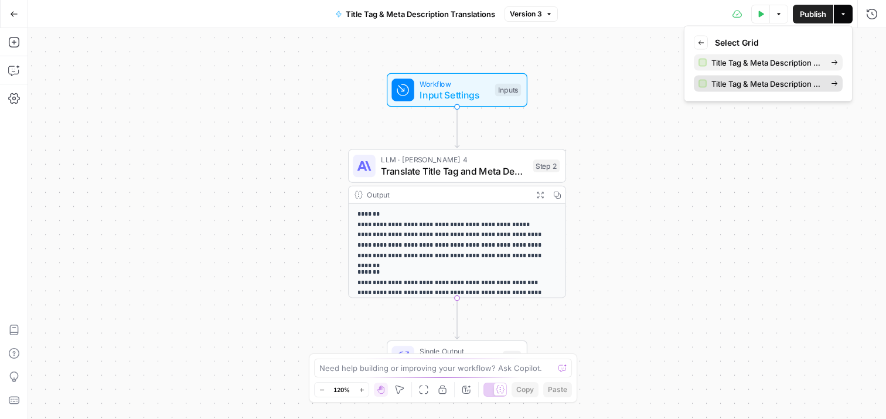
click at [748, 87] on span "Title Tag & Meta Description Translations Grid (1)" at bounding box center [766, 84] width 110 height 12
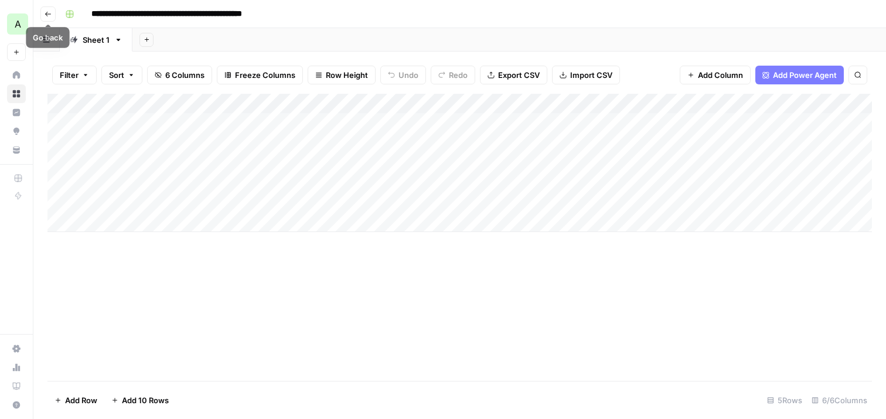
click at [49, 12] on icon "button" at bounding box center [48, 14] width 7 height 7
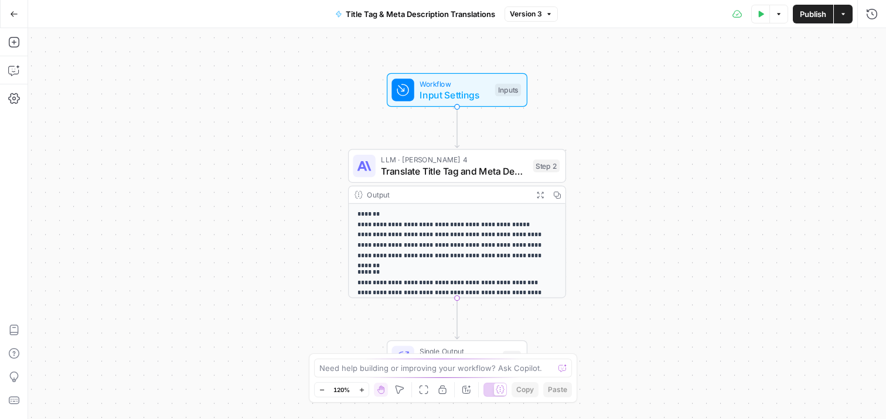
click at [776, 21] on button "Options" at bounding box center [778, 14] width 19 height 19
click at [837, 14] on button "Actions" at bounding box center [843, 14] width 19 height 19
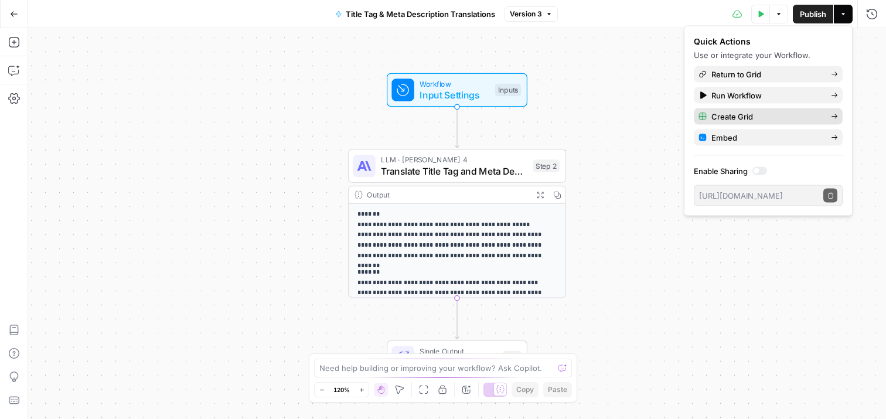
click at [804, 121] on span "Create Grid" at bounding box center [766, 117] width 110 height 12
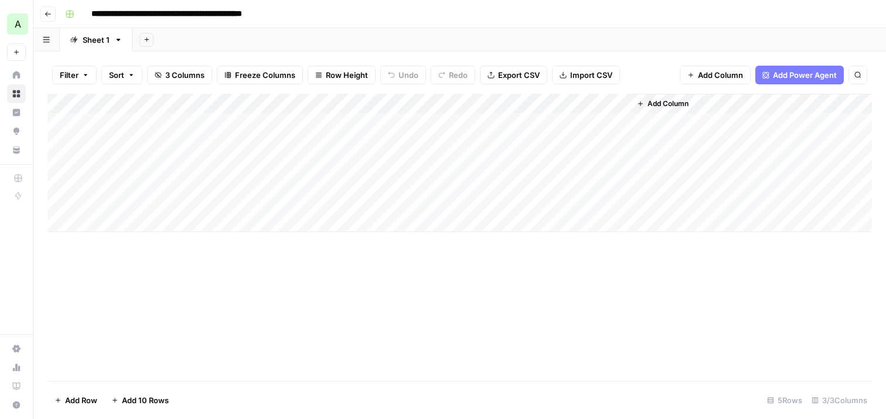
click at [184, 128] on div "Add Column" at bounding box center [459, 163] width 824 height 138
click at [296, 120] on div "Add Column" at bounding box center [459, 163] width 824 height 138
type textarea "**********"
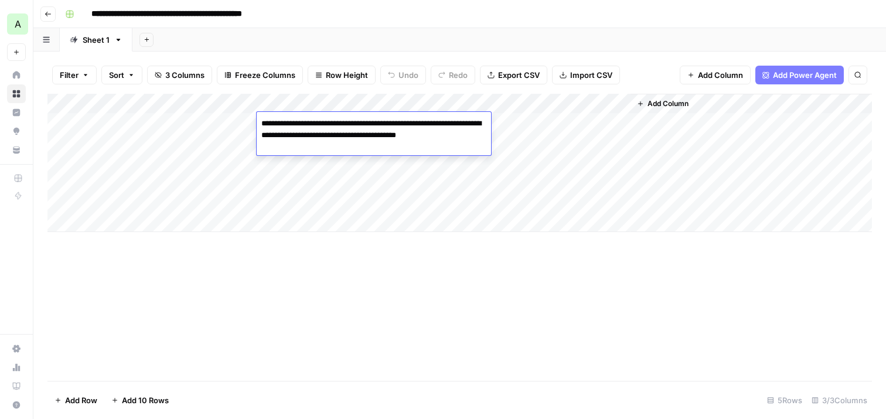
click at [438, 270] on div "Add Column" at bounding box center [459, 237] width 824 height 287
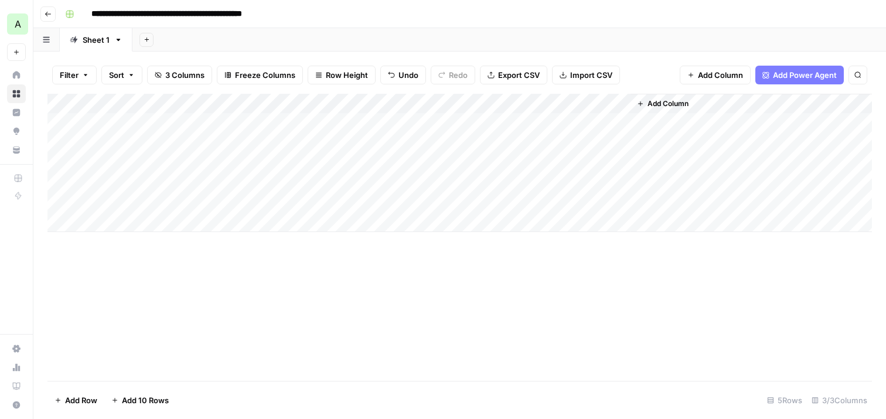
click at [159, 118] on div "Add Column" at bounding box center [459, 163] width 824 height 138
type textarea "**********"
click at [242, 287] on div "Add Column" at bounding box center [459, 237] width 824 height 287
click at [523, 121] on div "Add Column" at bounding box center [459, 163] width 824 height 138
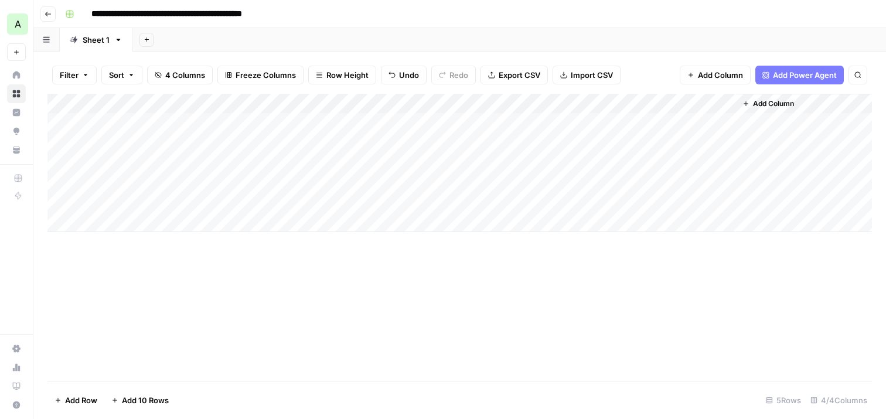
click at [687, 121] on div "Add Column" at bounding box center [459, 163] width 824 height 138
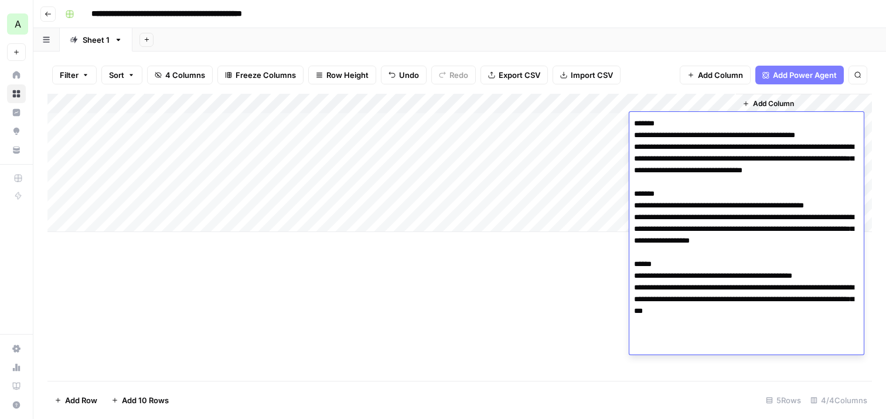
click at [455, 256] on div "Add Column" at bounding box center [459, 237] width 824 height 287
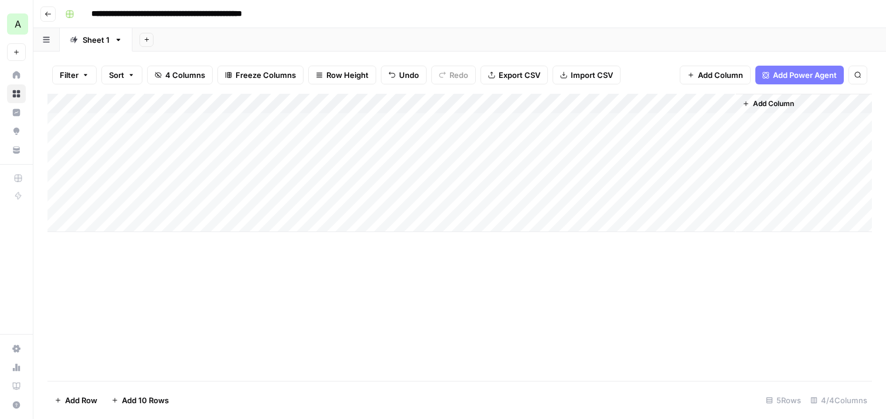
click at [47, 11] on icon "button" at bounding box center [48, 14] width 7 height 7
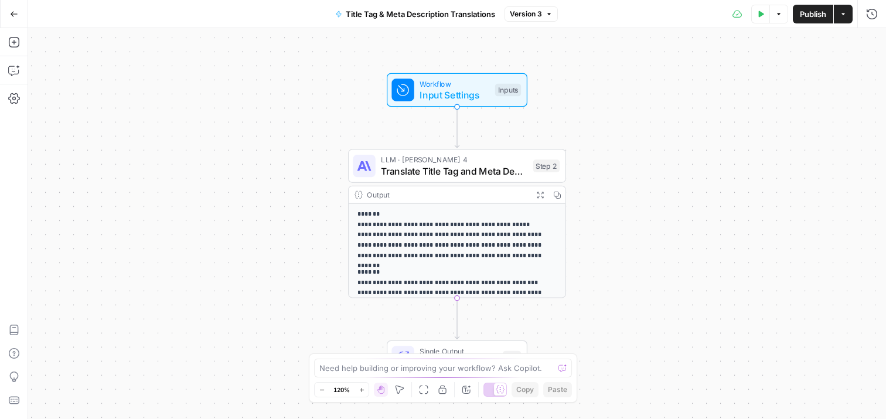
click at [468, 99] on span "Input Settings" at bounding box center [454, 95] width 70 height 14
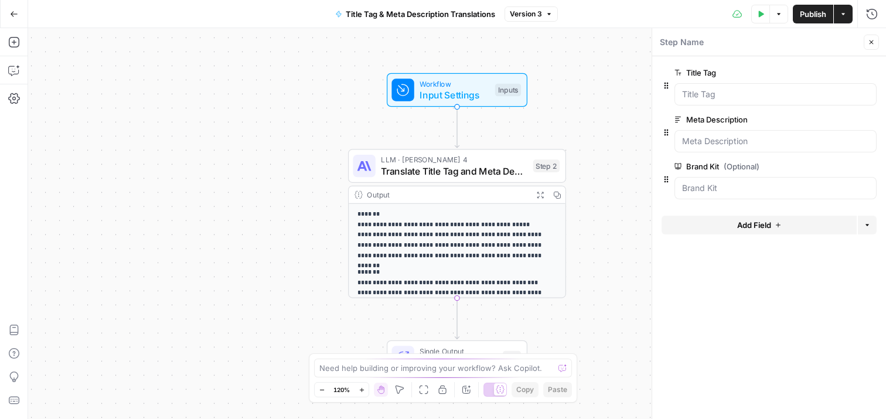
click at [844, 12] on icon "button" at bounding box center [843, 14] width 7 height 7
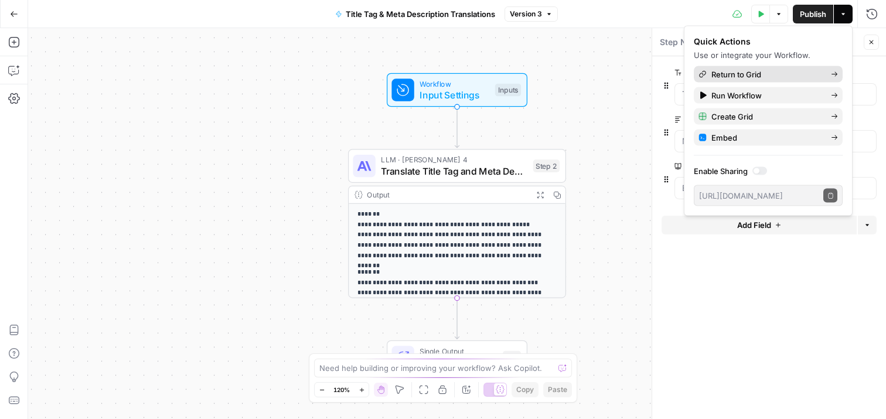
click at [780, 74] on span "Return to Grid" at bounding box center [766, 75] width 110 height 12
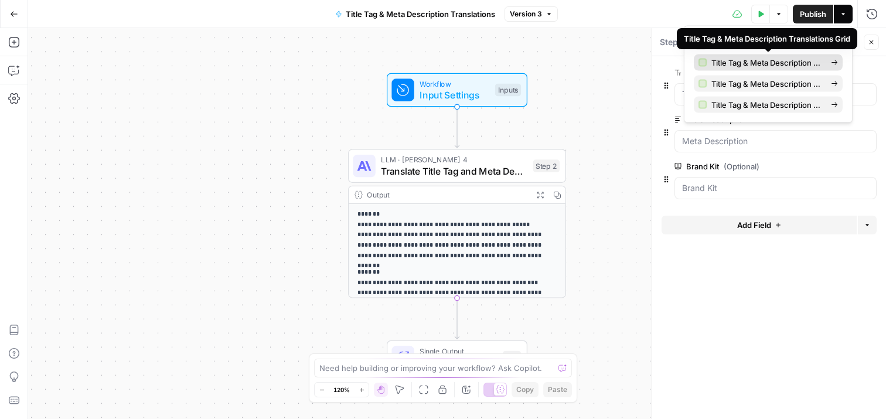
click at [785, 62] on span "Title Tag & Meta Description Translations Grid" at bounding box center [766, 63] width 110 height 12
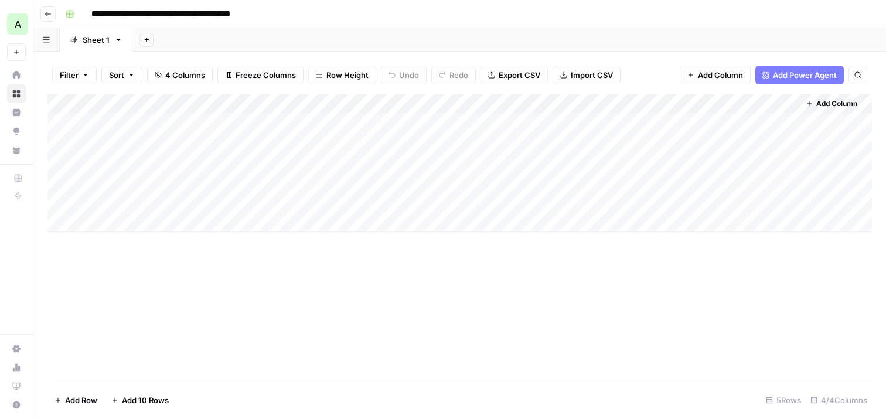
click at [47, 15] on icon "button" at bounding box center [48, 14] width 7 height 7
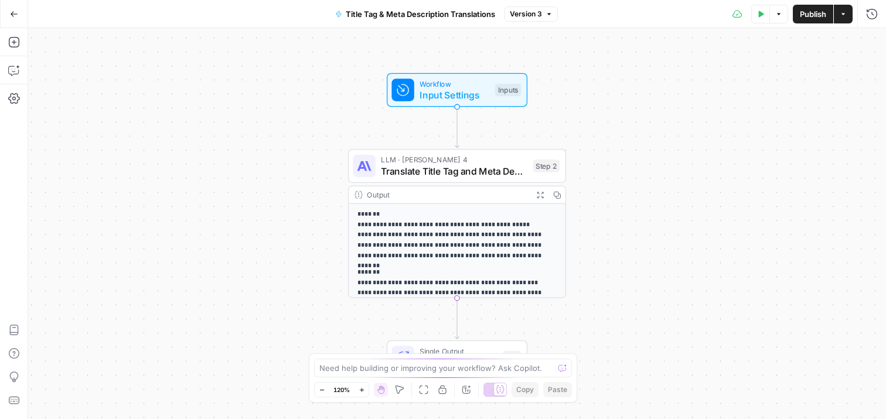
click at [776, 20] on button "Options" at bounding box center [778, 14] width 19 height 19
click at [848, 14] on button "Actions" at bounding box center [843, 14] width 19 height 19
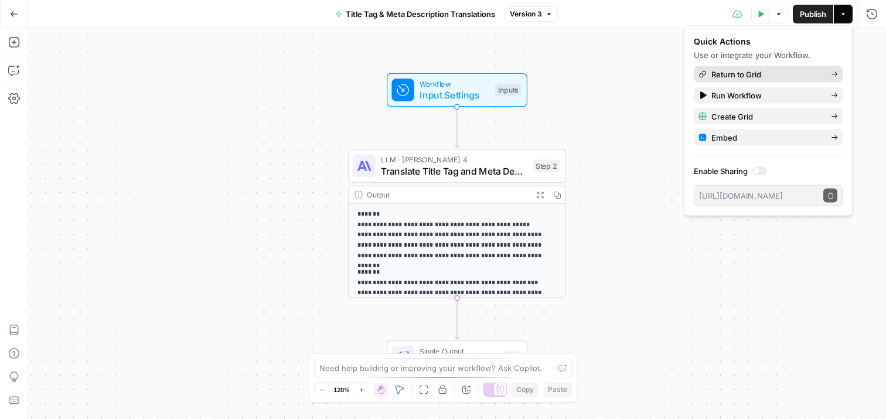
click at [789, 70] on span "Return to Grid" at bounding box center [766, 75] width 110 height 12
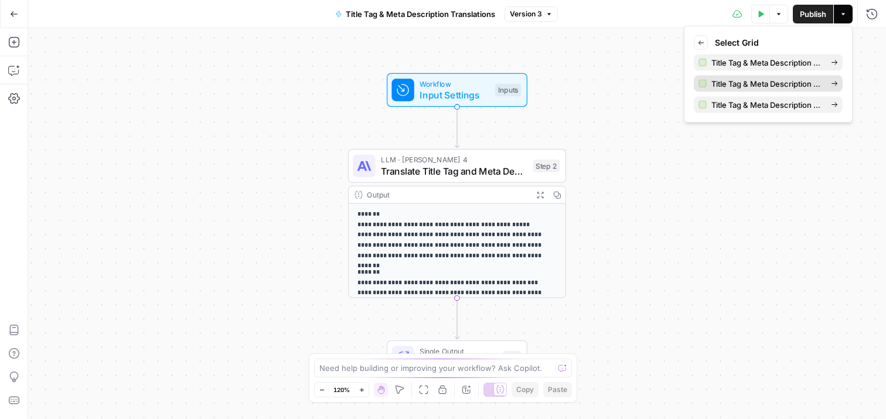
click at [790, 83] on span "Title Tag & Meta Description Translations Grid (1)" at bounding box center [766, 84] width 110 height 12
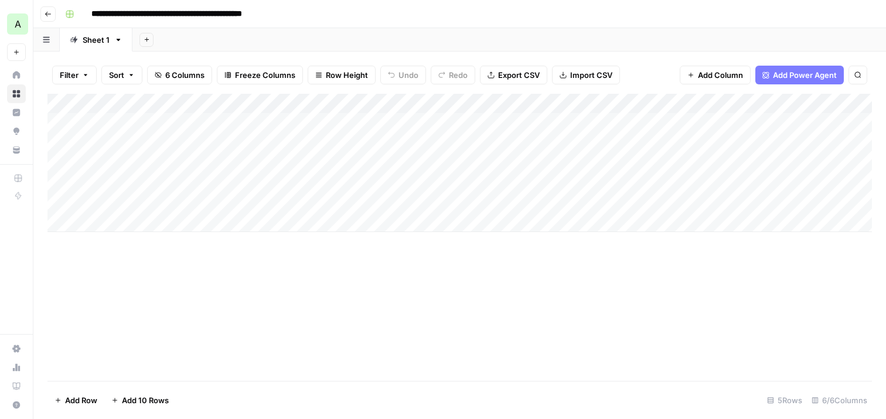
click at [45, 18] on button "Go back" at bounding box center [47, 13] width 15 height 15
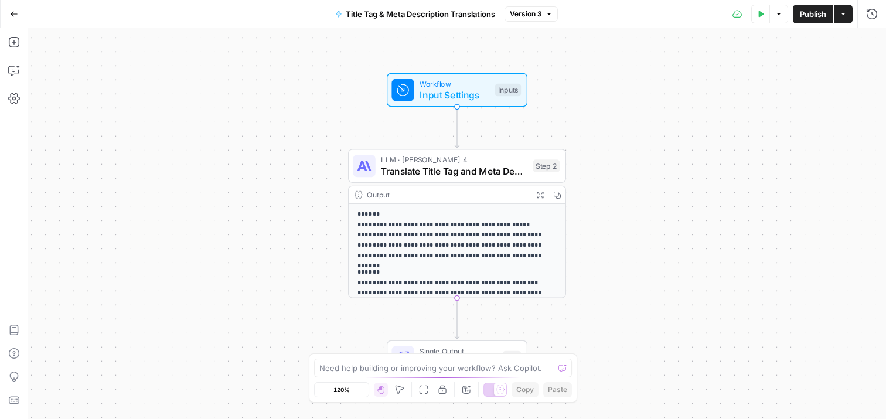
click at [778, 16] on icon "button" at bounding box center [778, 14] width 7 height 7
click at [837, 18] on button "Actions" at bounding box center [843, 14] width 19 height 19
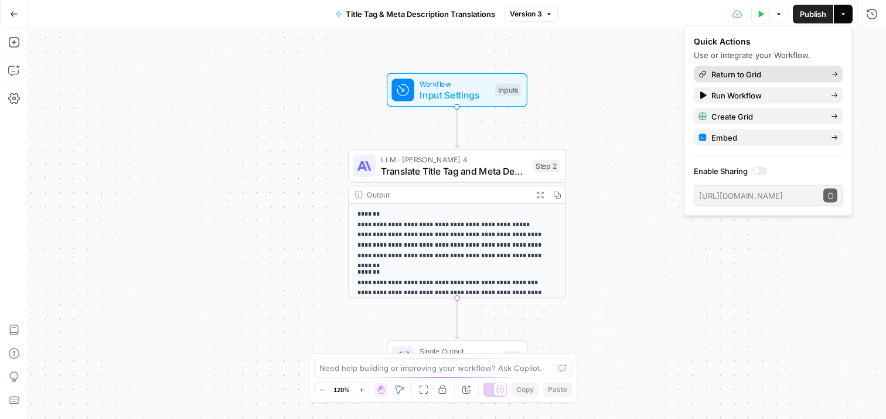
click at [799, 69] on span "Return to Grid" at bounding box center [766, 75] width 110 height 12
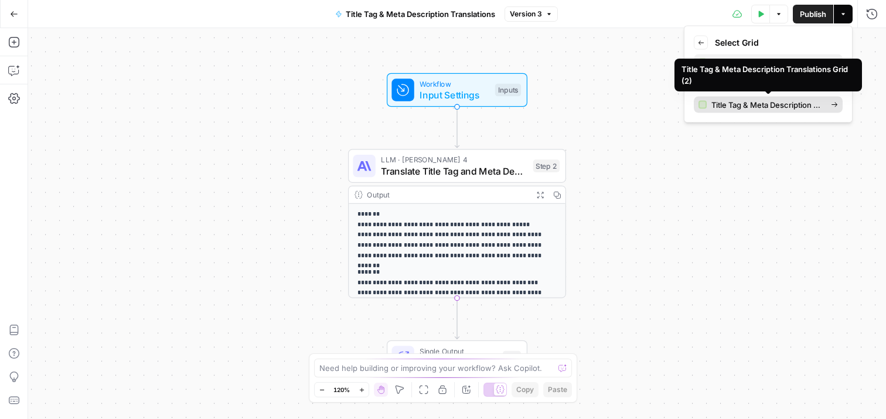
click at [786, 104] on span "Title Tag & Meta Description Translations Grid (2)" at bounding box center [766, 105] width 110 height 12
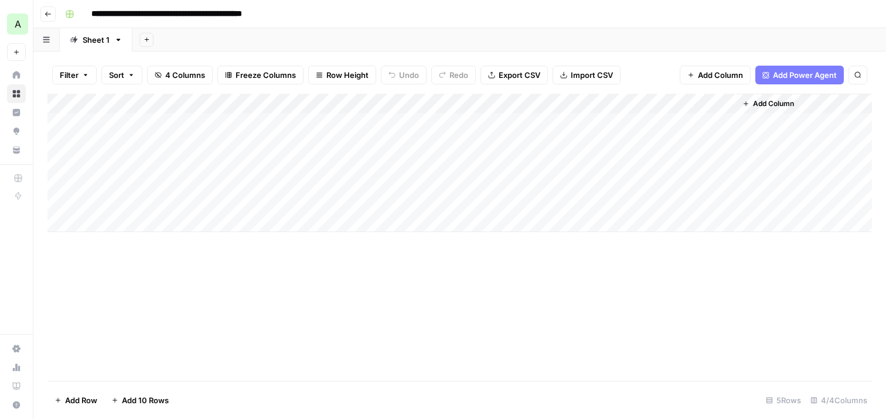
click at [675, 120] on div "Add Column" at bounding box center [459, 163] width 824 height 138
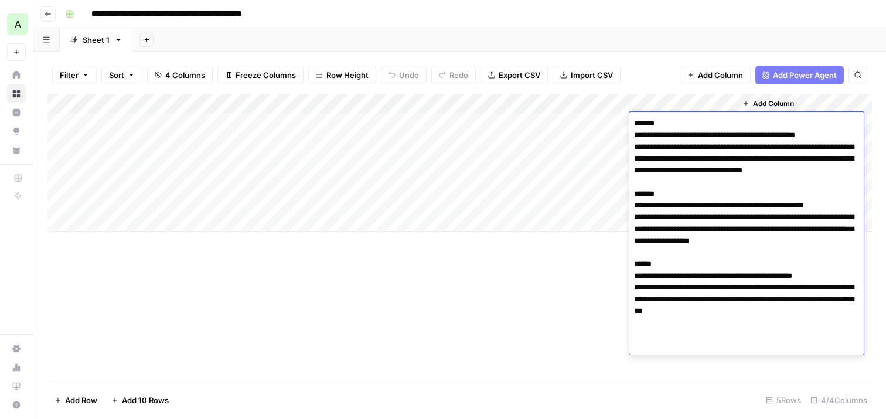
drag, startPoint x: 635, startPoint y: 124, endPoint x: 882, endPoint y: 337, distance: 326.1
click at [882, 337] on body "**********" at bounding box center [443, 209] width 886 height 419
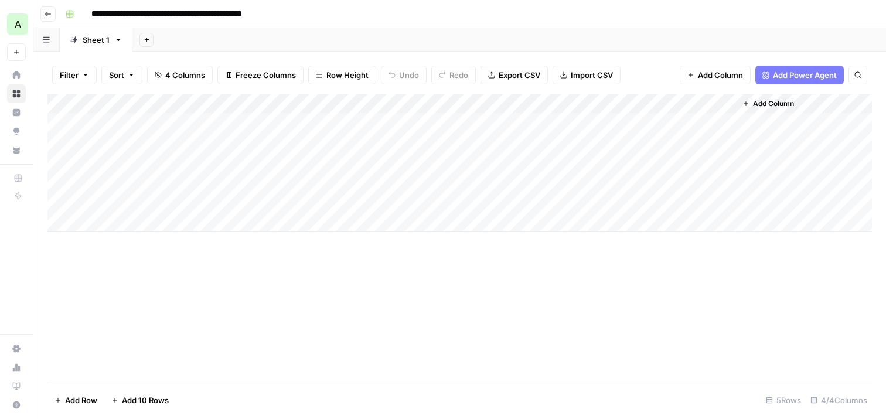
click at [481, 325] on div "Add Column" at bounding box center [459, 237] width 824 height 287
click at [380, 328] on div "Add Column" at bounding box center [459, 237] width 824 height 287
click at [726, 101] on div "Add Column" at bounding box center [459, 163] width 824 height 138
click at [677, 305] on div "Add Column" at bounding box center [459, 237] width 824 height 287
click at [605, 122] on div "Add Column" at bounding box center [459, 163] width 824 height 138
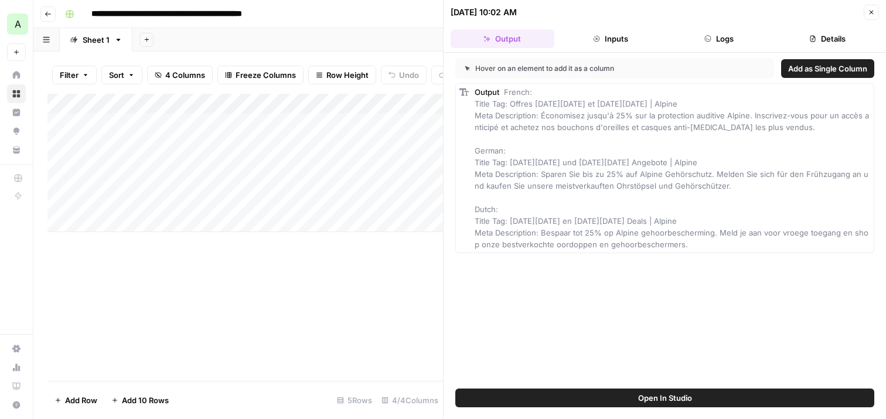
click at [873, 10] on icon "button" at bounding box center [871, 12] width 7 height 7
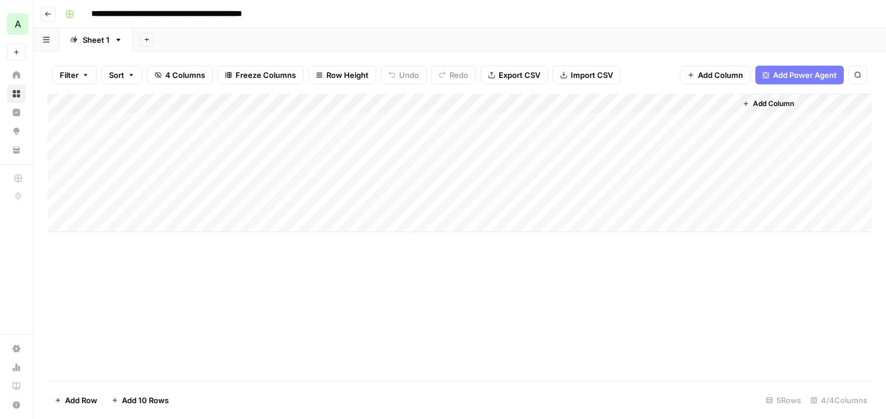
click at [627, 279] on div "Add Column" at bounding box center [459, 237] width 824 height 287
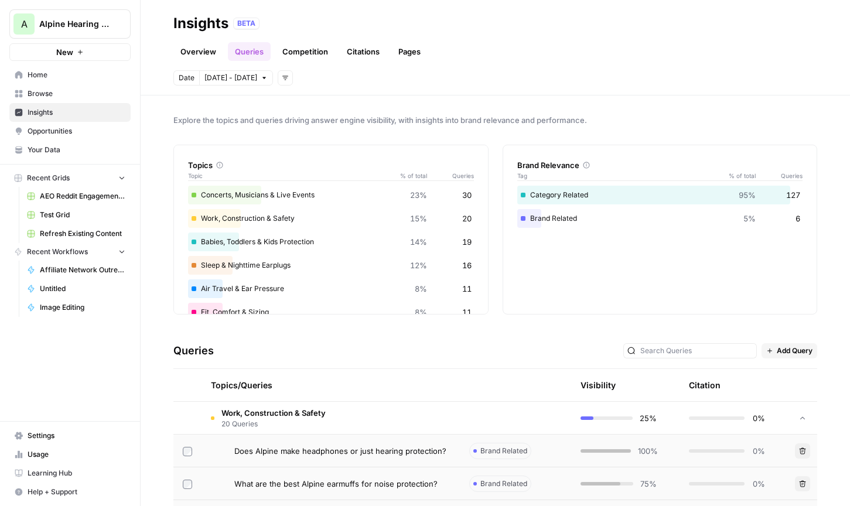
scroll to position [305, 0]
